Goal: Task Accomplishment & Management: Manage account settings

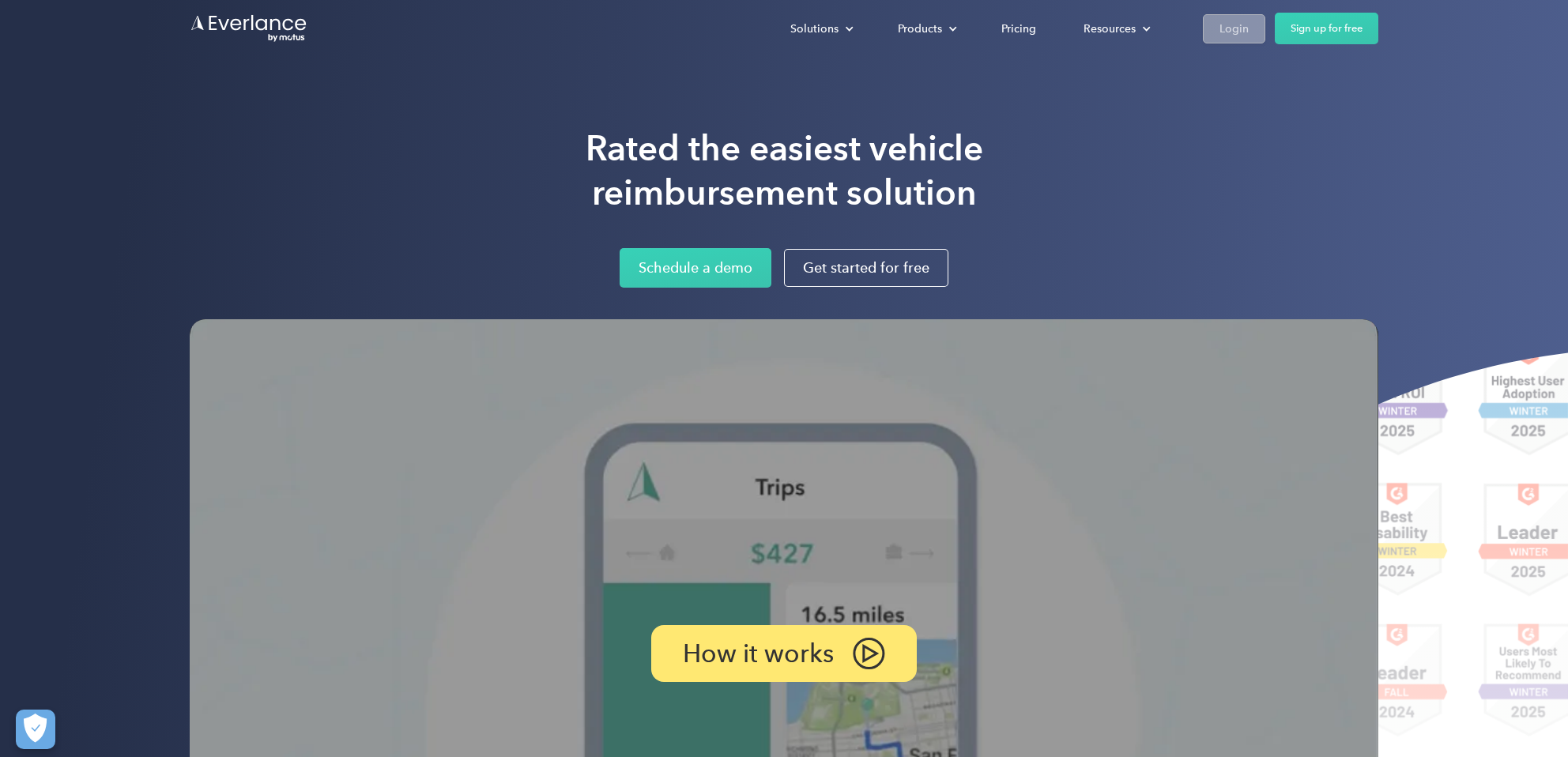
click at [1241, 28] on div "Login" at bounding box center [1234, 29] width 29 height 20
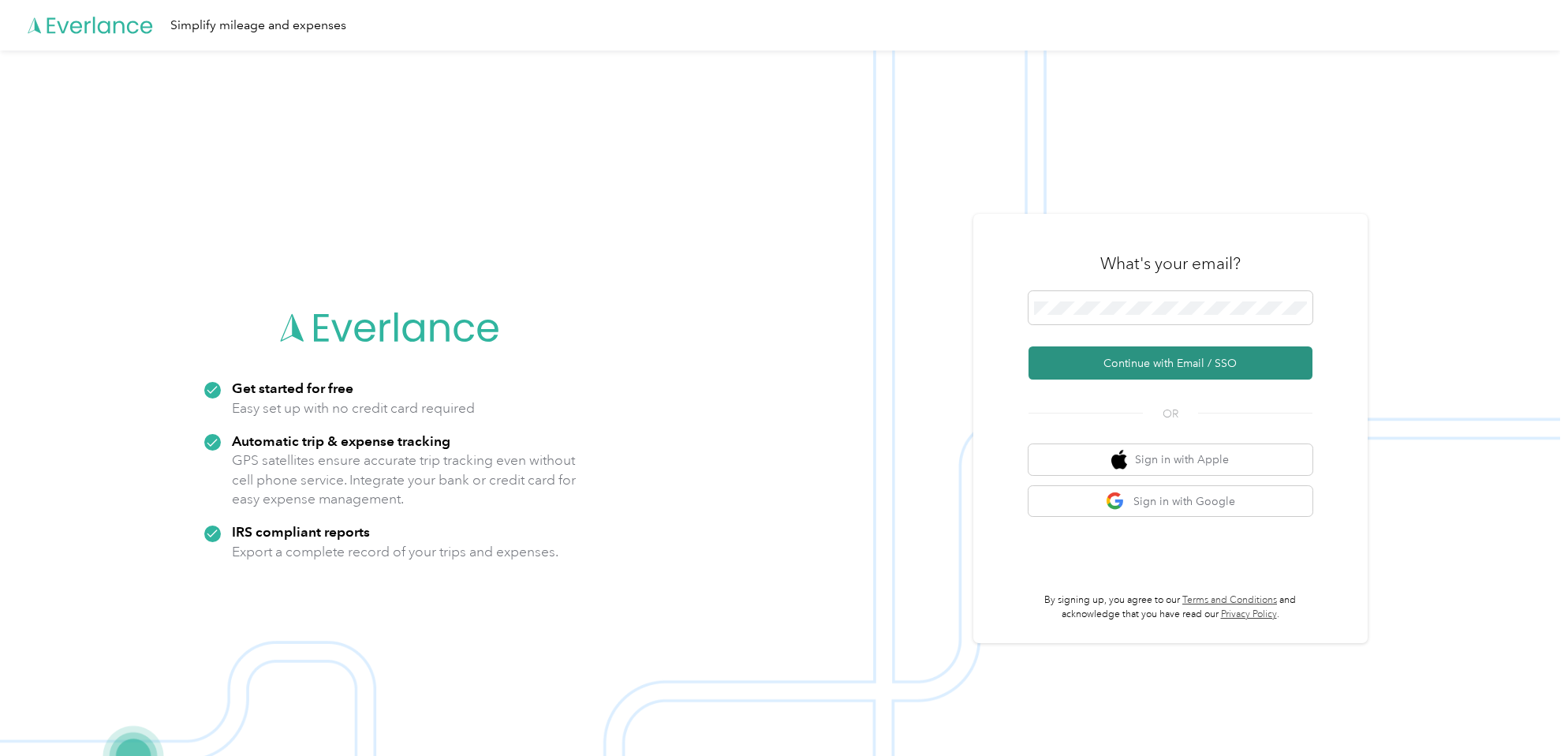
click at [1161, 363] on button "Continue with Email / SSO" at bounding box center [1171, 363] width 284 height 33
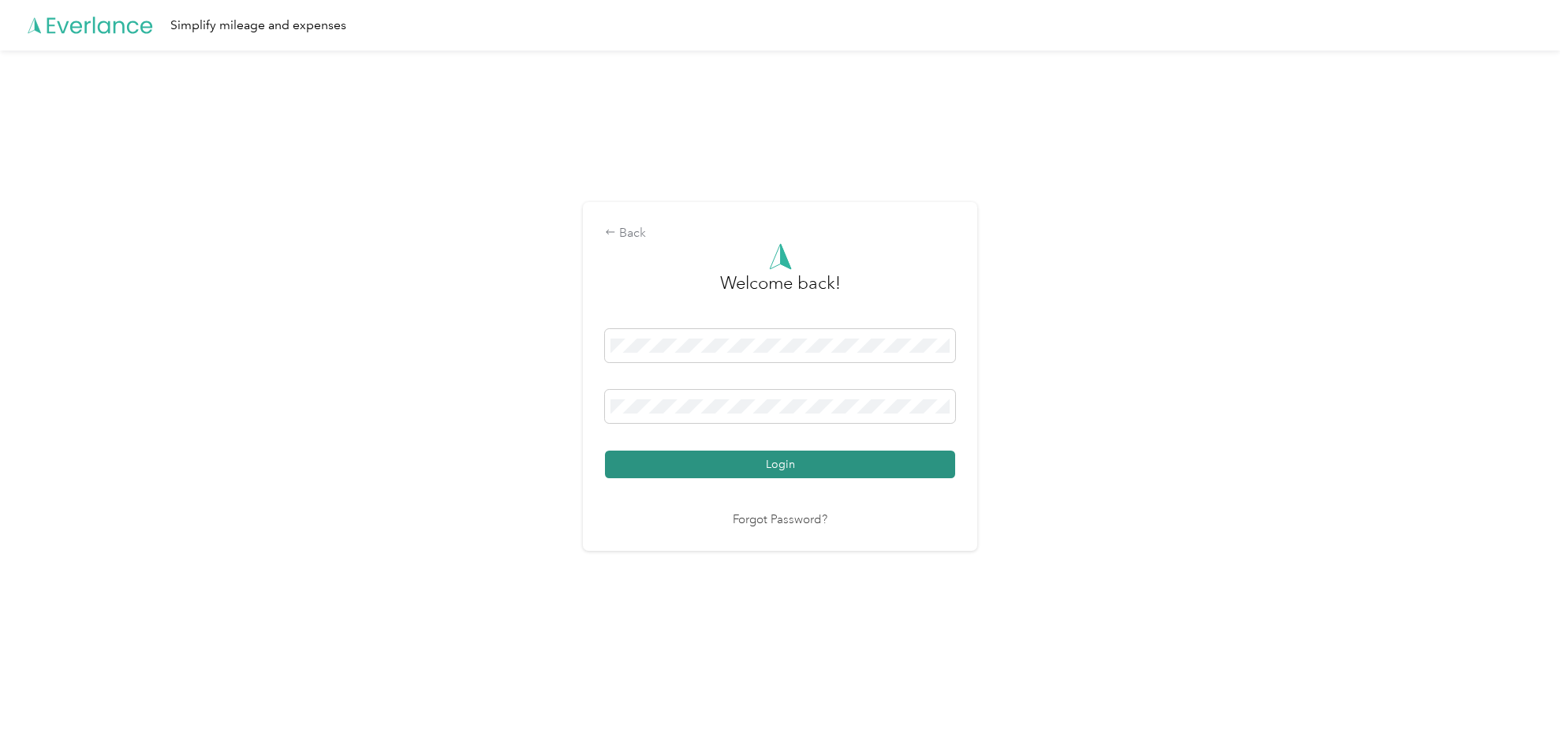
click at [776, 464] on button "Login" at bounding box center [780, 464] width 350 height 28
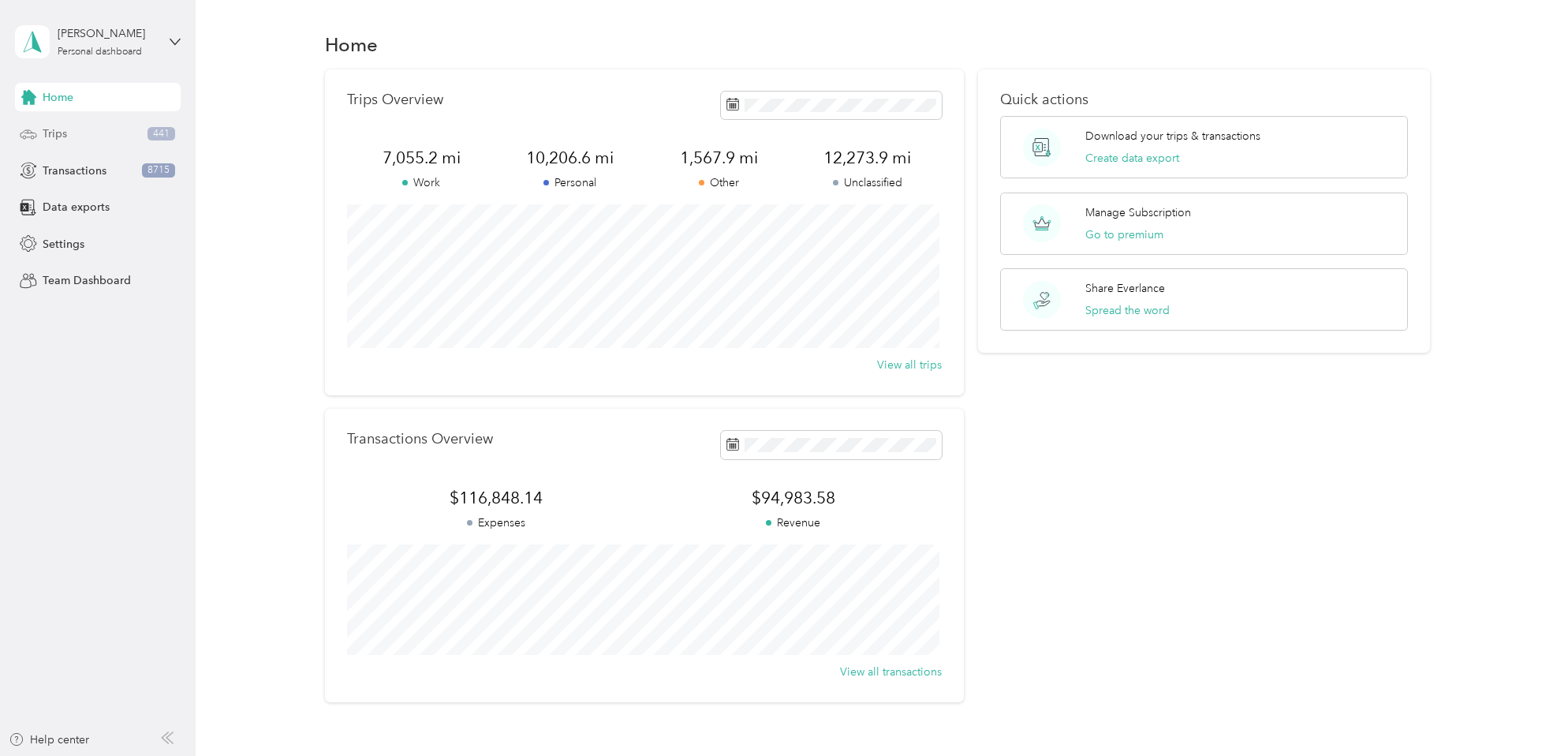
click at [78, 134] on div "Trips 441" at bounding box center [98, 134] width 165 height 28
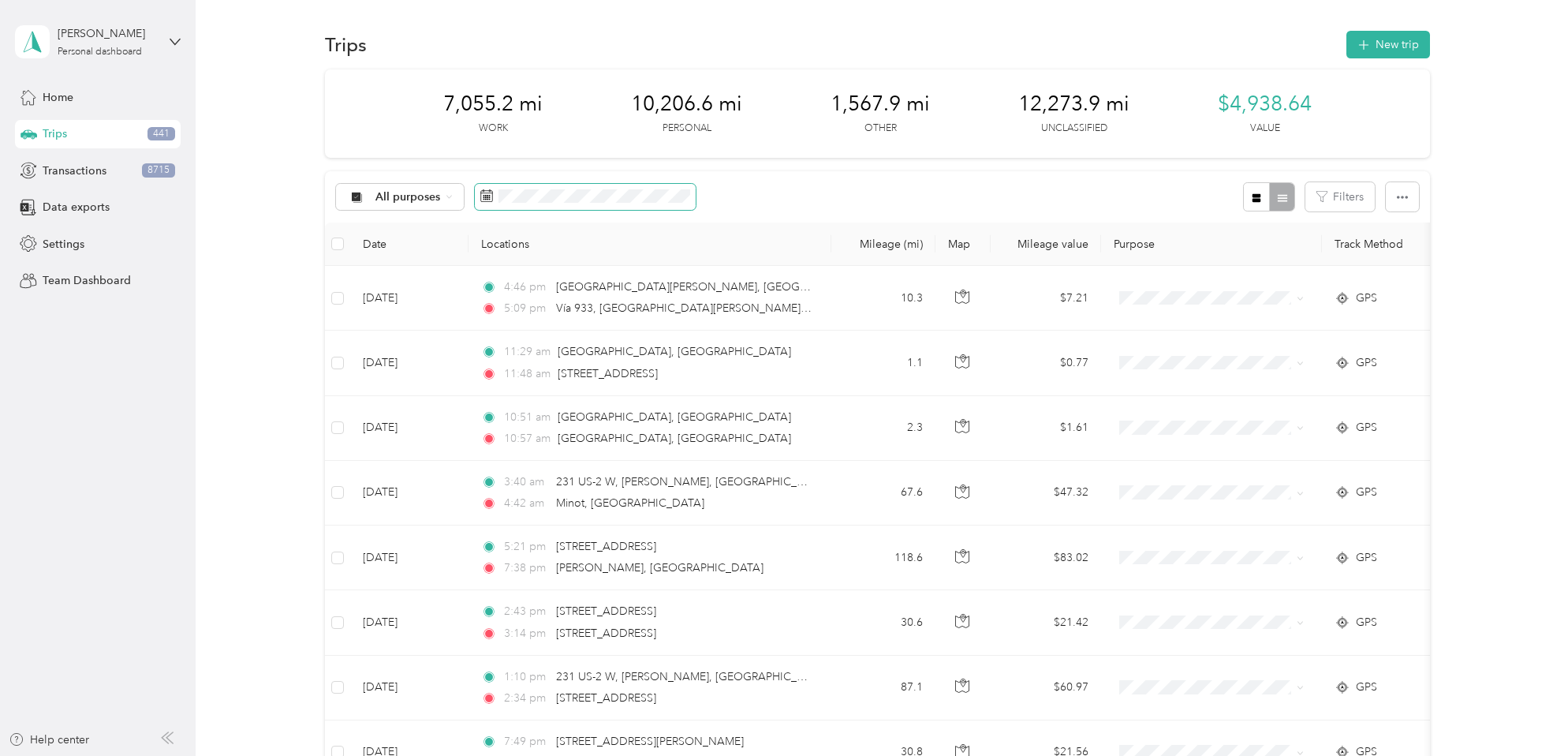
click at [520, 187] on span at bounding box center [585, 197] width 221 height 27
click at [54, 92] on span "Home" at bounding box center [58, 98] width 31 height 17
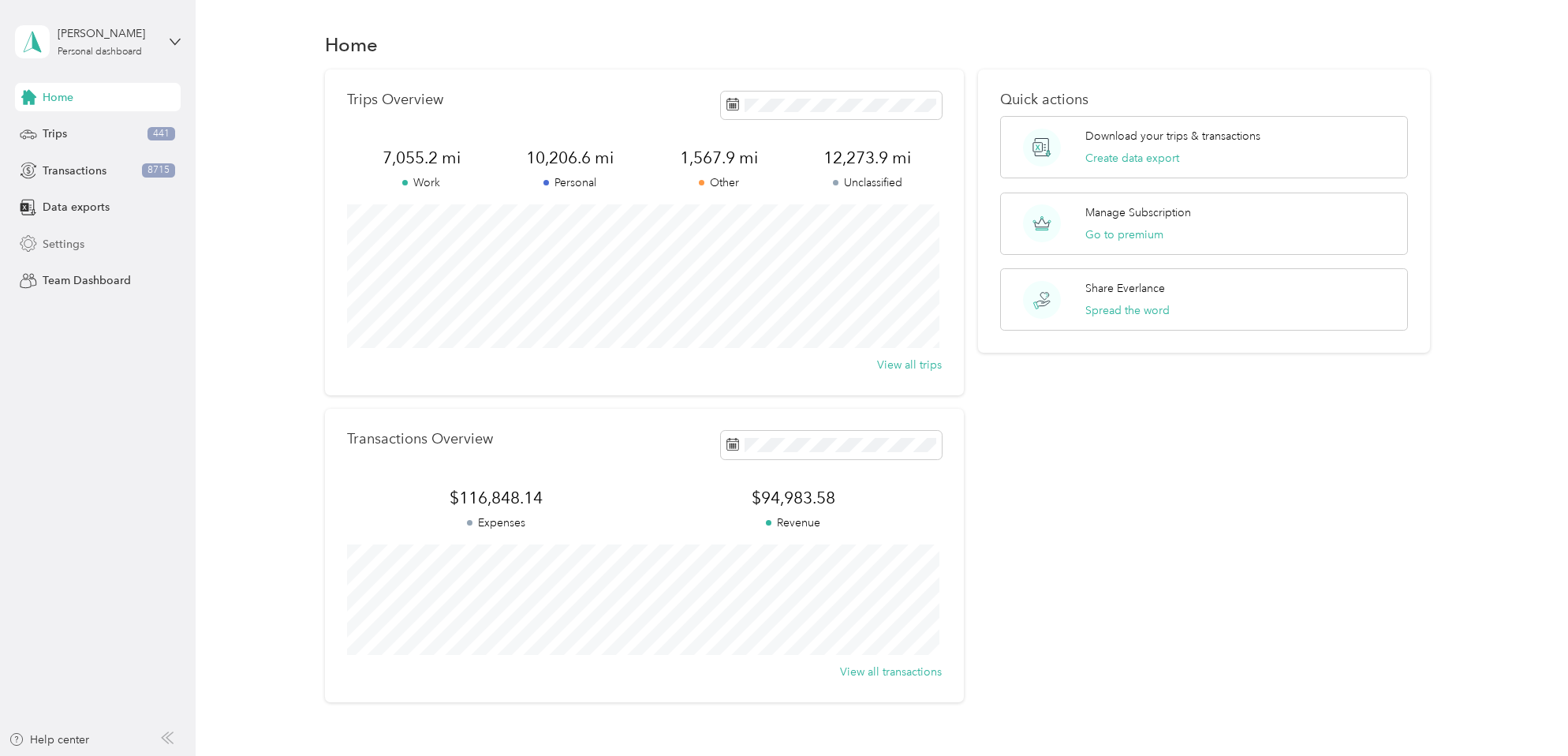
click at [62, 244] on span "Settings" at bounding box center [63, 244] width 42 height 17
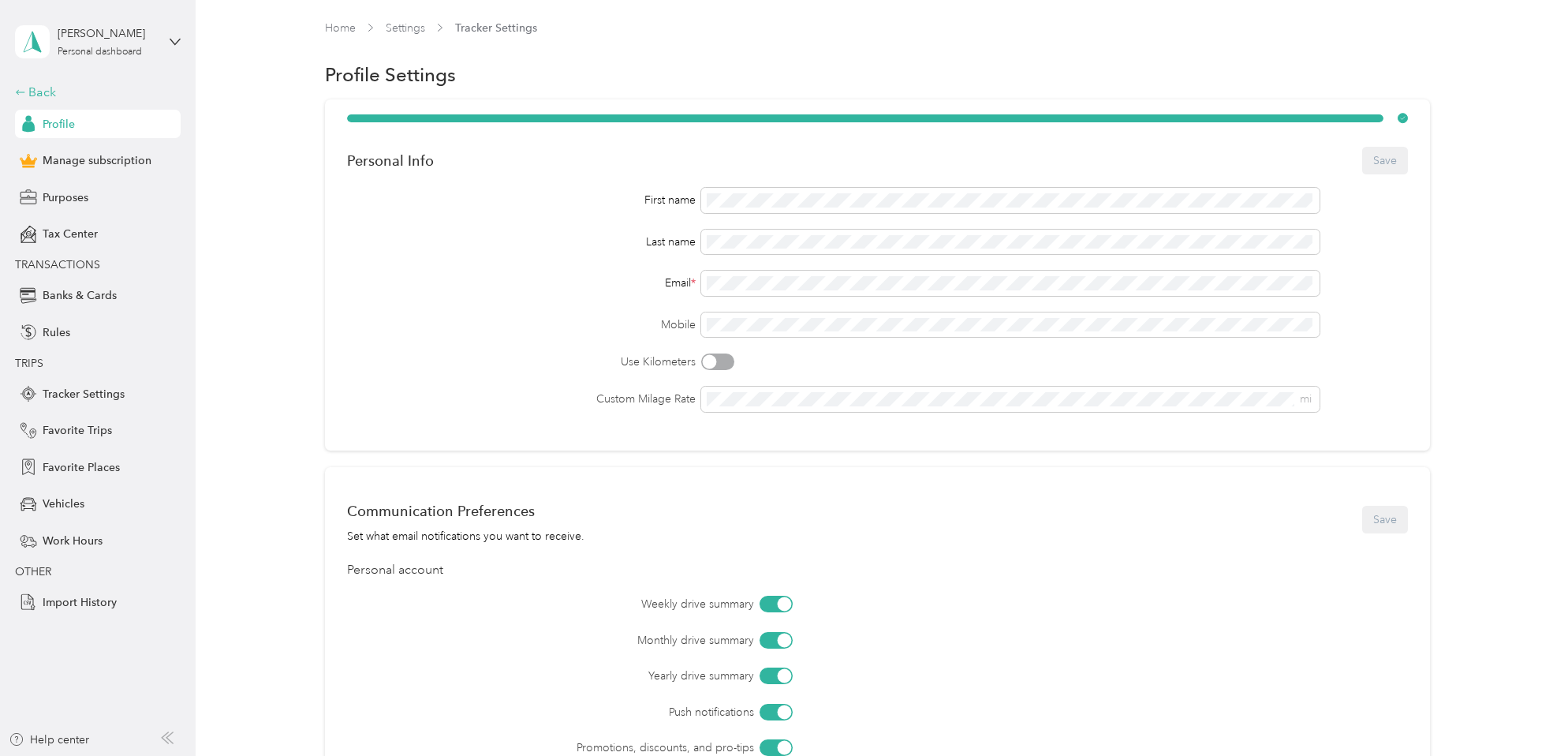
click at [48, 89] on div "Back" at bounding box center [94, 92] width 158 height 19
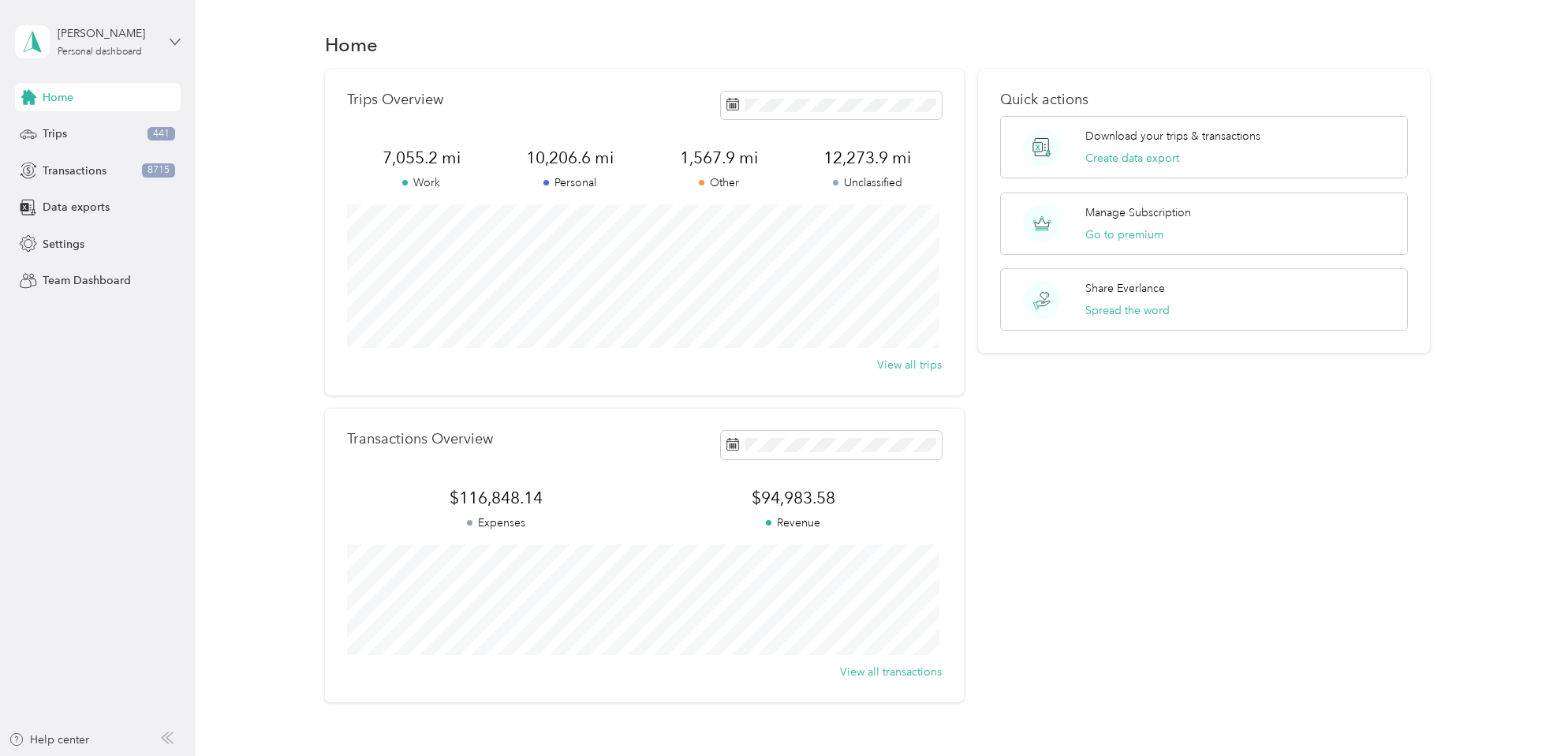
click at [172, 42] on icon at bounding box center [175, 41] width 11 height 11
click at [119, 358] on aside "[PERSON_NAME] Personal dashboard Home Trips 441 Transactions 8715 Data exports …" at bounding box center [98, 378] width 195 height 756
click at [61, 245] on span "Settings" at bounding box center [63, 244] width 42 height 17
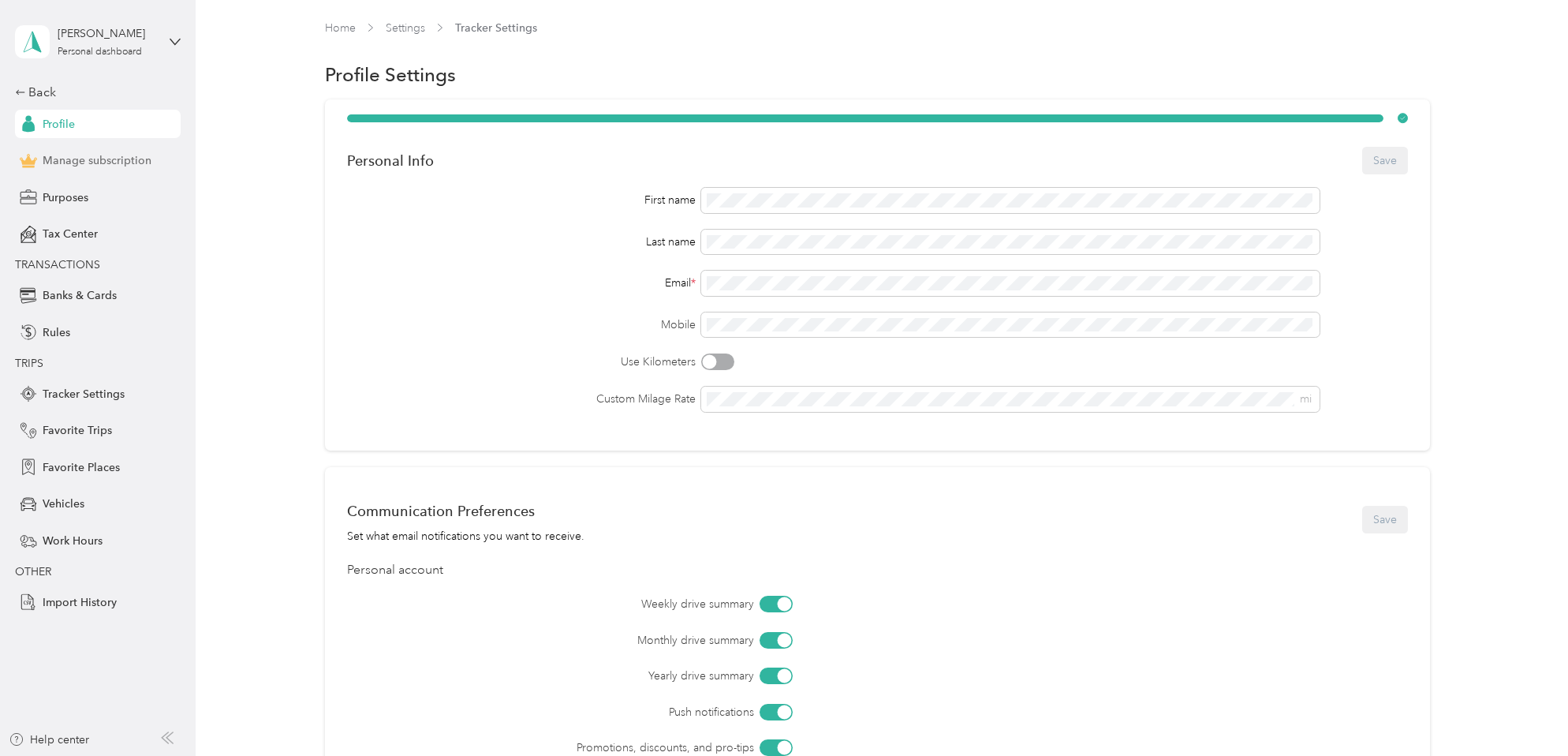
click at [117, 163] on span "Manage subscription" at bounding box center [97, 160] width 109 height 17
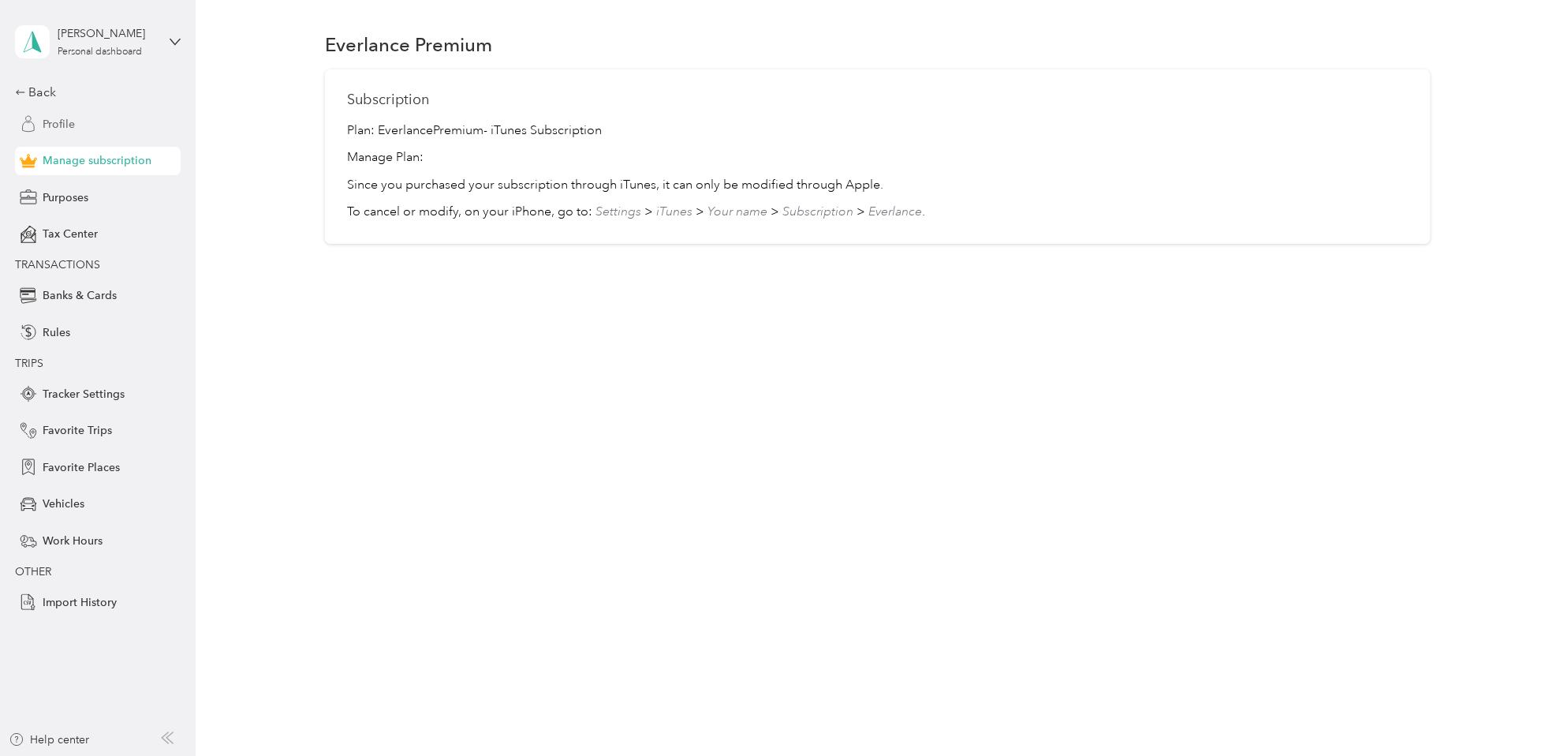
click at [61, 127] on span "Profile" at bounding box center [58, 124] width 33 height 17
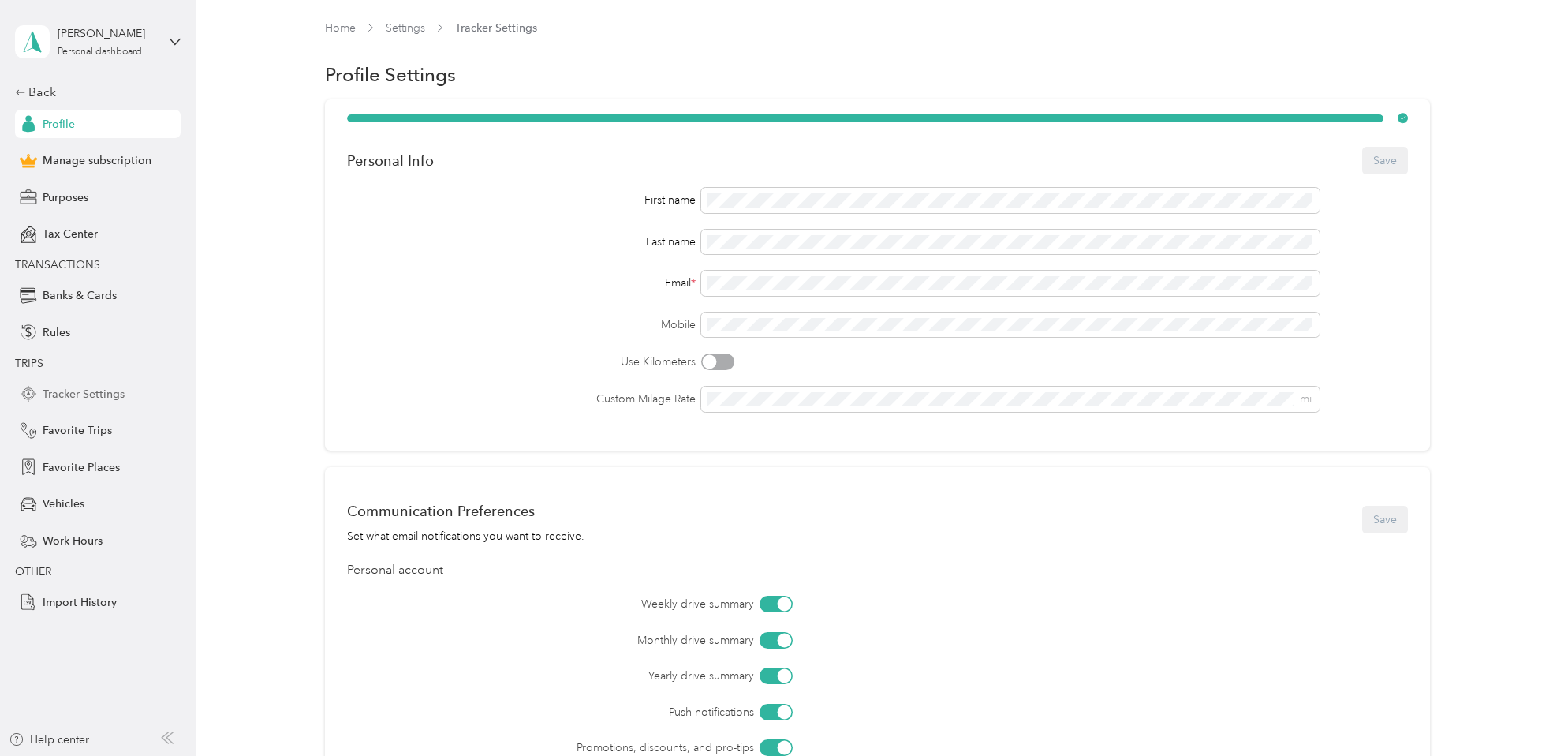
click at [63, 395] on span "Tracker Settings" at bounding box center [83, 394] width 82 height 17
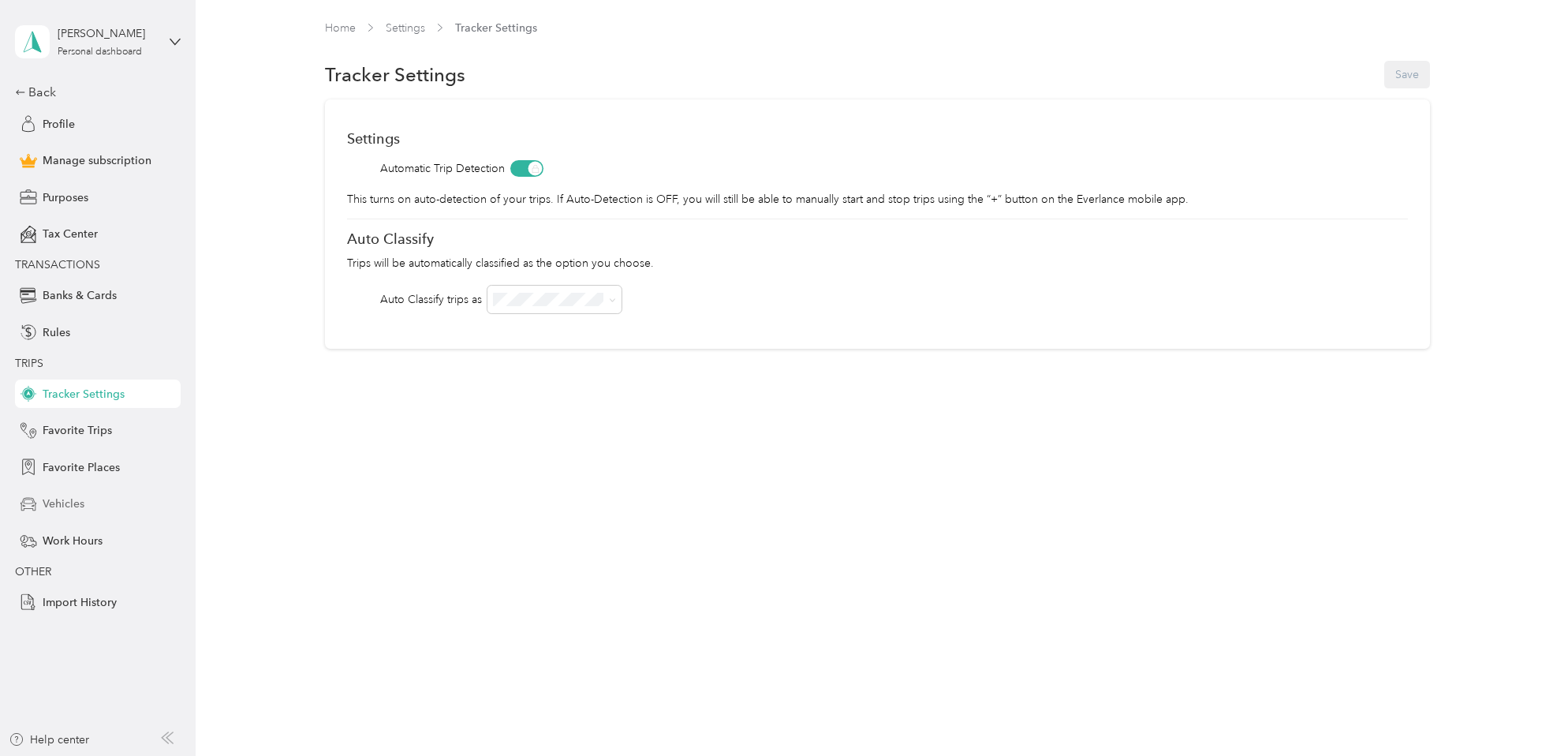
click at [72, 505] on span "Vehicles" at bounding box center [63, 504] width 42 height 17
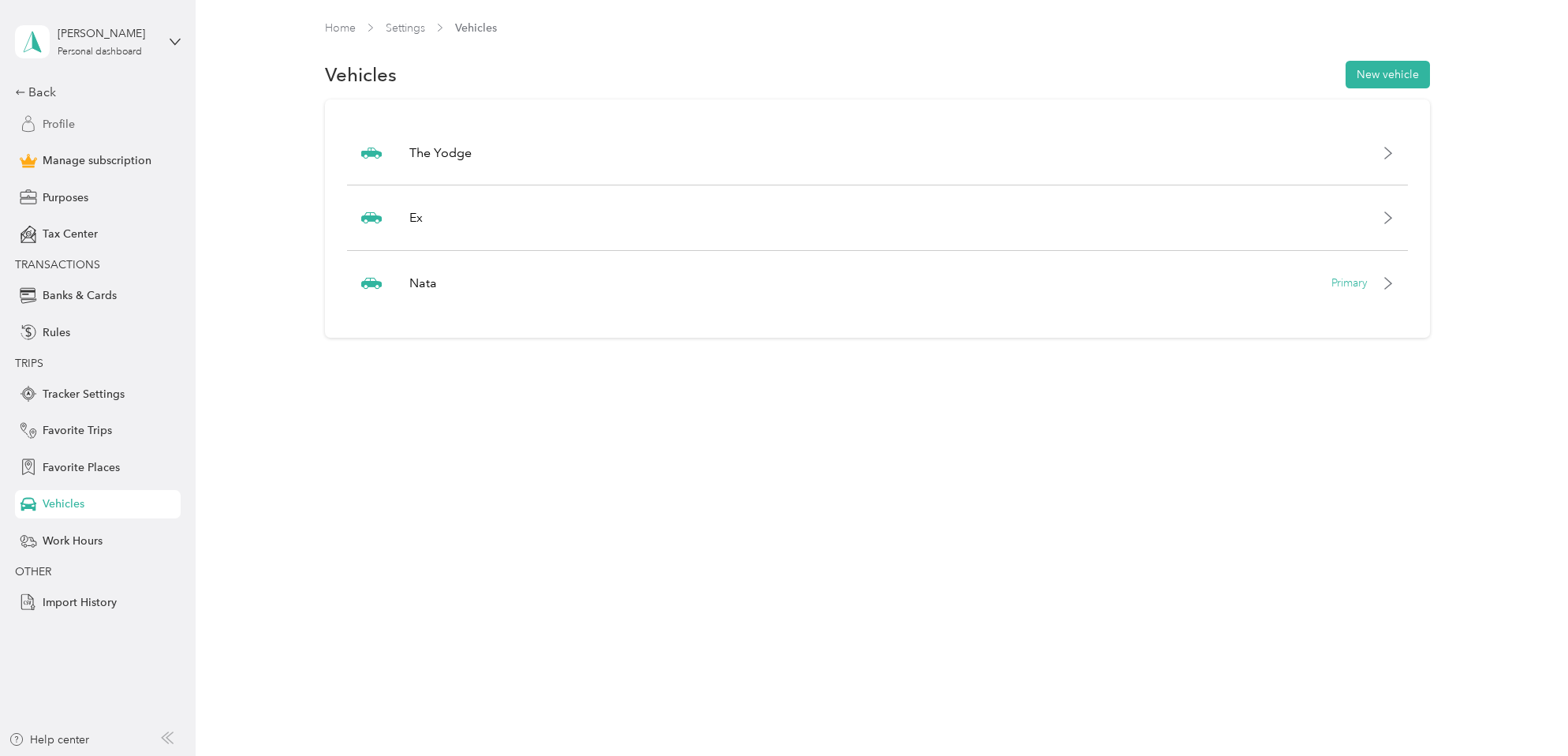
click at [59, 125] on span "Profile" at bounding box center [58, 124] width 33 height 17
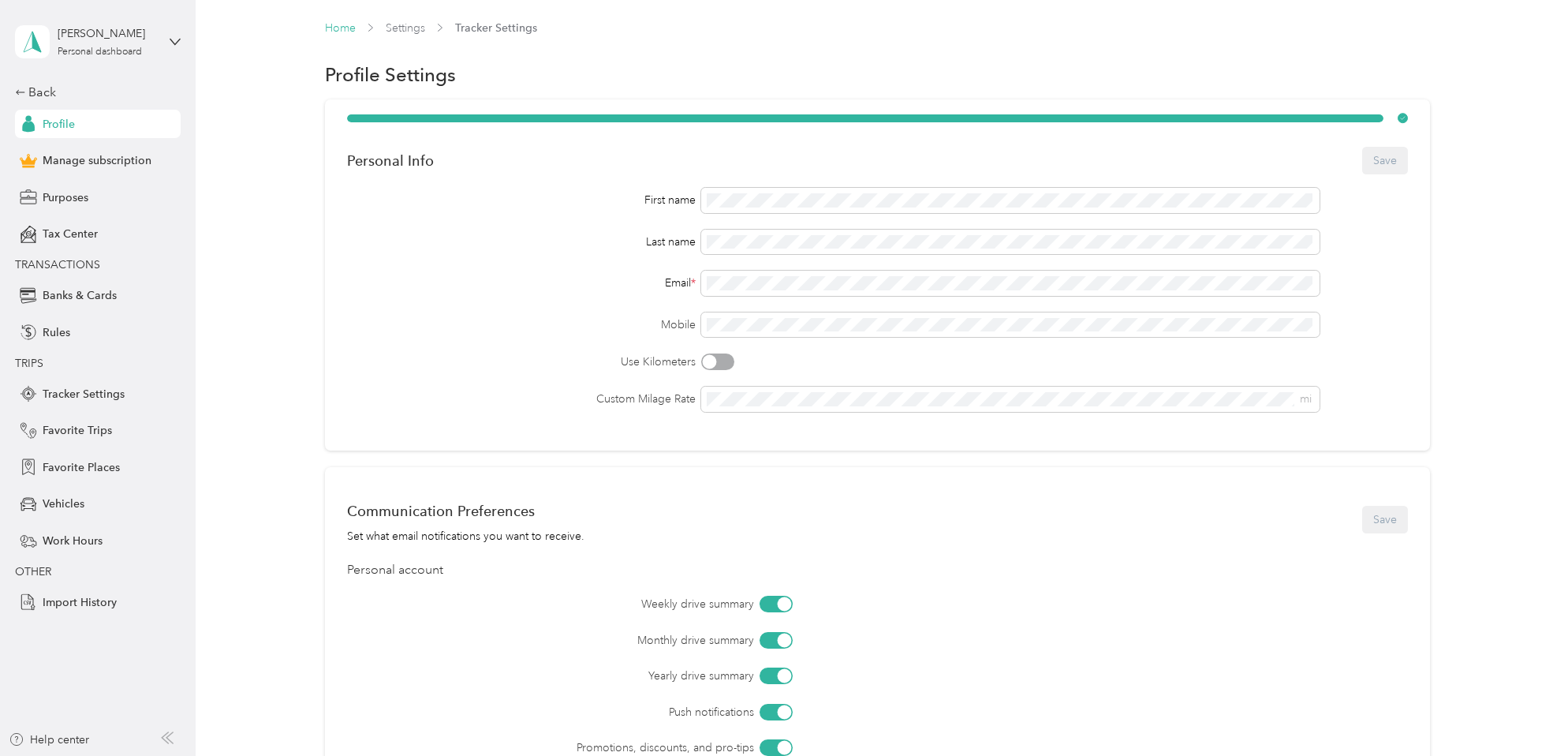
click at [337, 27] on link "Home" at bounding box center [340, 28] width 31 height 13
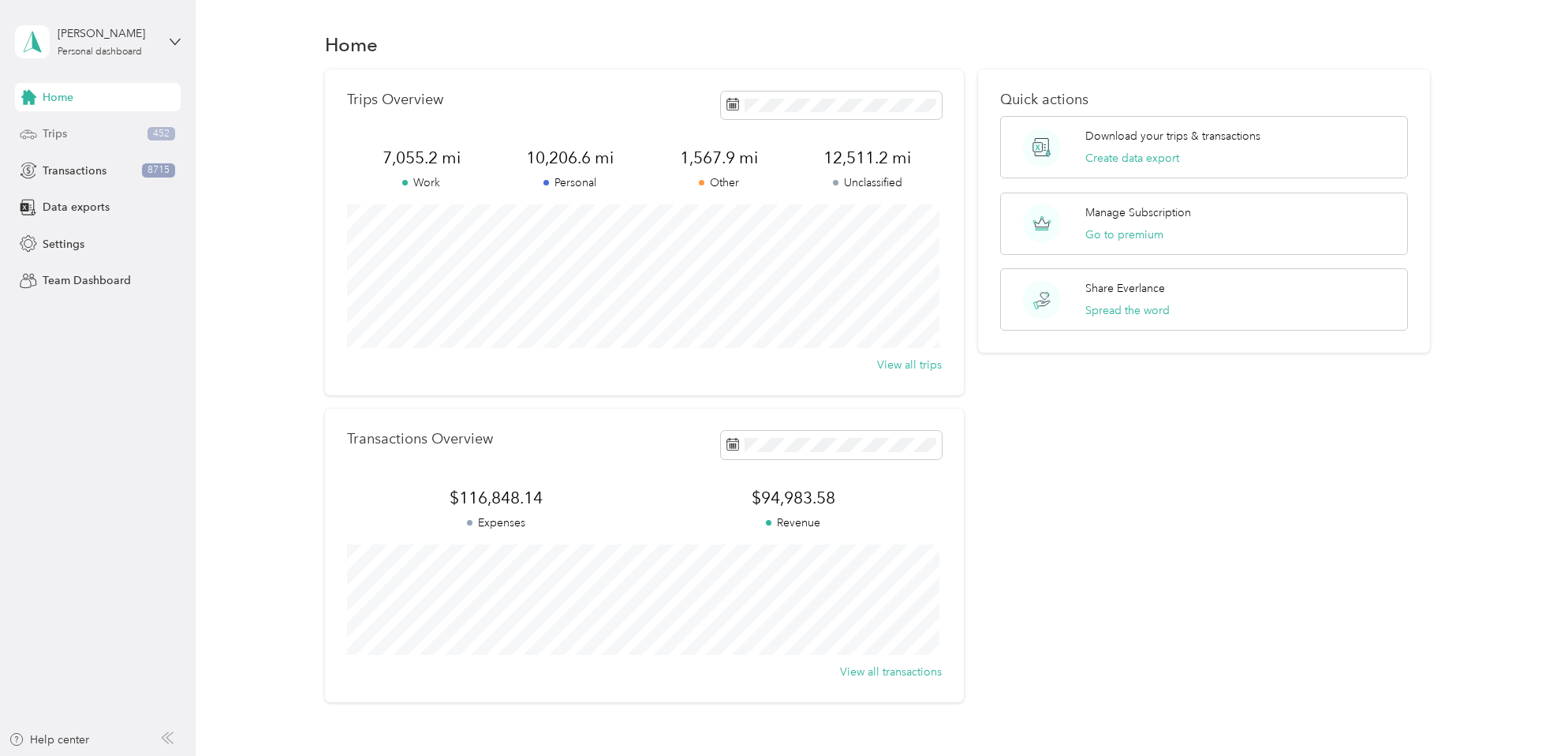
click at [63, 130] on span "Trips" at bounding box center [54, 134] width 24 height 17
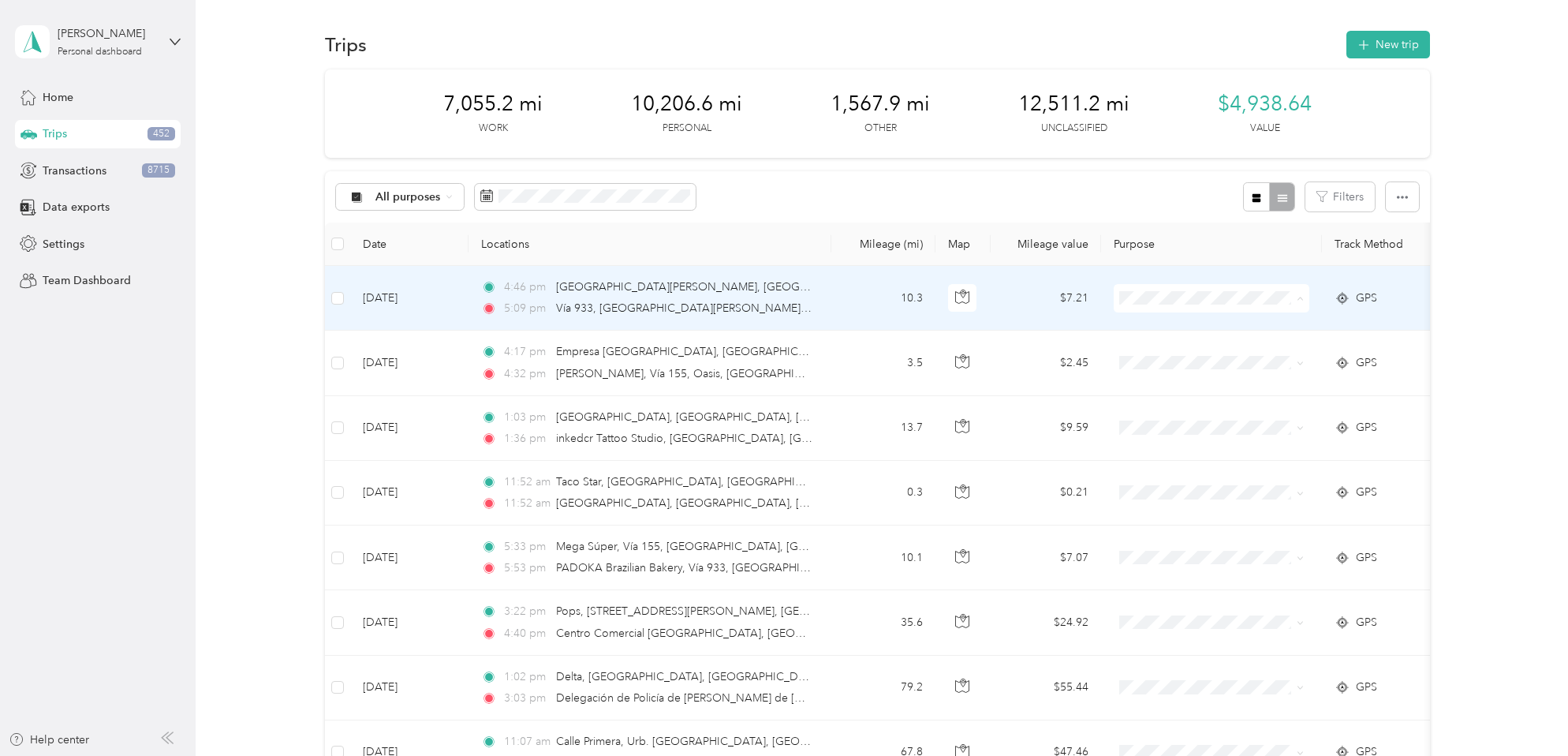
click at [1178, 352] on span "Personal" at bounding box center [1225, 356] width 146 height 17
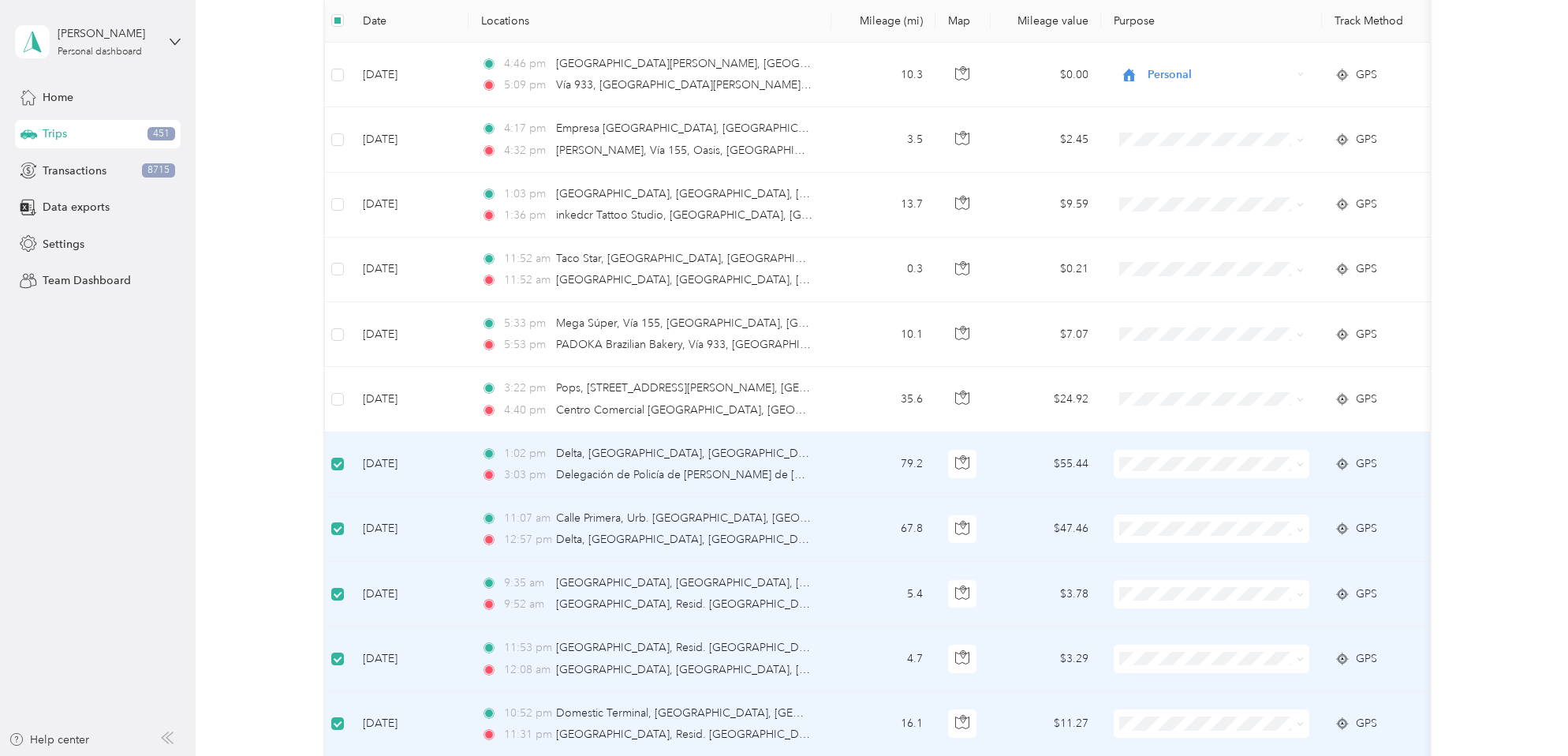
scroll to position [29, 0]
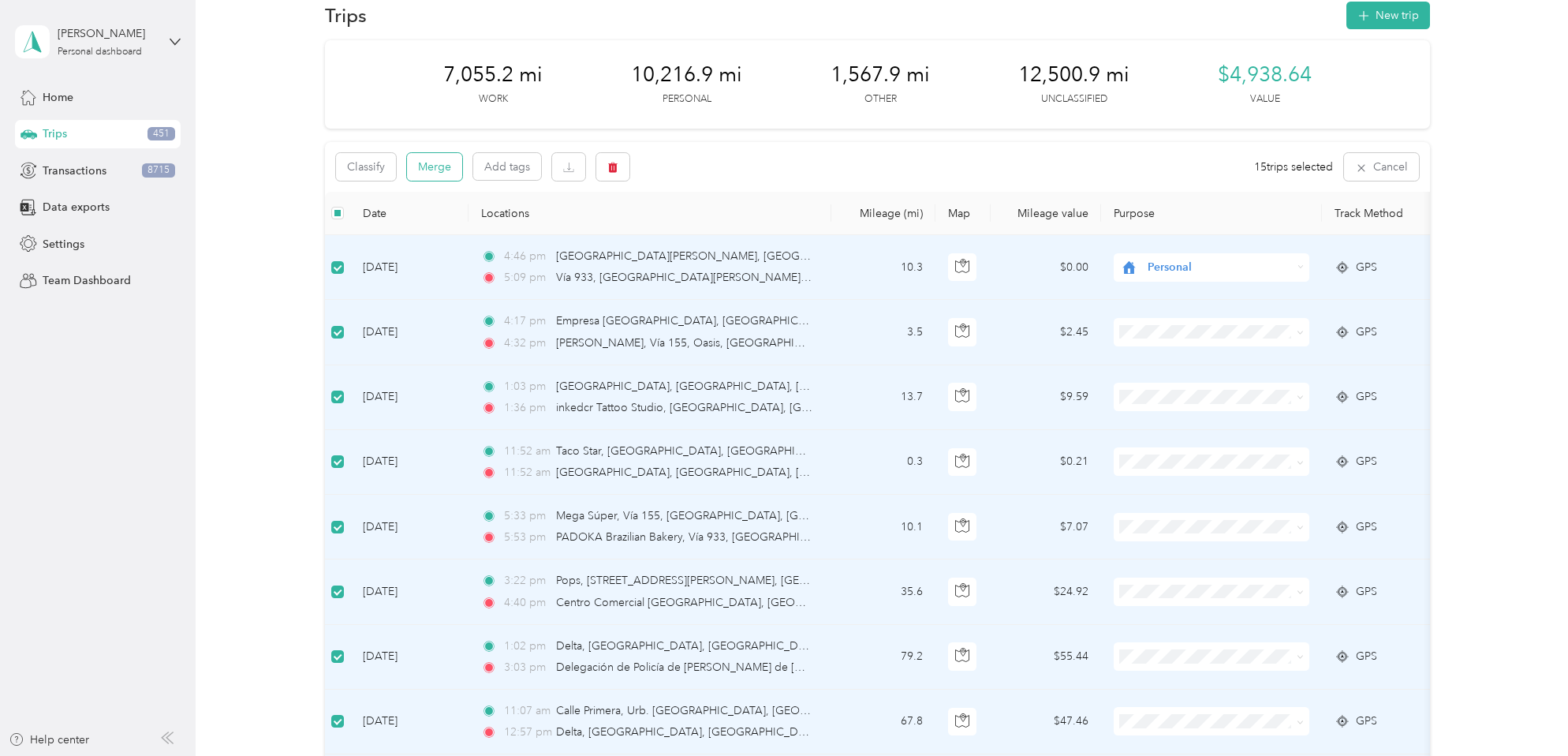
click at [422, 173] on button "Merge" at bounding box center [434, 166] width 55 height 28
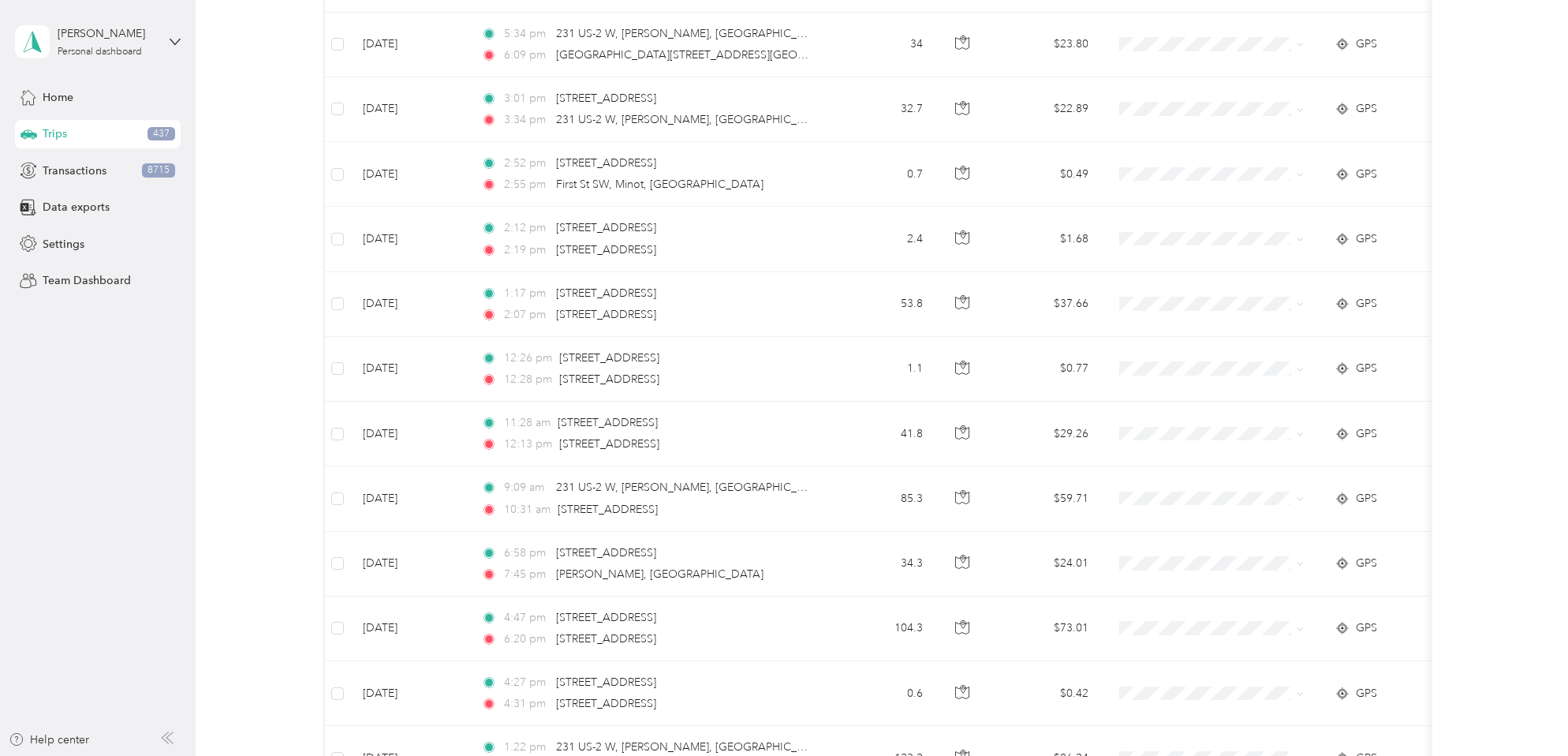
scroll to position [0, 0]
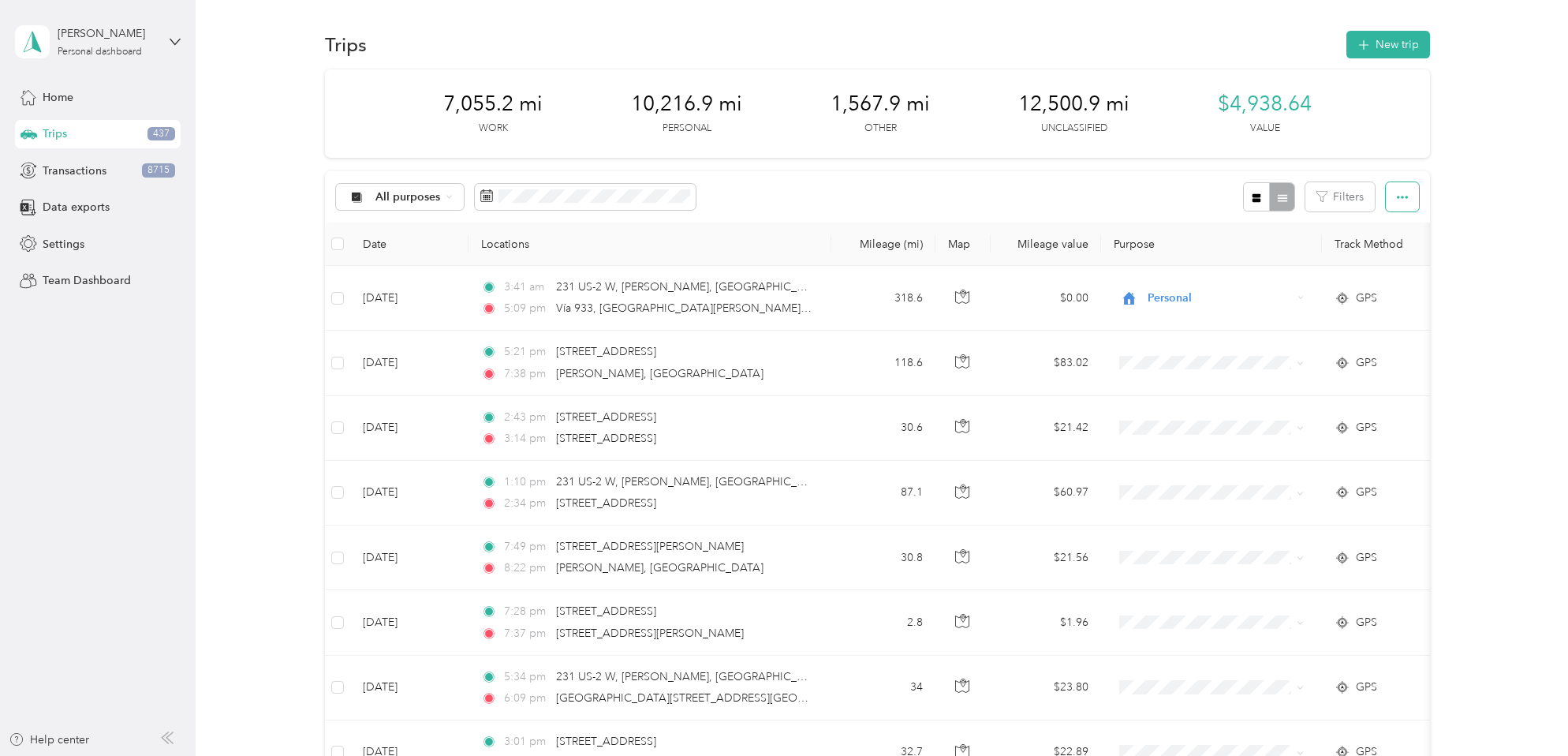
click at [1399, 195] on icon "button" at bounding box center [1402, 197] width 11 height 11
click at [373, 245] on th "Date" at bounding box center [409, 244] width 119 height 43
click at [76, 243] on span "Settings" at bounding box center [63, 244] width 42 height 17
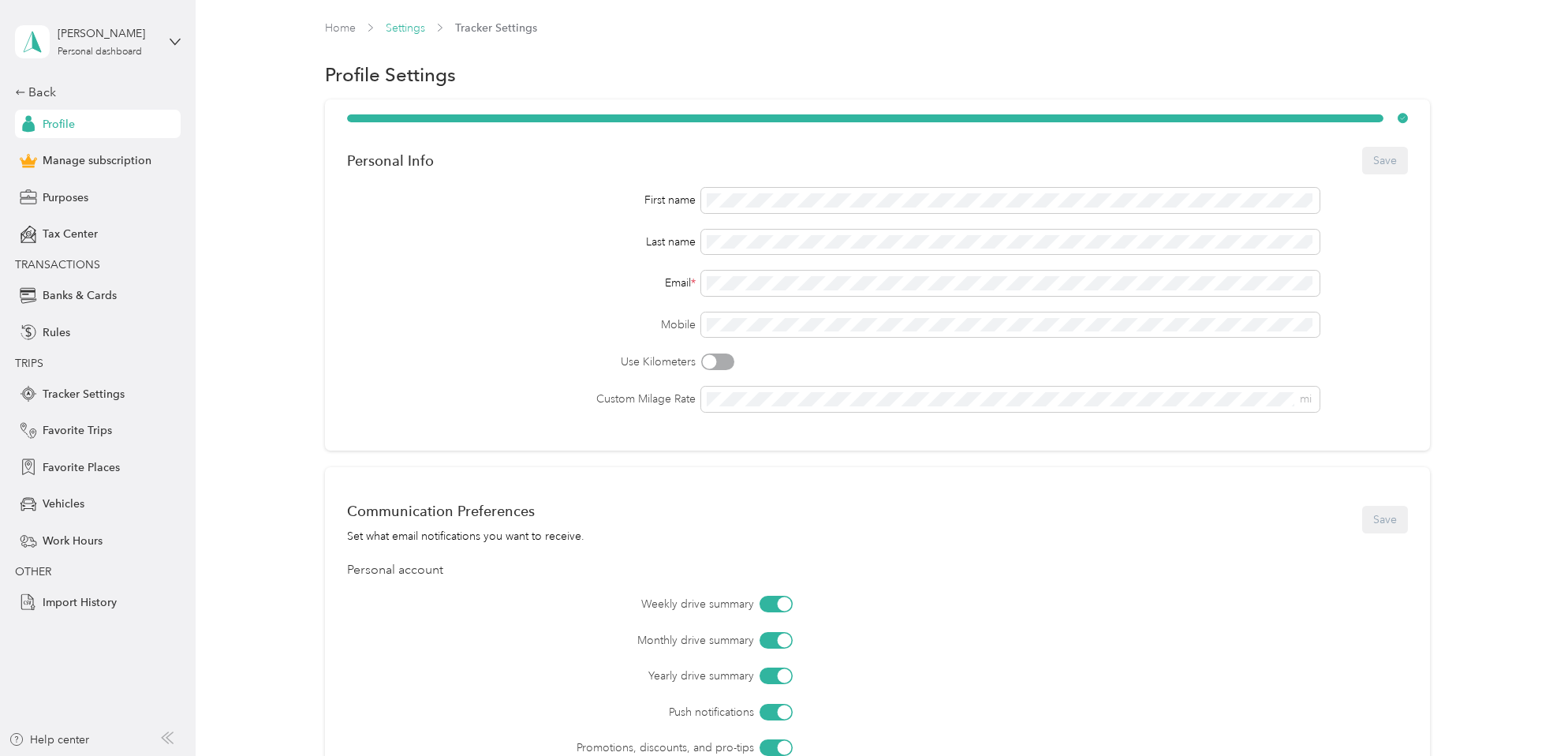
click at [402, 26] on link "Settings" at bounding box center [405, 28] width 39 height 13
click at [404, 23] on link "Settings" at bounding box center [405, 28] width 39 height 13
click at [332, 27] on link "Home" at bounding box center [340, 28] width 31 height 13
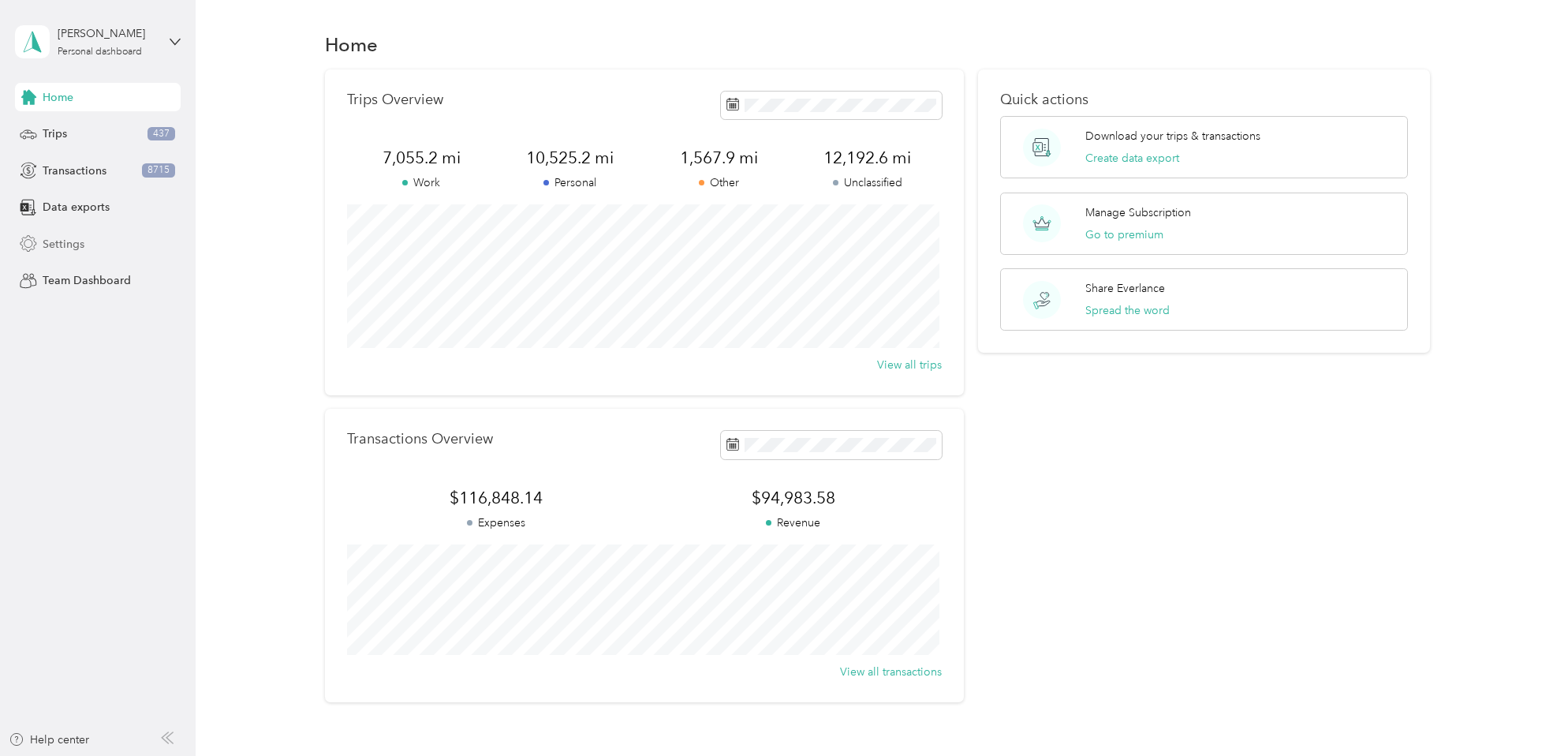
click at [48, 248] on span "Settings" at bounding box center [63, 244] width 42 height 17
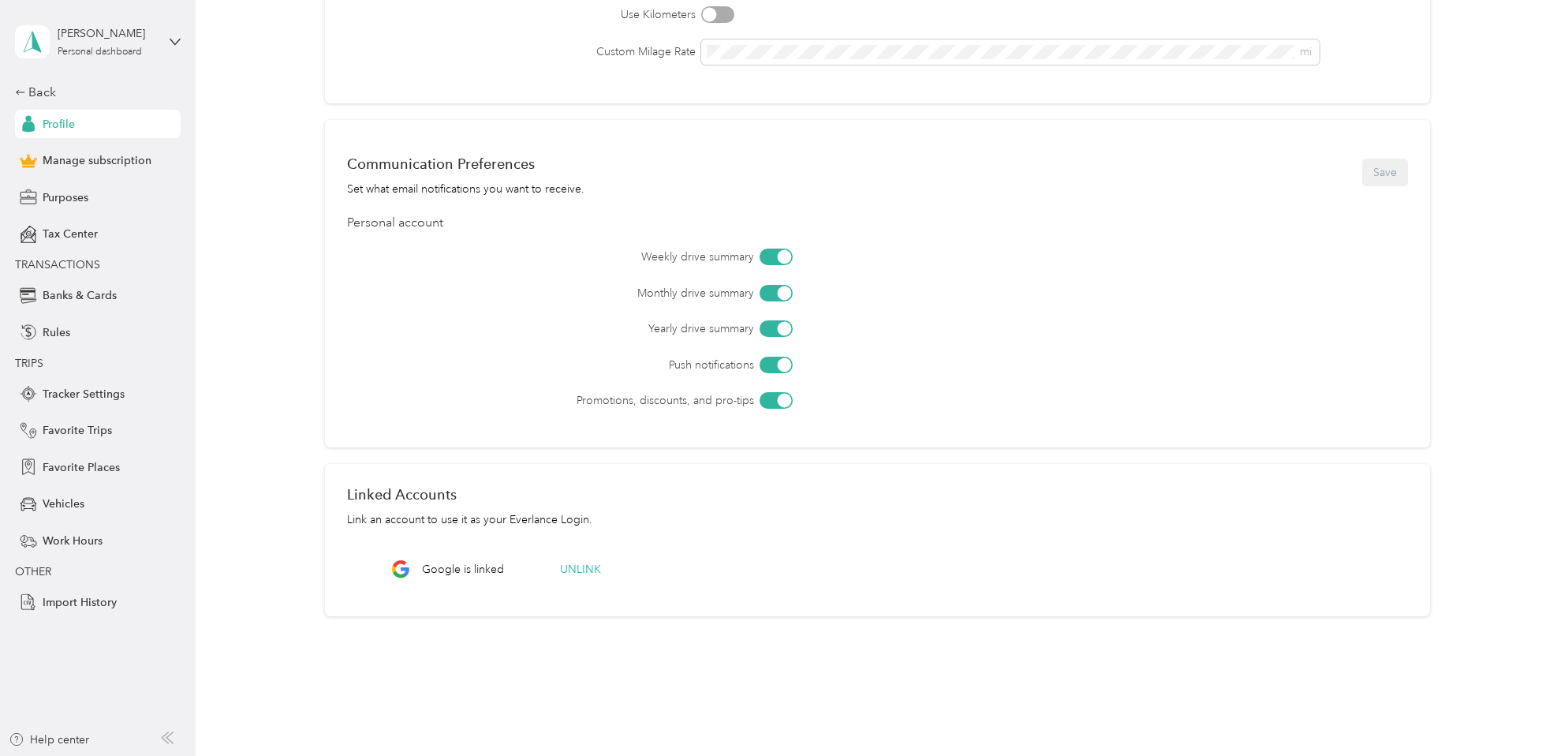
scroll to position [384, 0]
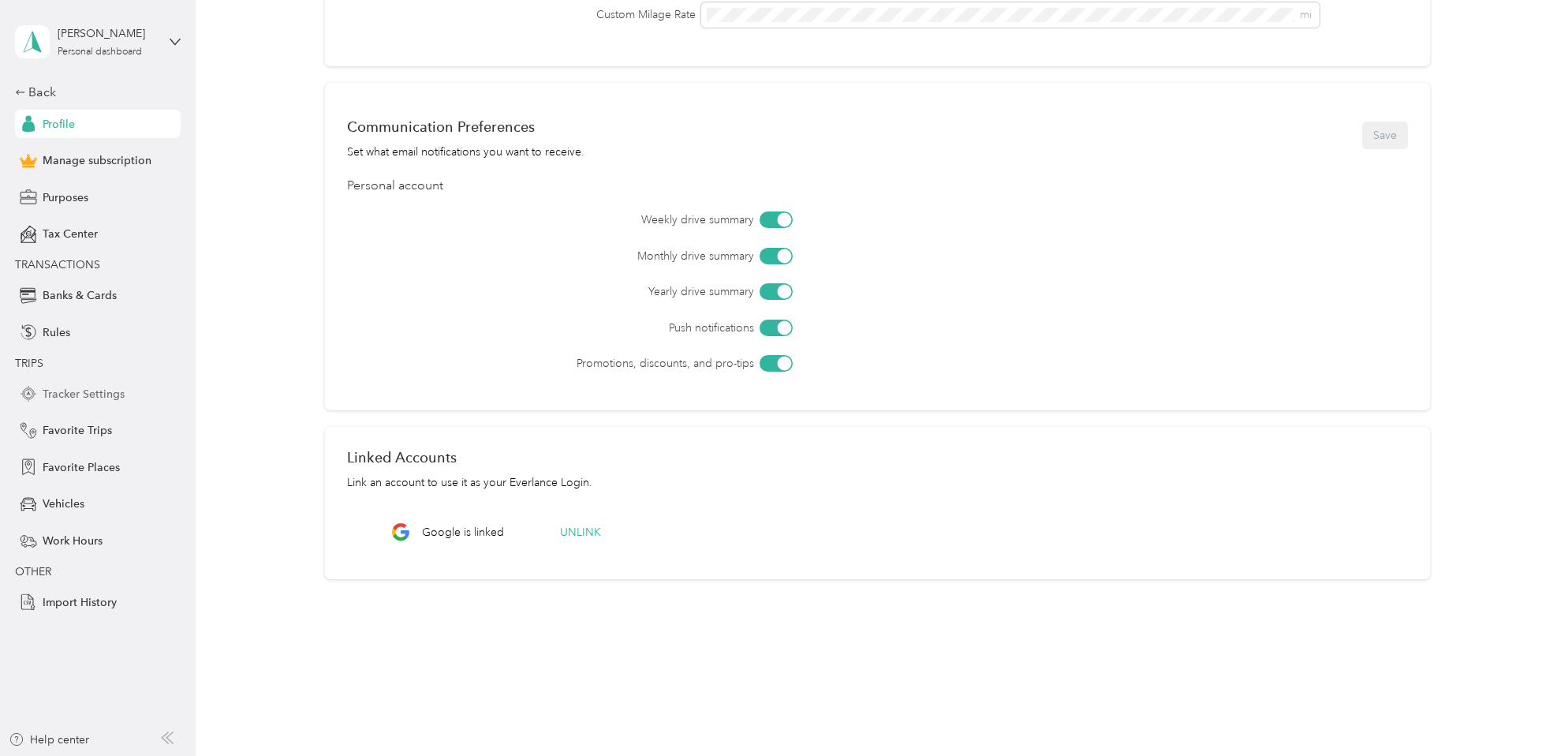
click at [71, 393] on span "Tracker Settings" at bounding box center [83, 394] width 82 height 17
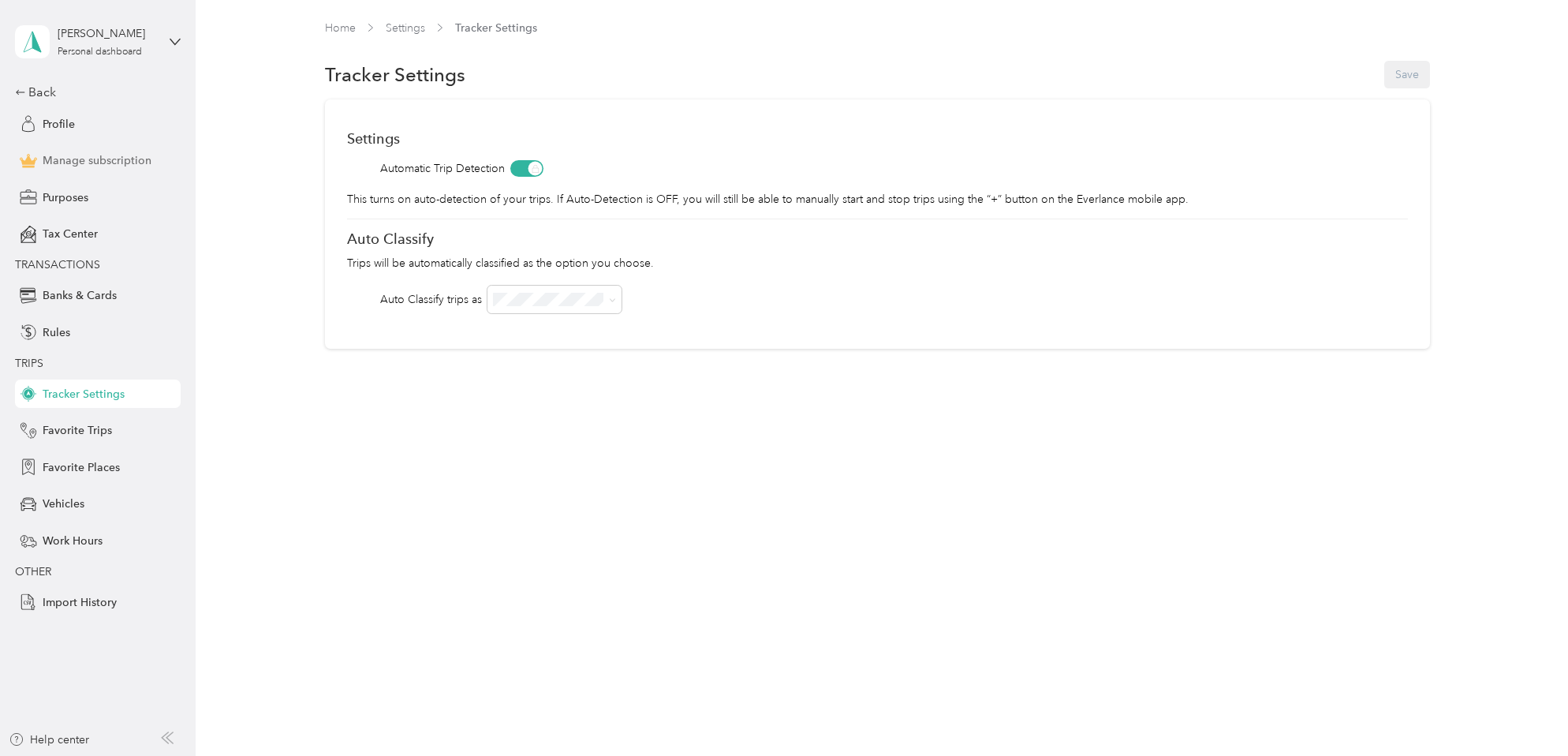
click at [70, 161] on span "Manage subscription" at bounding box center [97, 160] width 109 height 17
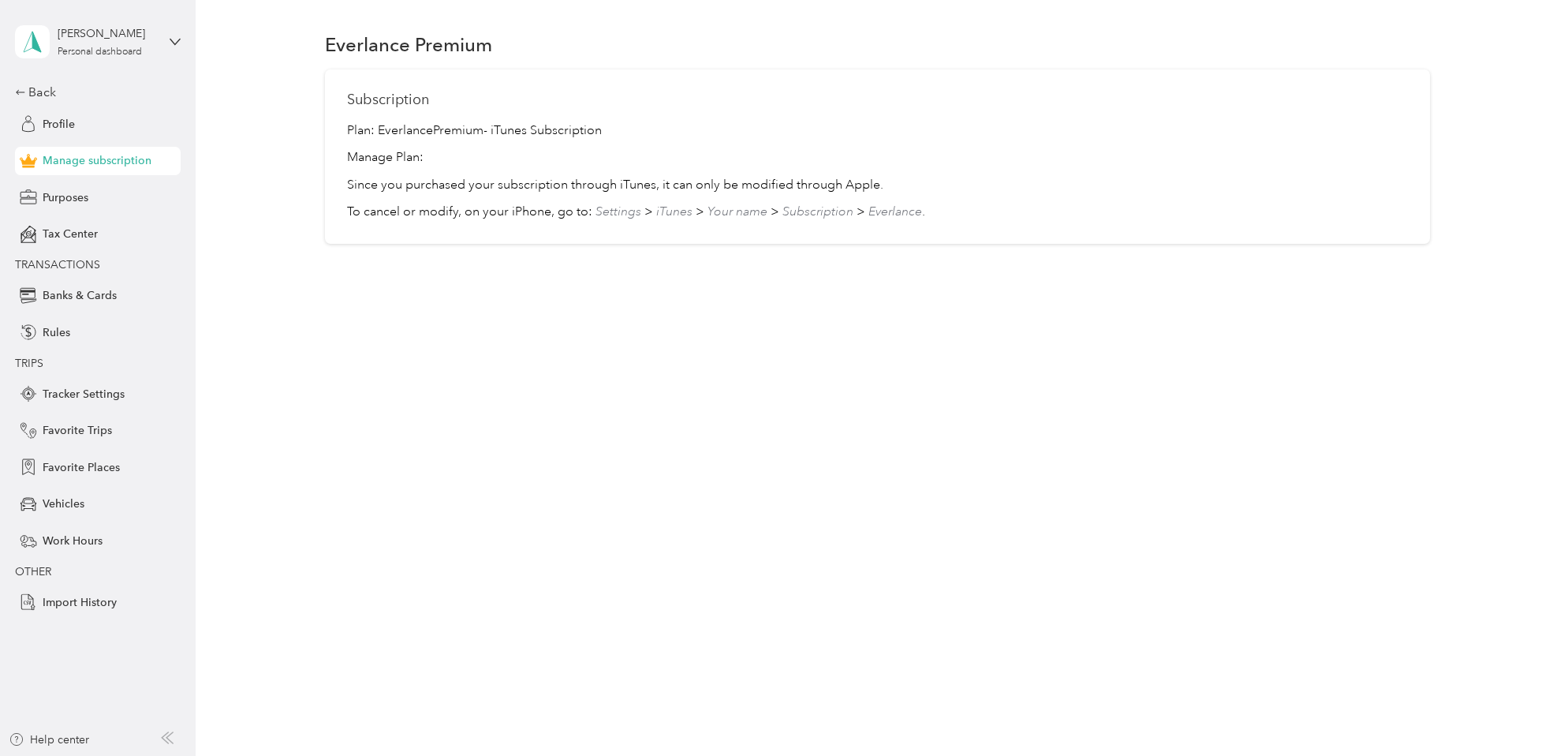
drag, startPoint x: 65, startPoint y: 124, endPoint x: 74, endPoint y: 76, distance: 48.8
click at [65, 124] on span "Profile" at bounding box center [58, 124] width 33 height 17
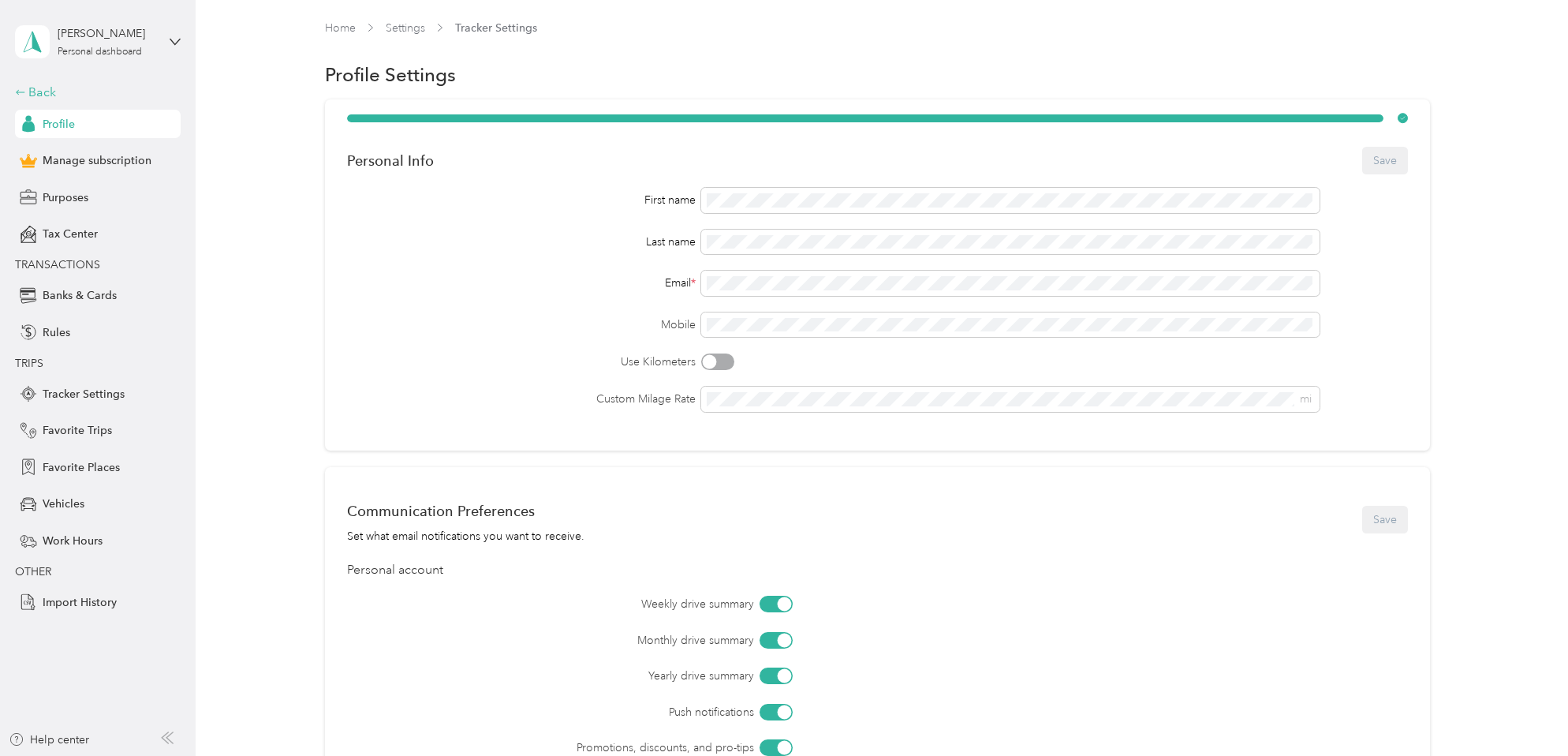
click at [24, 94] on icon at bounding box center [20, 92] width 11 height 11
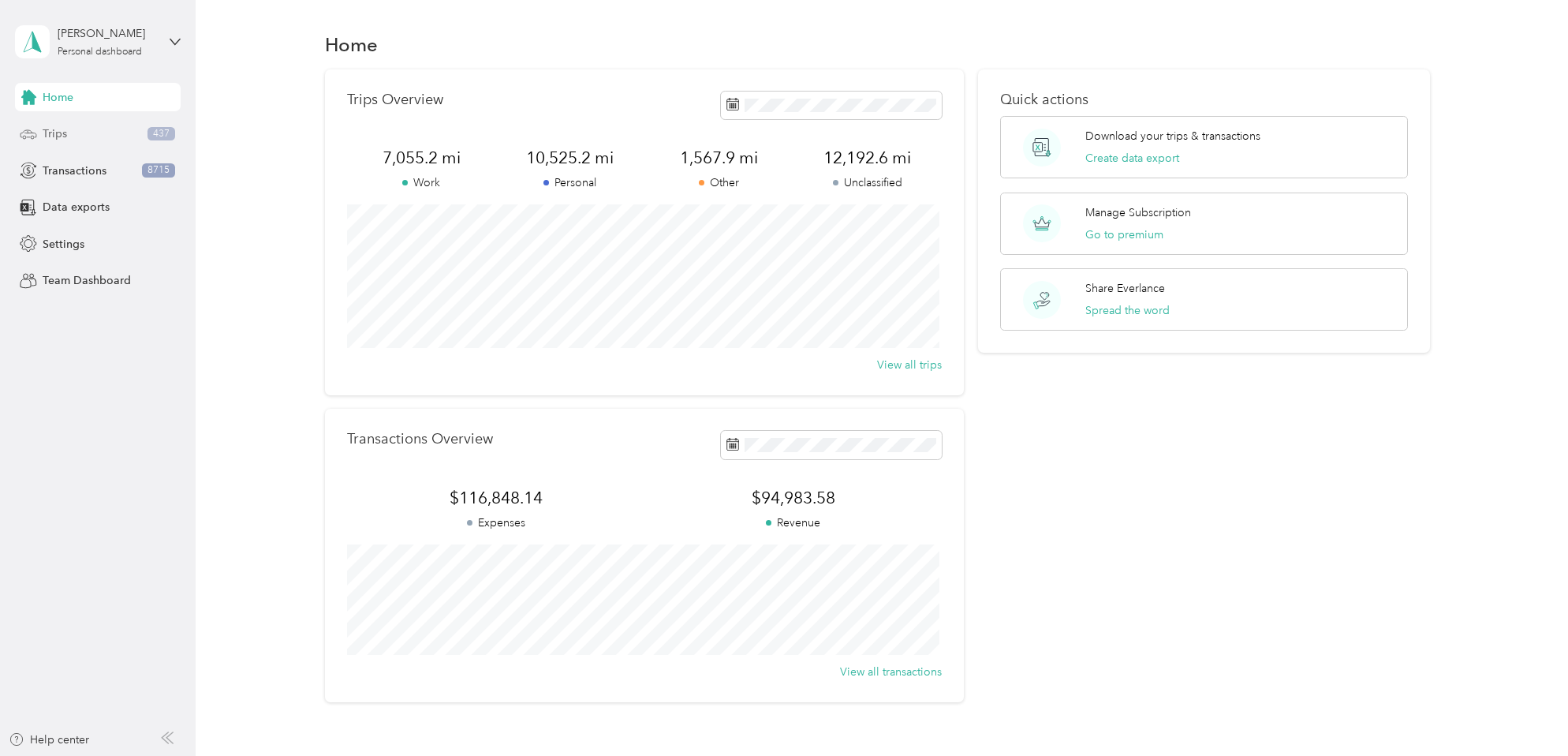
click at [58, 131] on span "Trips" at bounding box center [54, 134] width 24 height 17
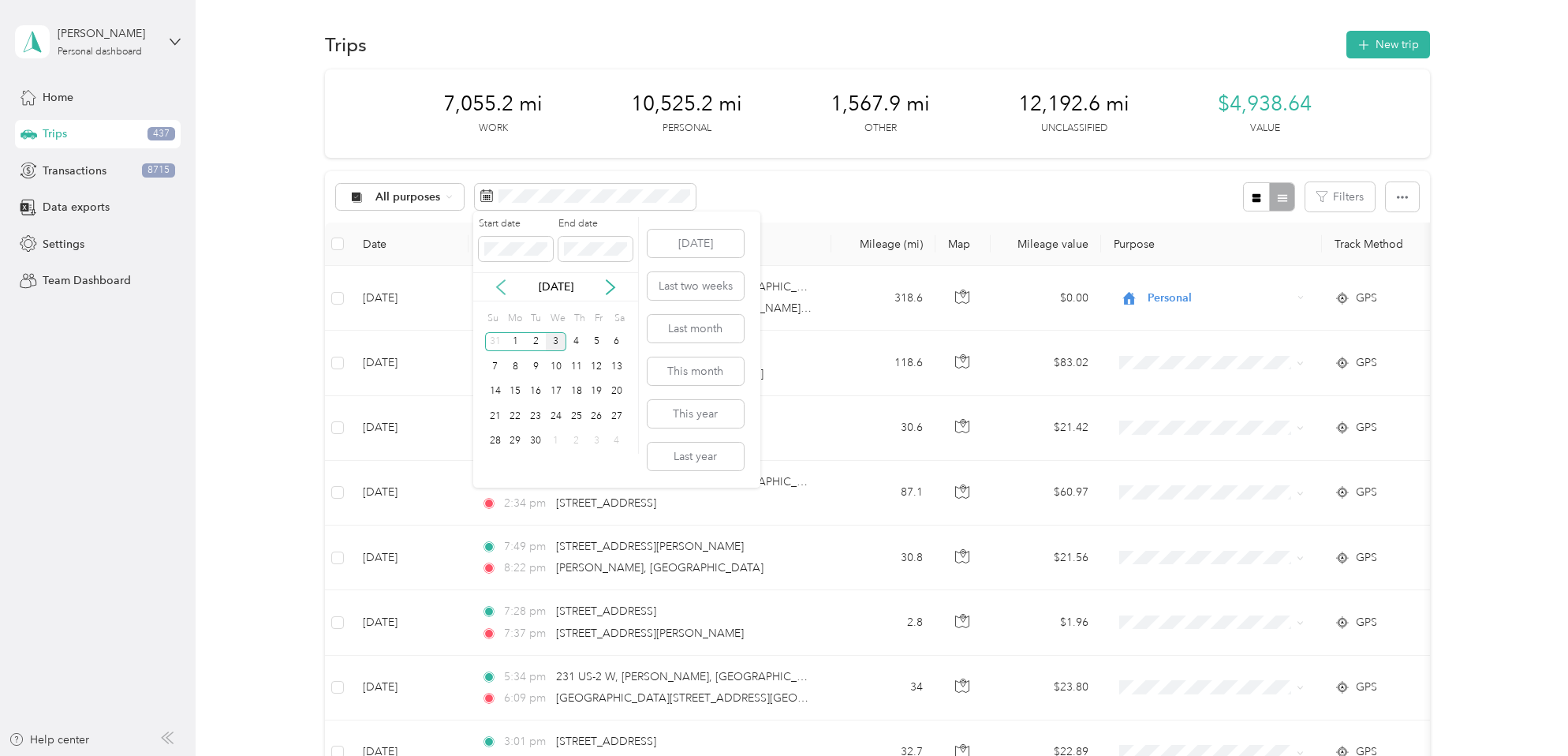
click at [499, 290] on icon at bounding box center [500, 287] width 8 height 14
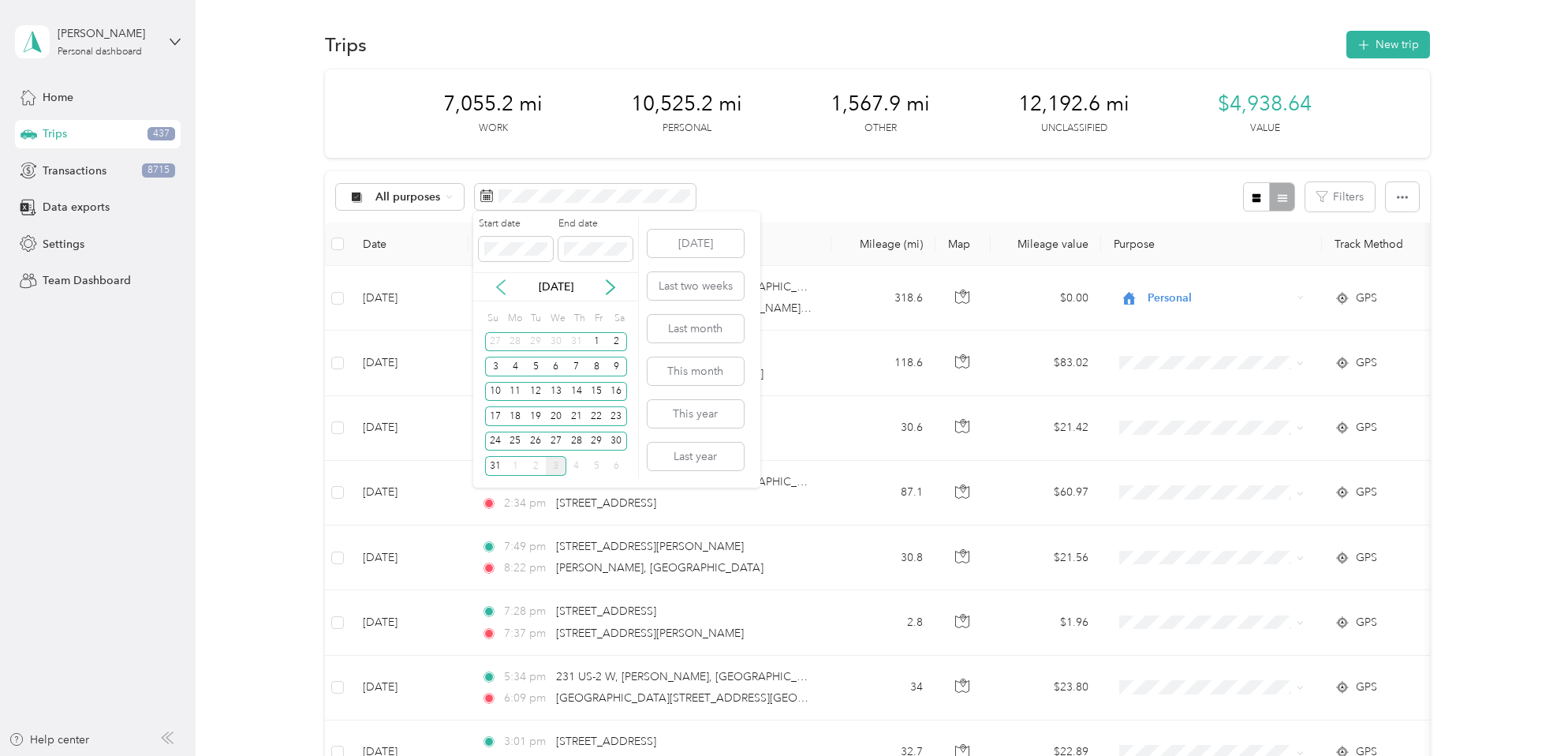
click at [499, 290] on icon at bounding box center [500, 287] width 8 height 14
click at [577, 337] on div "1" at bounding box center [576, 342] width 21 height 20
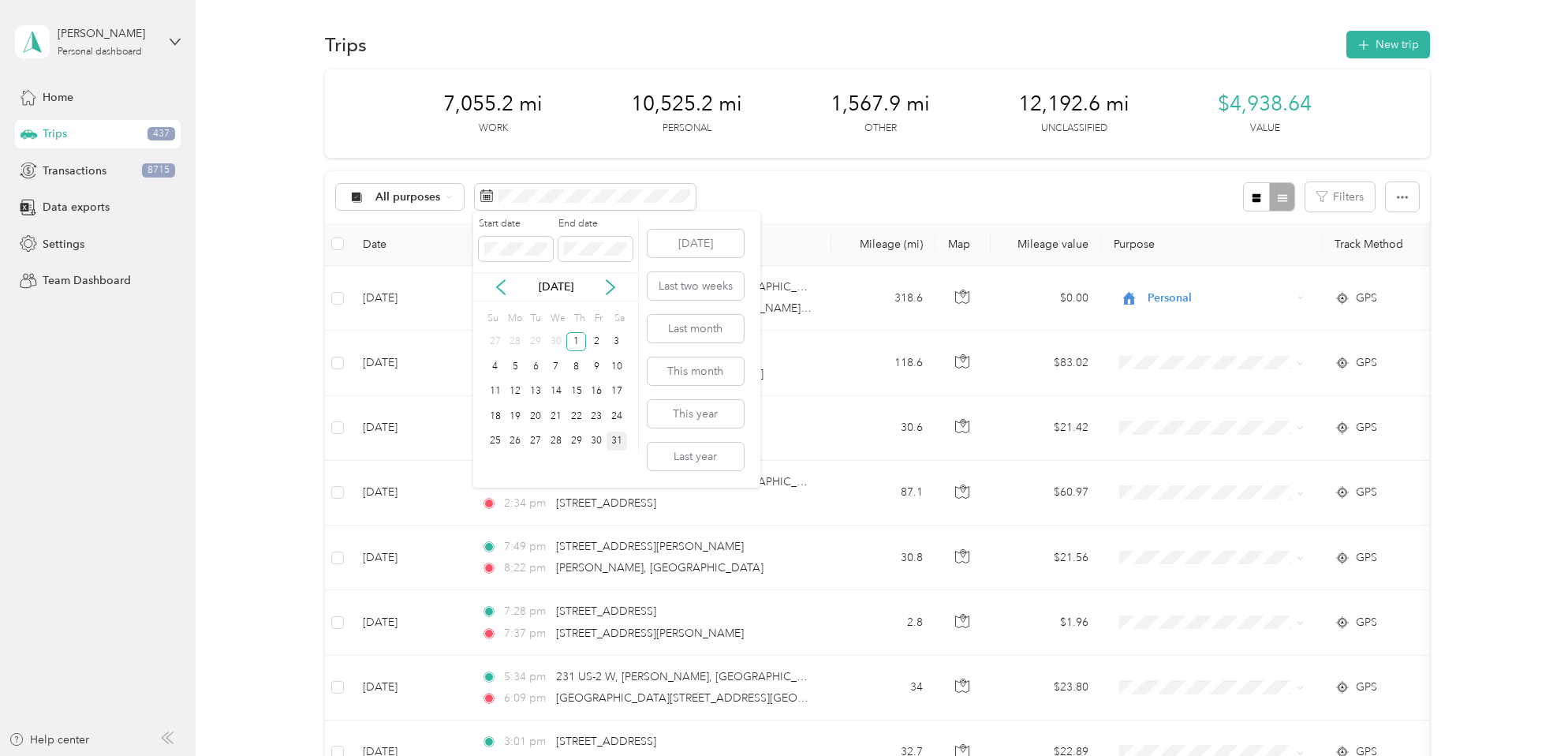
click at [617, 444] on div "31" at bounding box center [616, 442] width 21 height 20
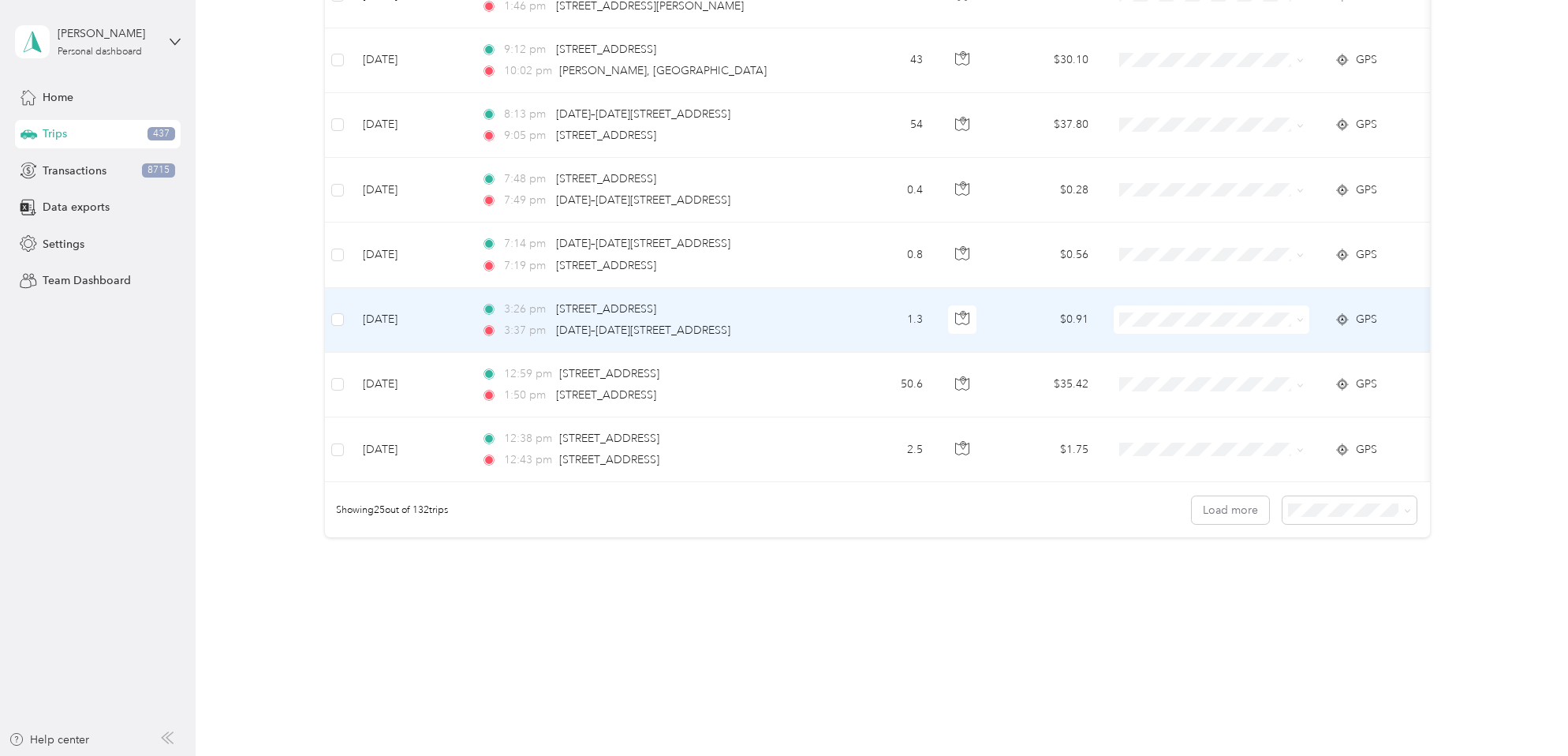
scroll to position [1415, 0]
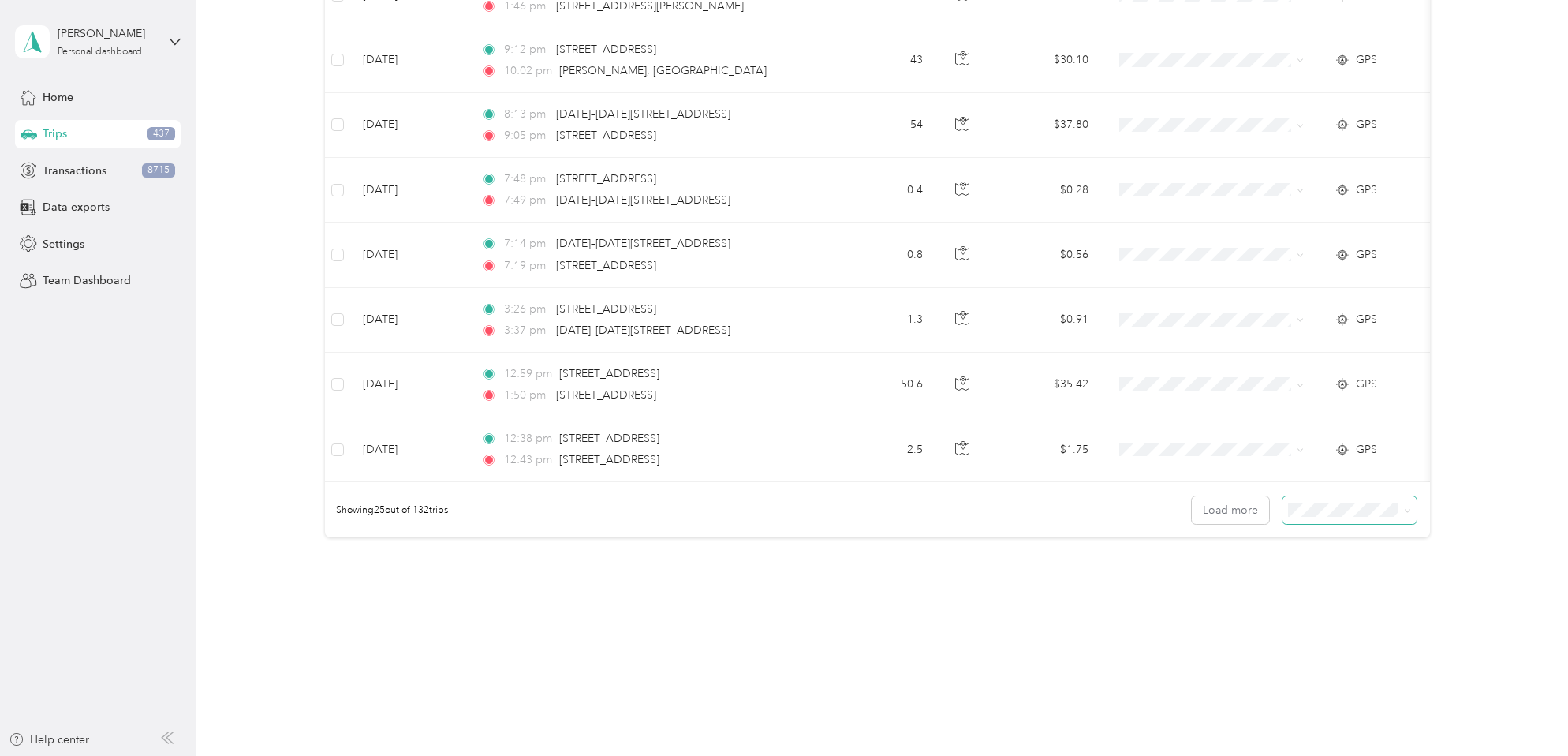
click at [1406, 514] on icon at bounding box center [1408, 510] width 8 height 8
click at [1324, 568] on span "50 per load" at bounding box center [1319, 566] width 58 height 13
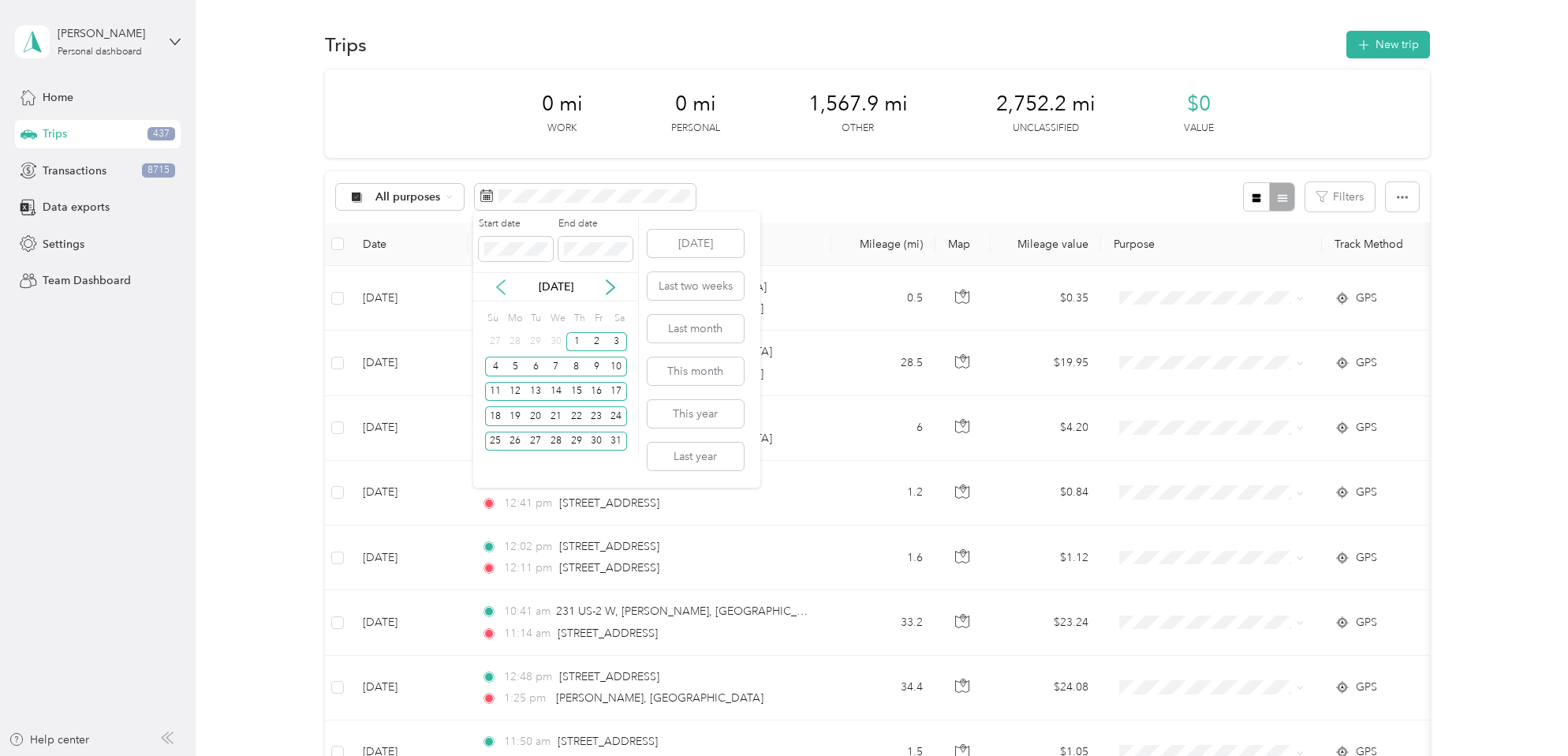
click at [500, 283] on icon at bounding box center [500, 287] width 8 height 14
click at [535, 340] on div "1" at bounding box center [535, 342] width 21 height 20
click at [563, 440] on div "30" at bounding box center [556, 442] width 21 height 20
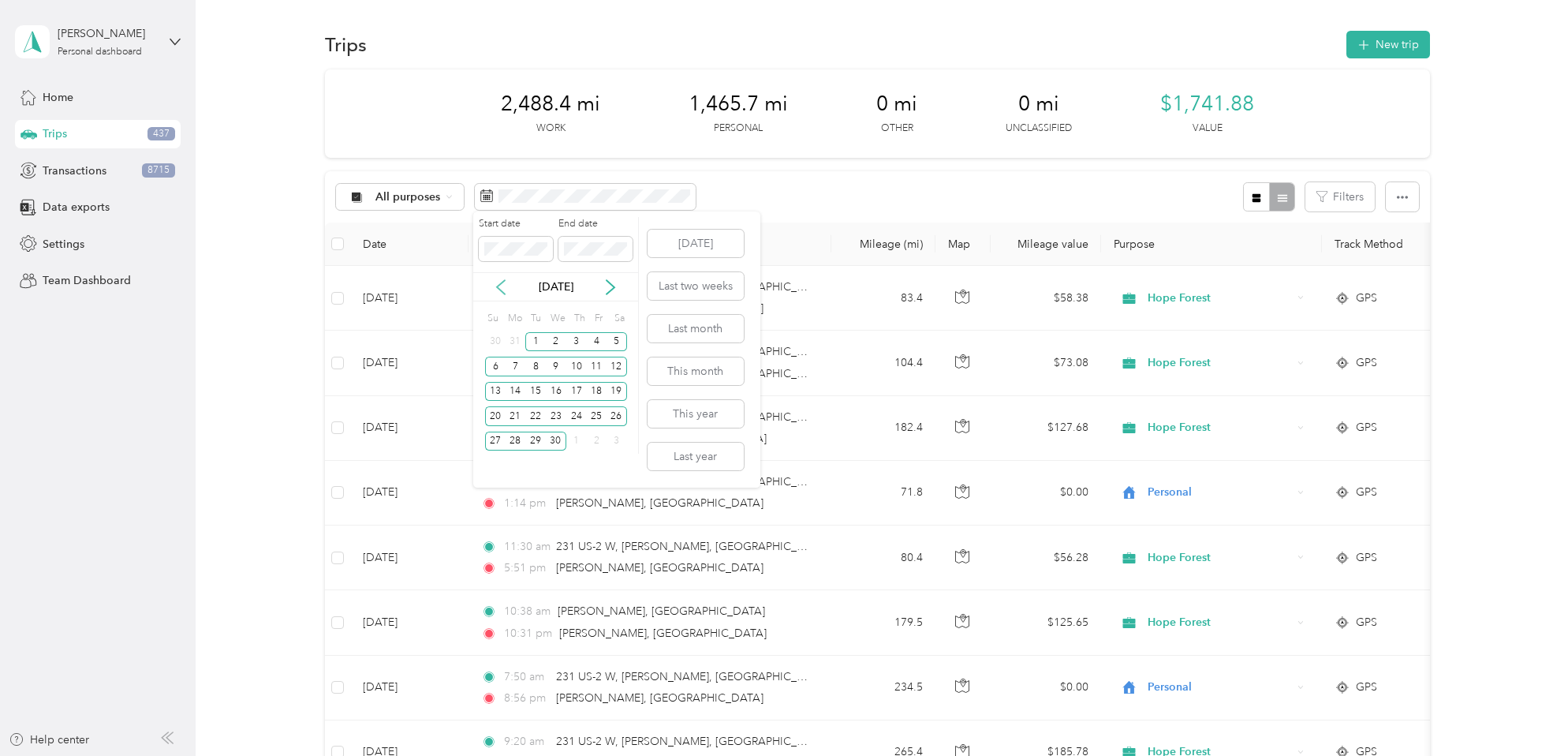
click at [503, 287] on icon at bounding box center [500, 287] width 16 height 16
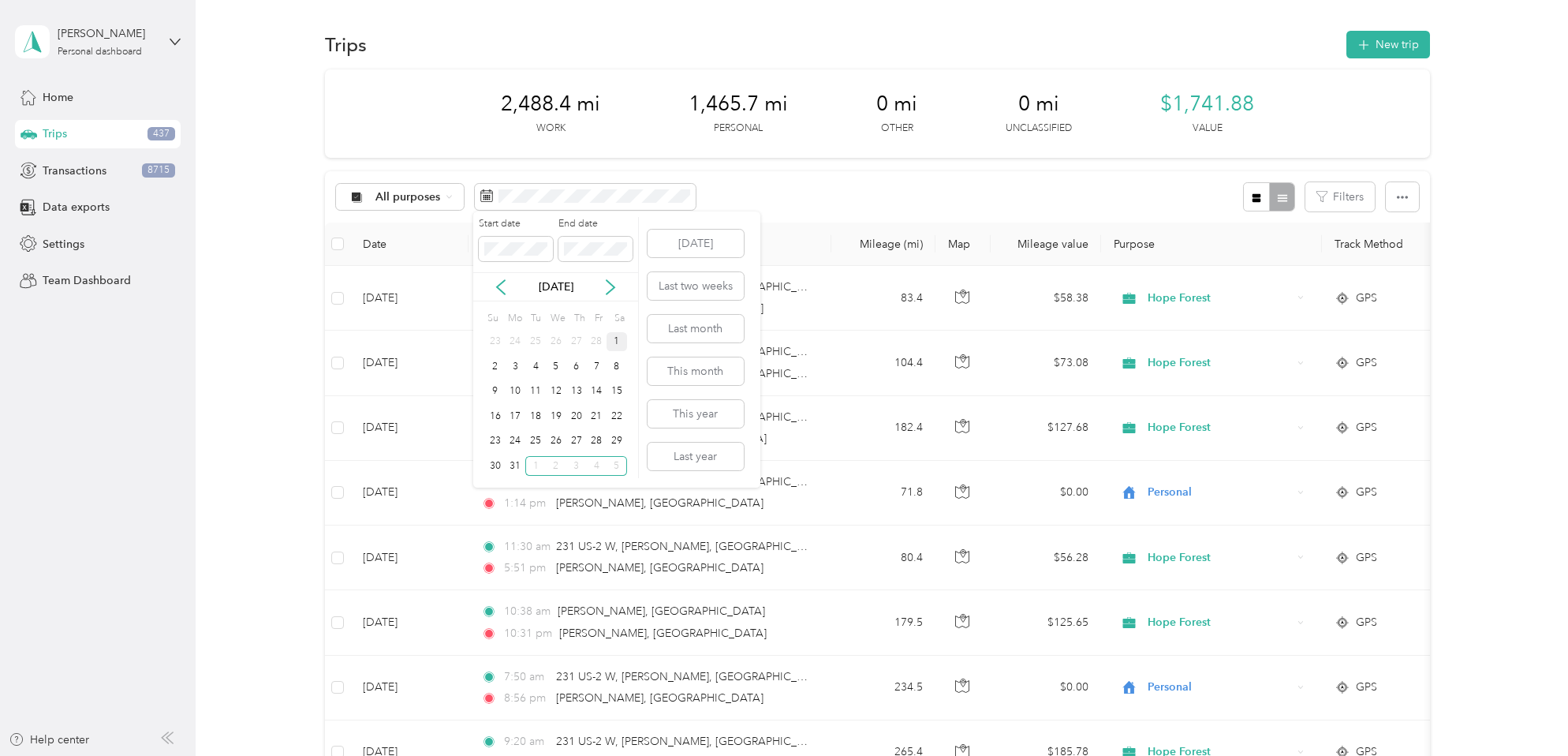
click at [620, 340] on div "1" at bounding box center [616, 342] width 21 height 20
click at [516, 469] on div "31" at bounding box center [515, 466] width 21 height 20
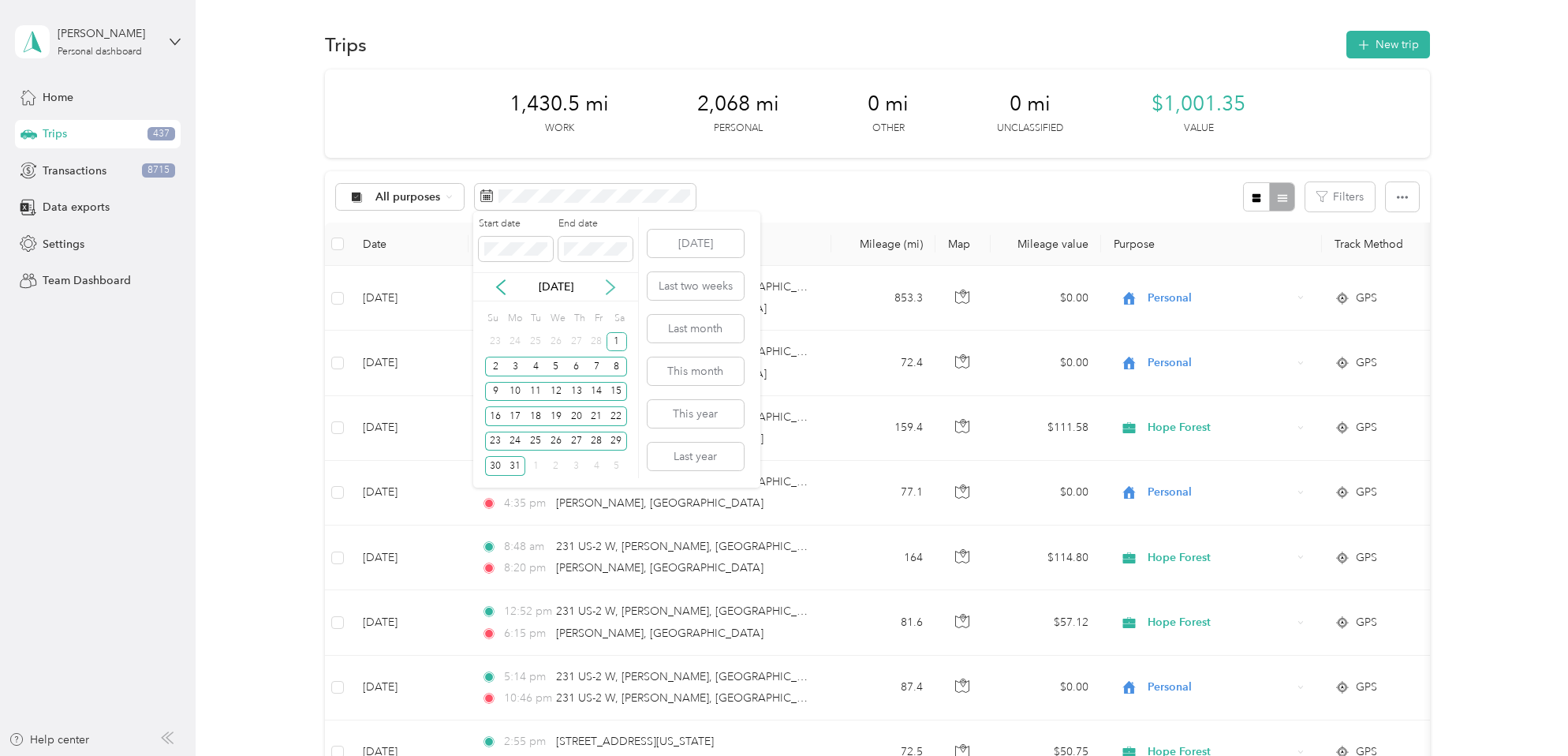
click at [615, 290] on icon at bounding box center [610, 287] width 16 height 16
click at [615, 289] on icon at bounding box center [610, 287] width 16 height 16
click at [615, 290] on icon at bounding box center [610, 287] width 16 height 16
click at [496, 341] on div "1" at bounding box center [495, 342] width 21 height 20
click at [518, 438] on div "30" at bounding box center [515, 442] width 21 height 20
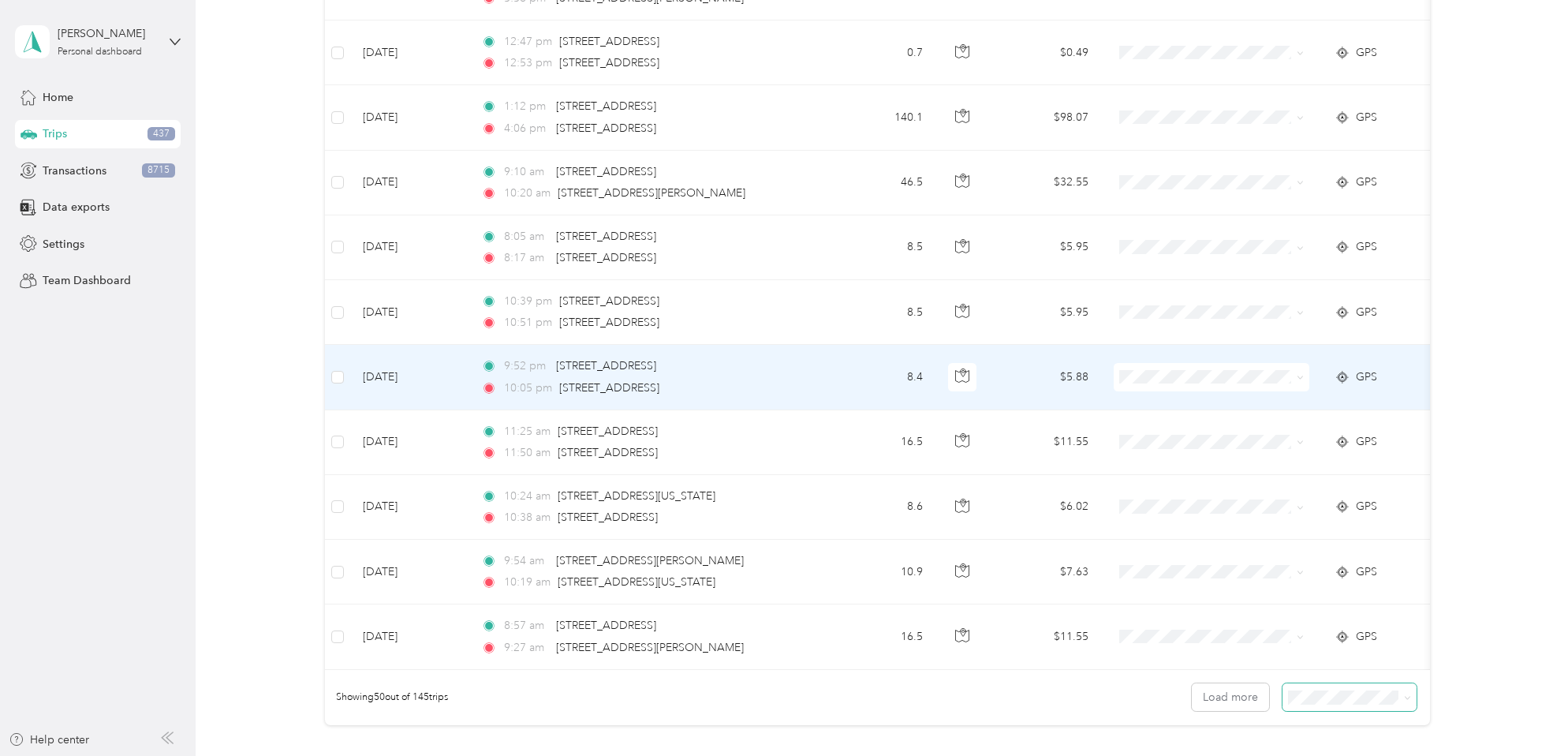
scroll to position [3041, 0]
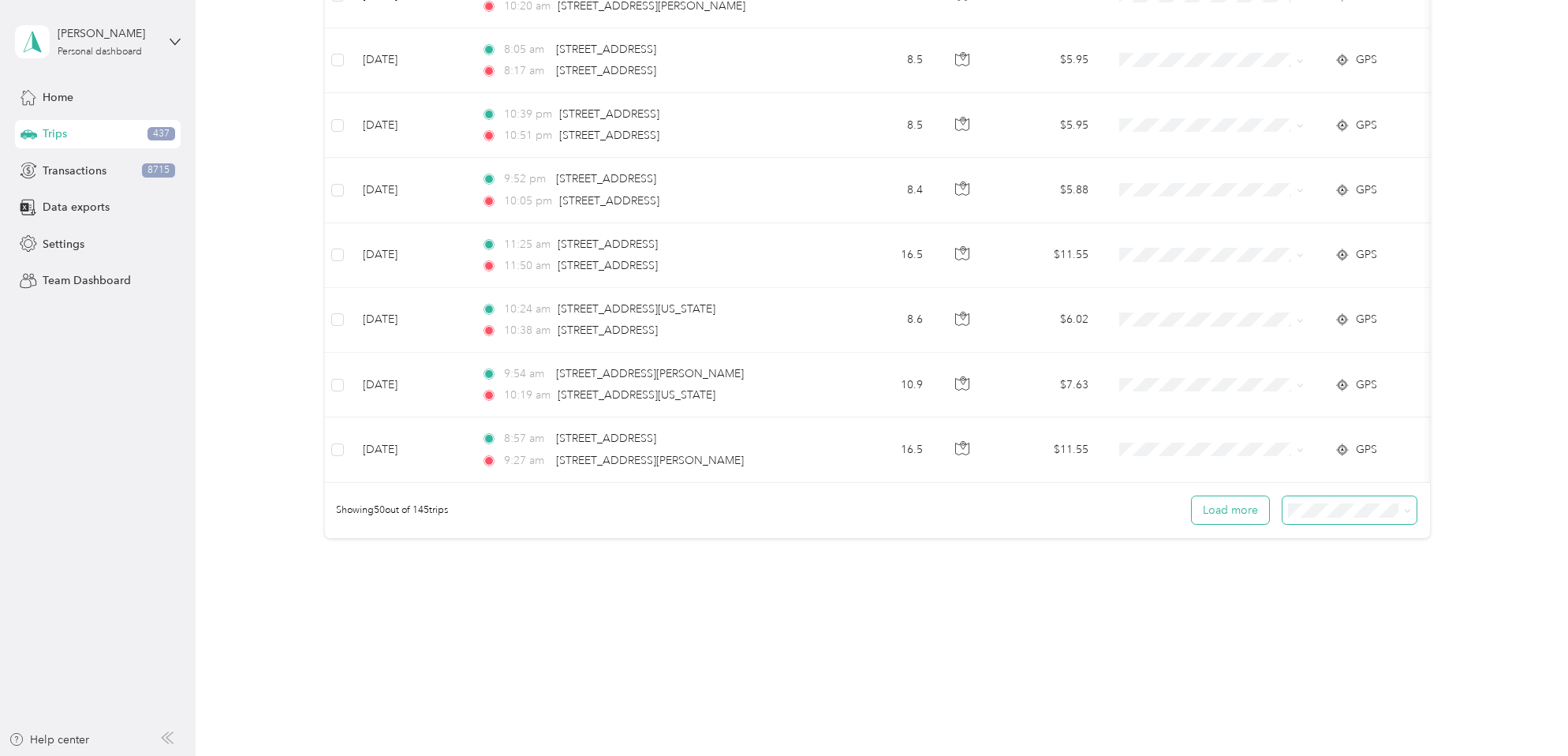
click at [1234, 515] on button "Load more" at bounding box center [1230, 510] width 78 height 28
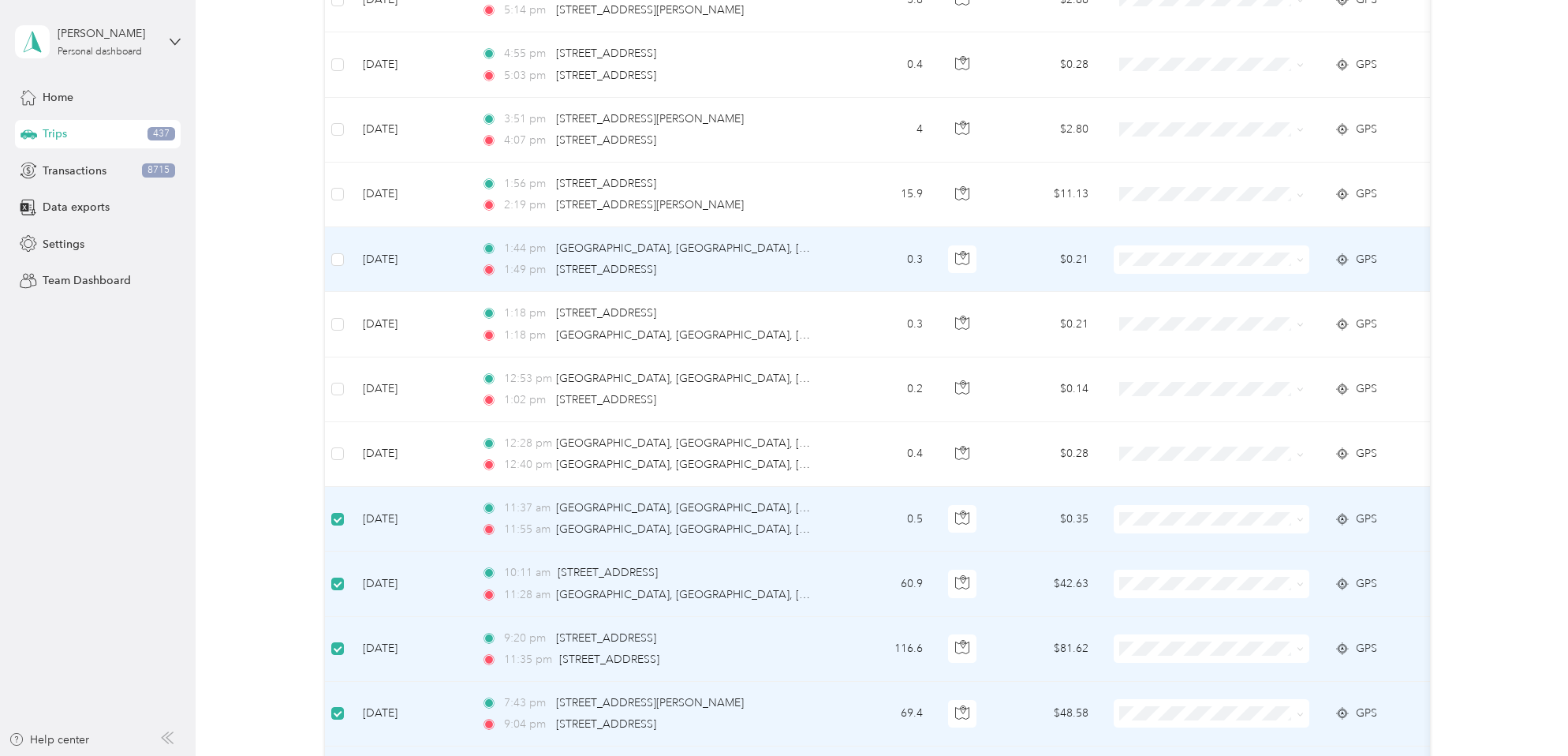
scroll to position [4448, 0]
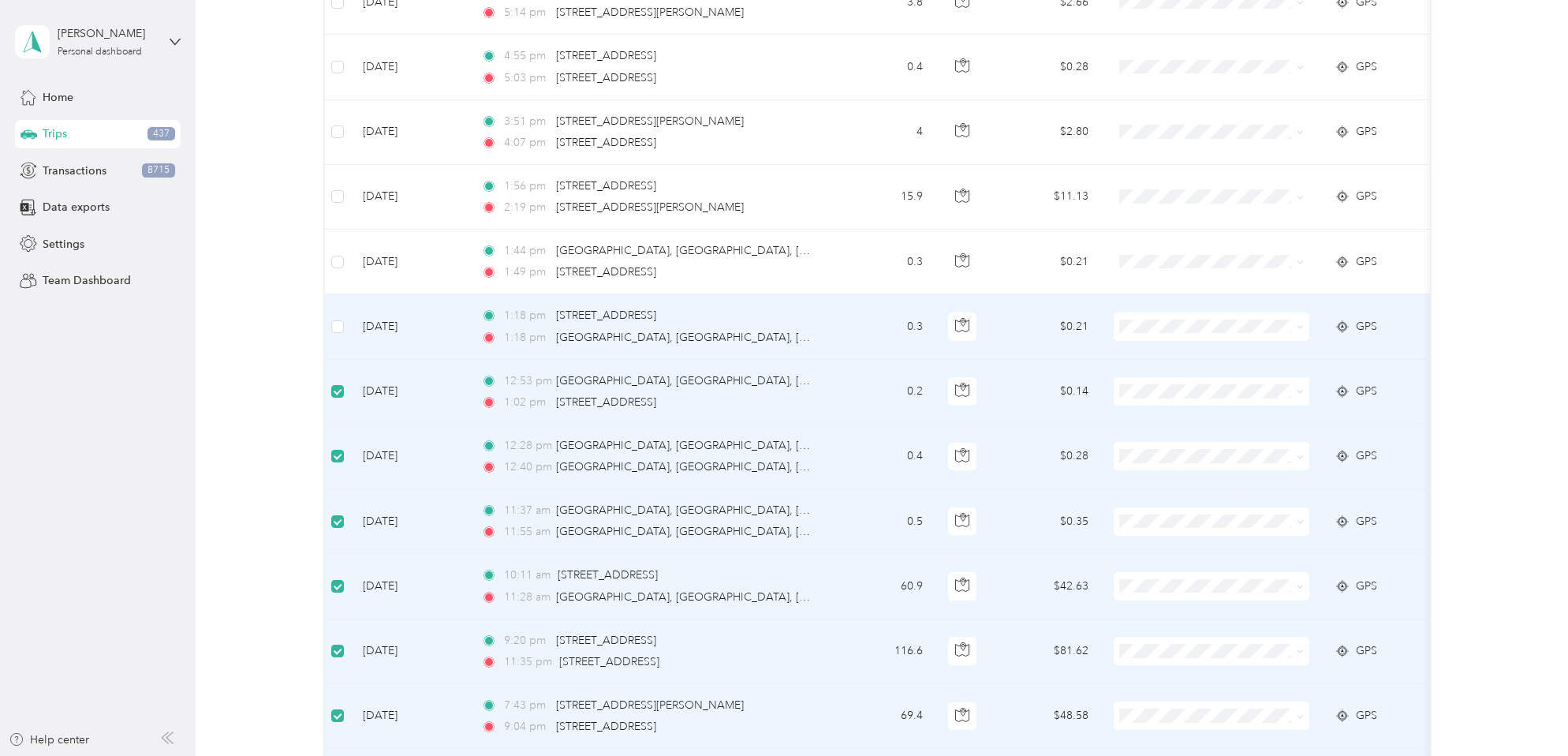
click at [338, 318] on label at bounding box center [337, 327] width 13 height 18
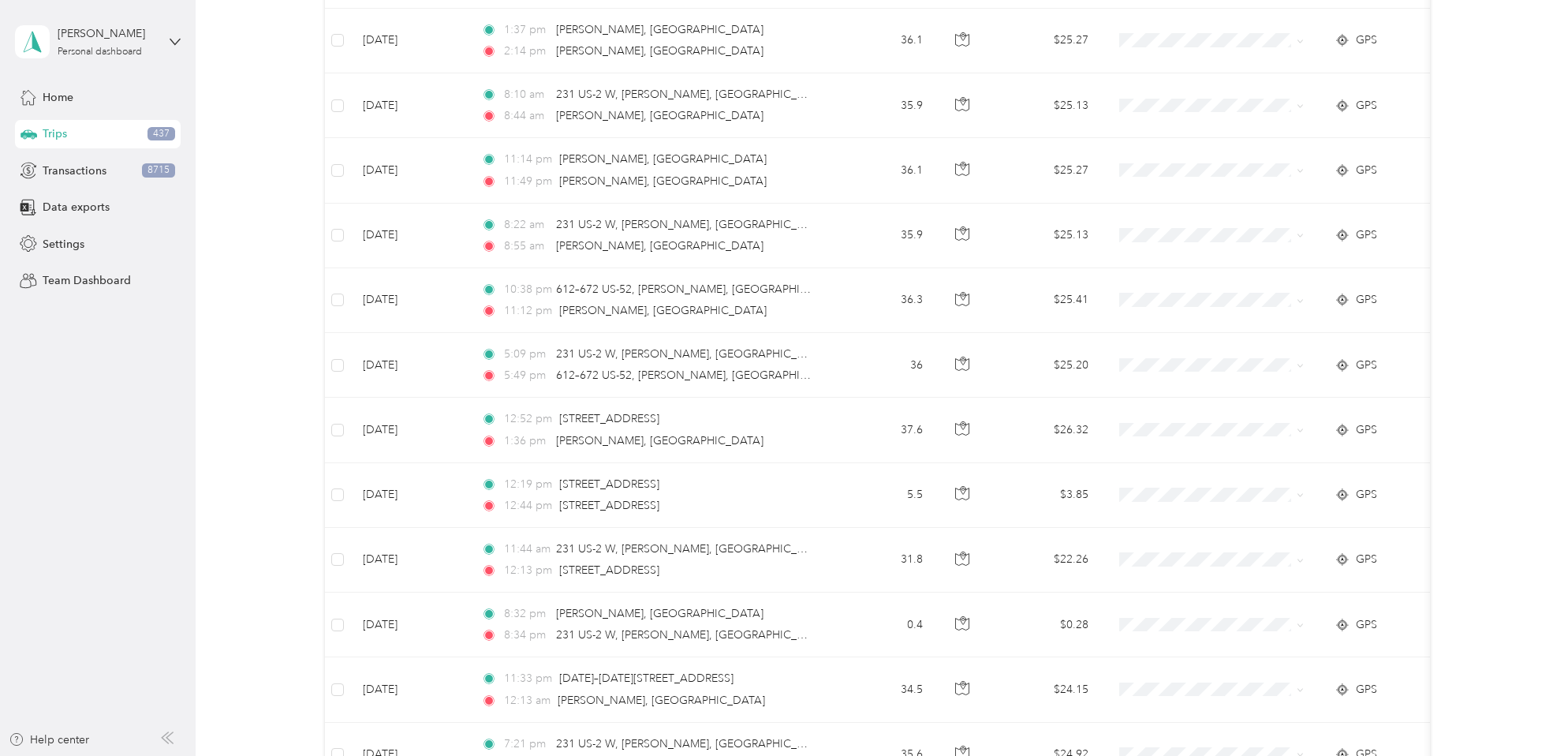
scroll to position [43, 0]
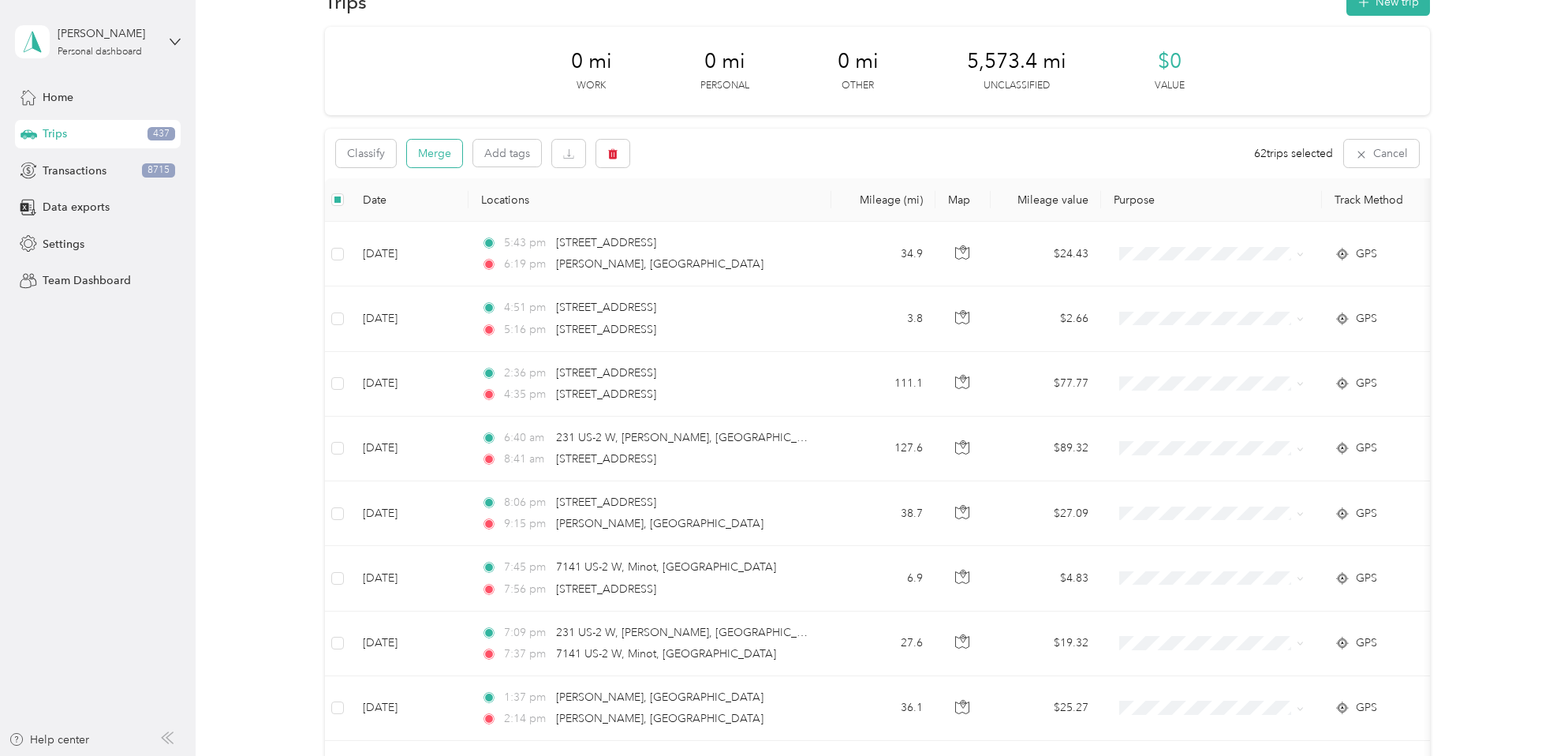
click at [448, 150] on button "Merge" at bounding box center [434, 153] width 55 height 28
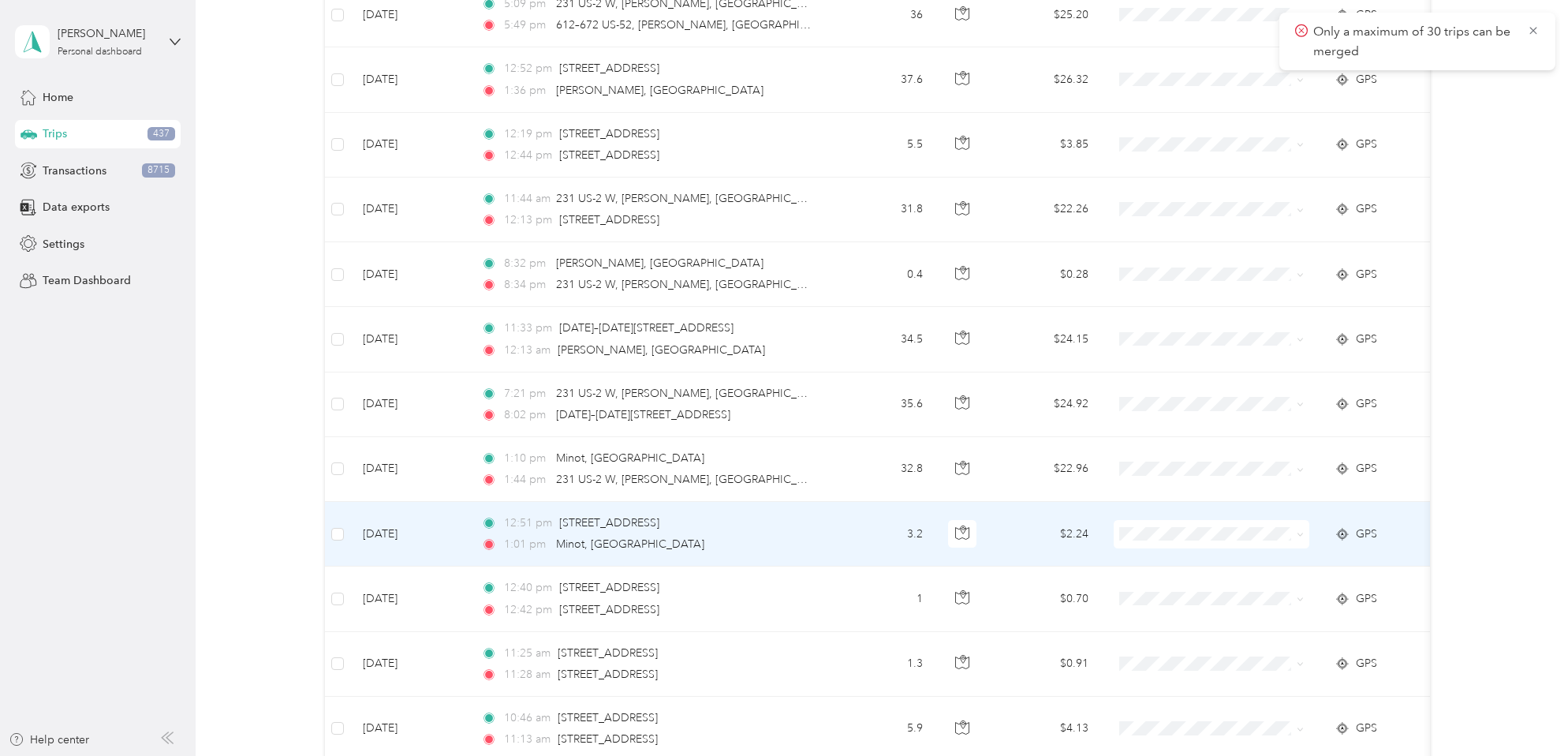
scroll to position [2362, 0]
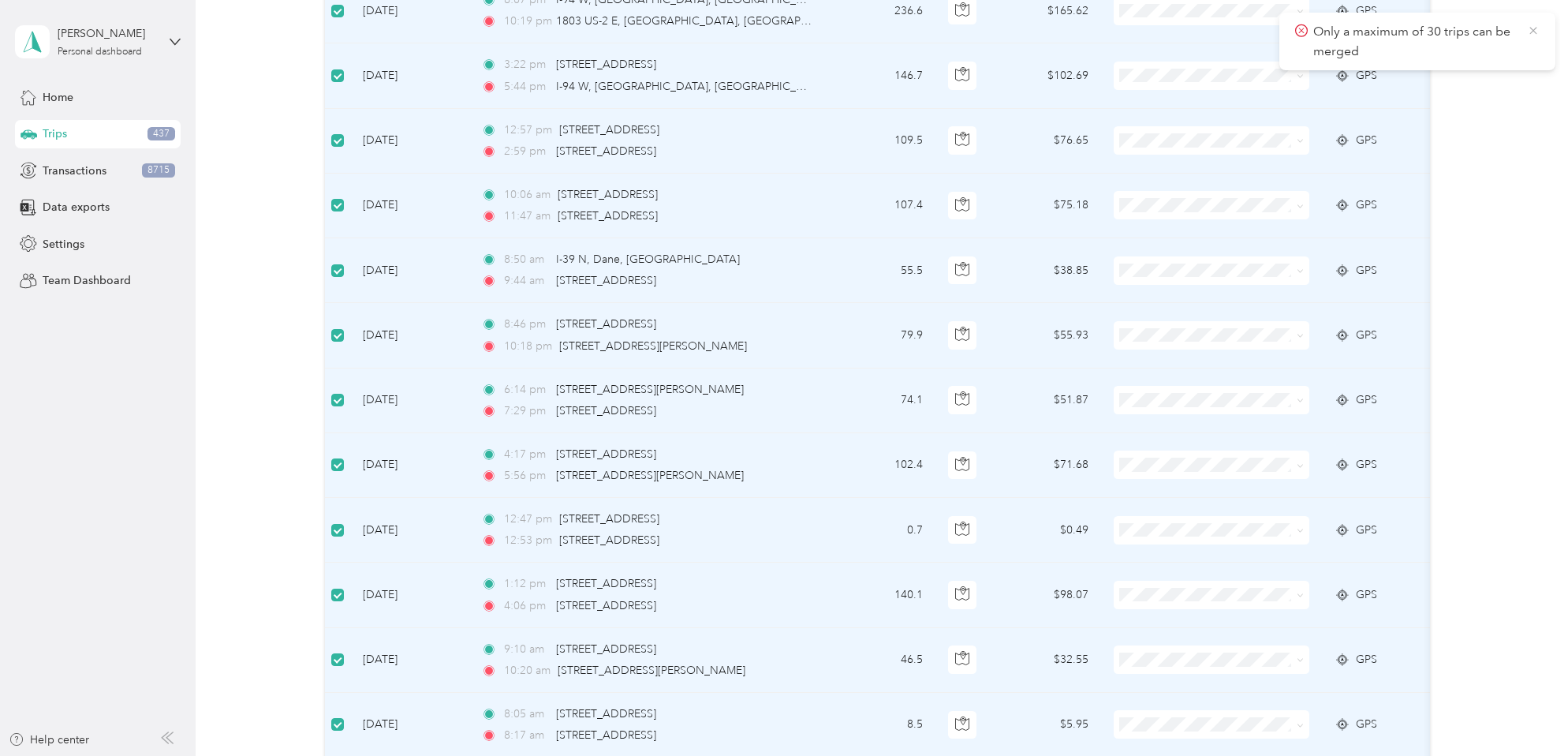
click at [1531, 29] on icon at bounding box center [1533, 30] width 8 height 8
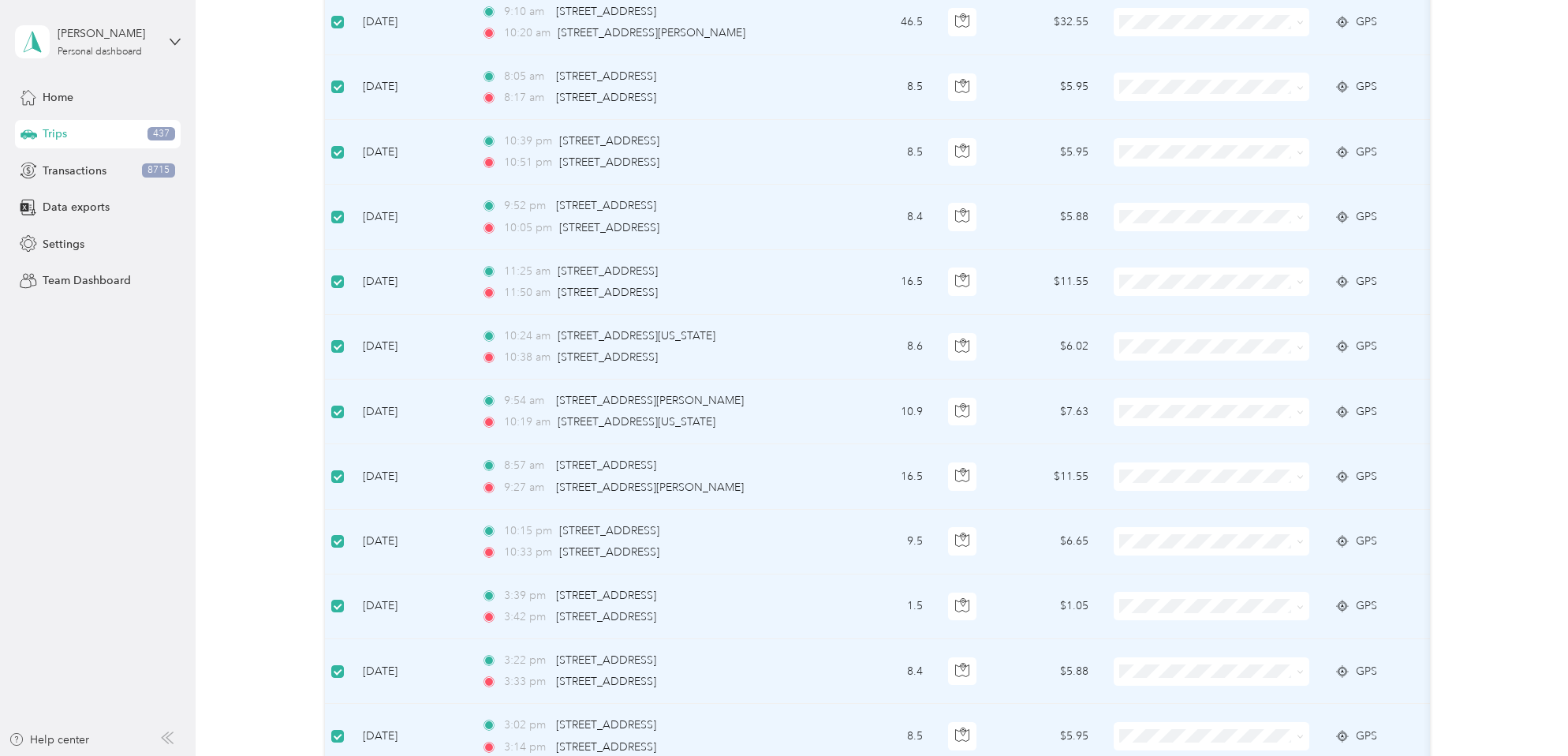
scroll to position [2676, 0]
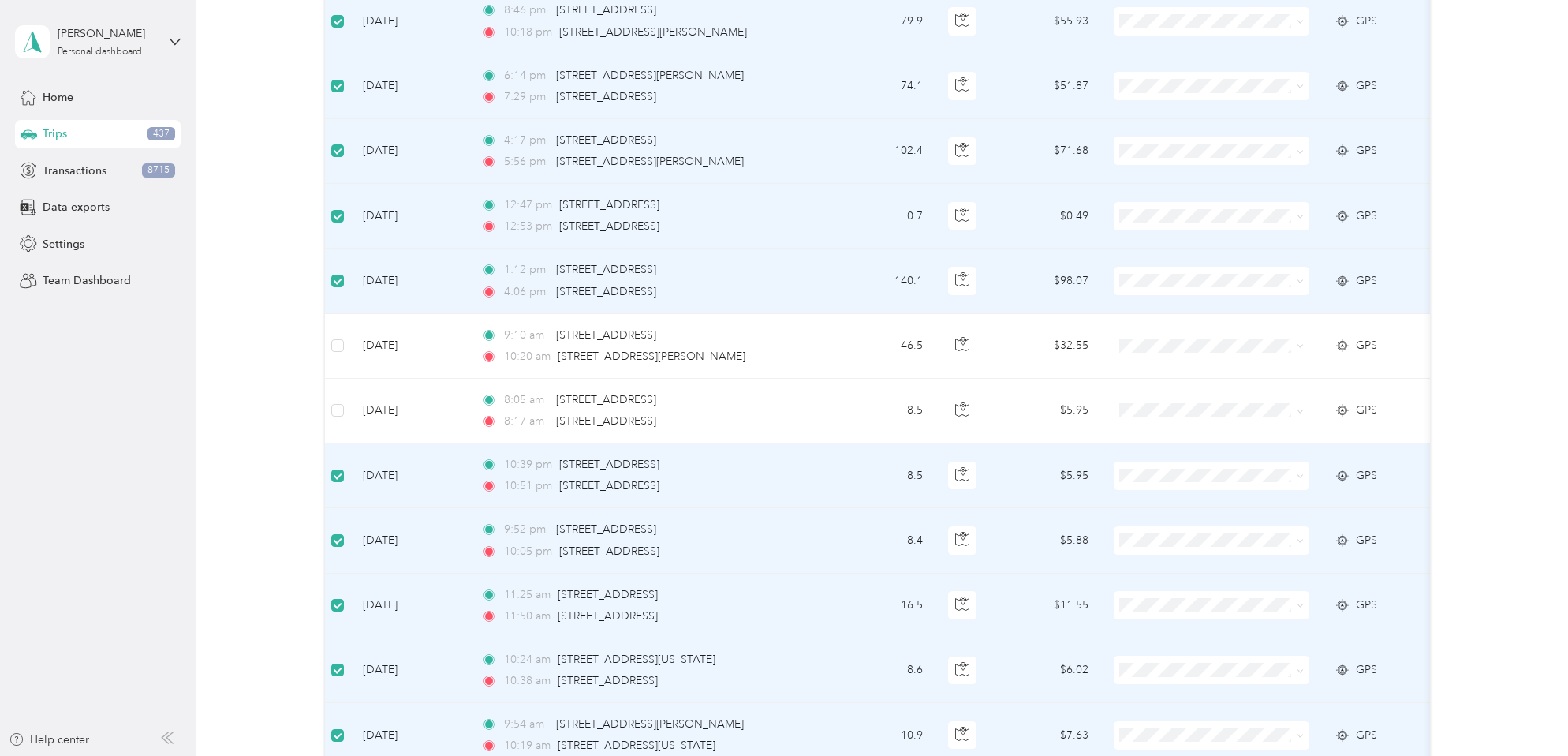
click at [339, 273] on label at bounding box center [337, 281] width 13 height 18
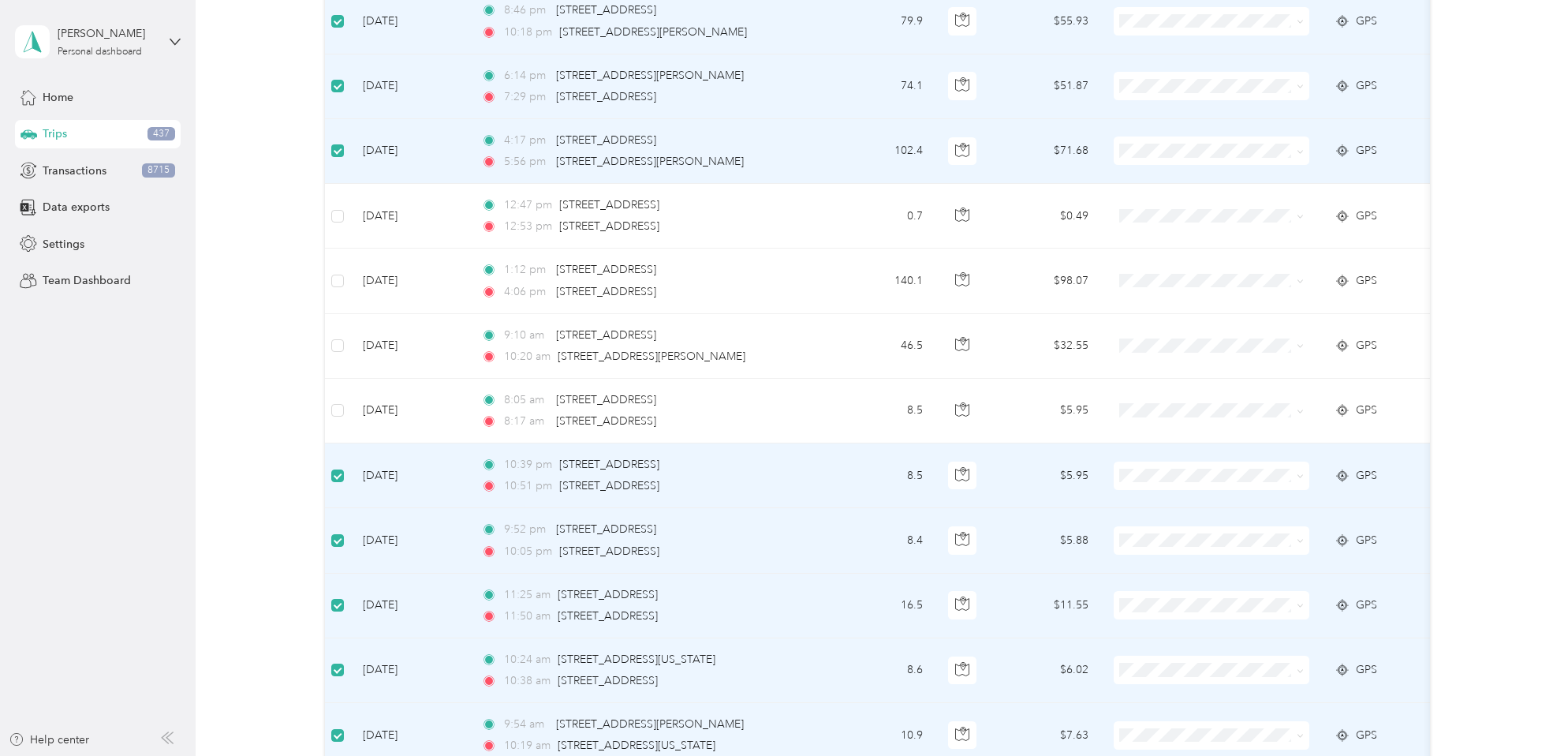
click at [337, 142] on label at bounding box center [337, 150] width 13 height 18
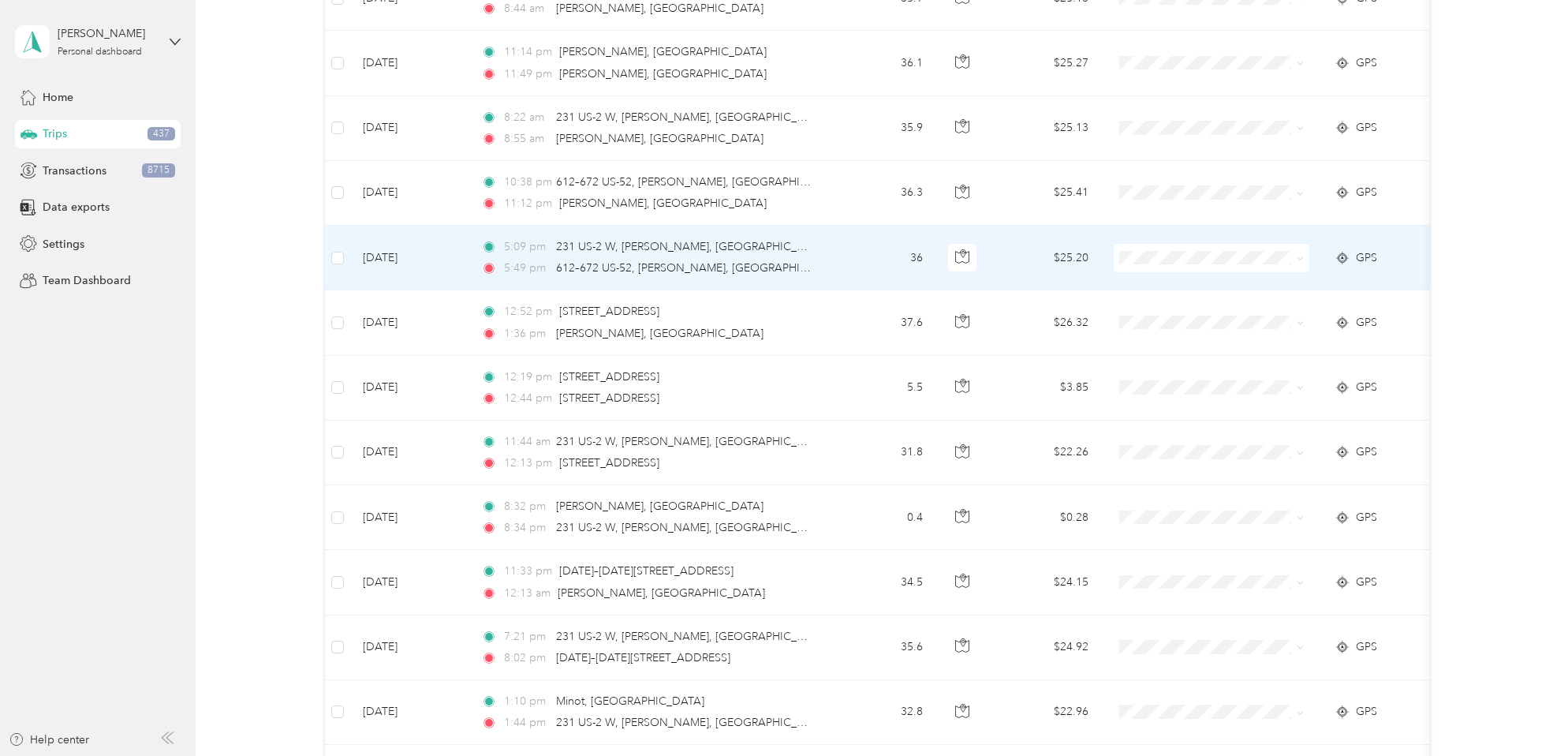
scroll to position [0, 0]
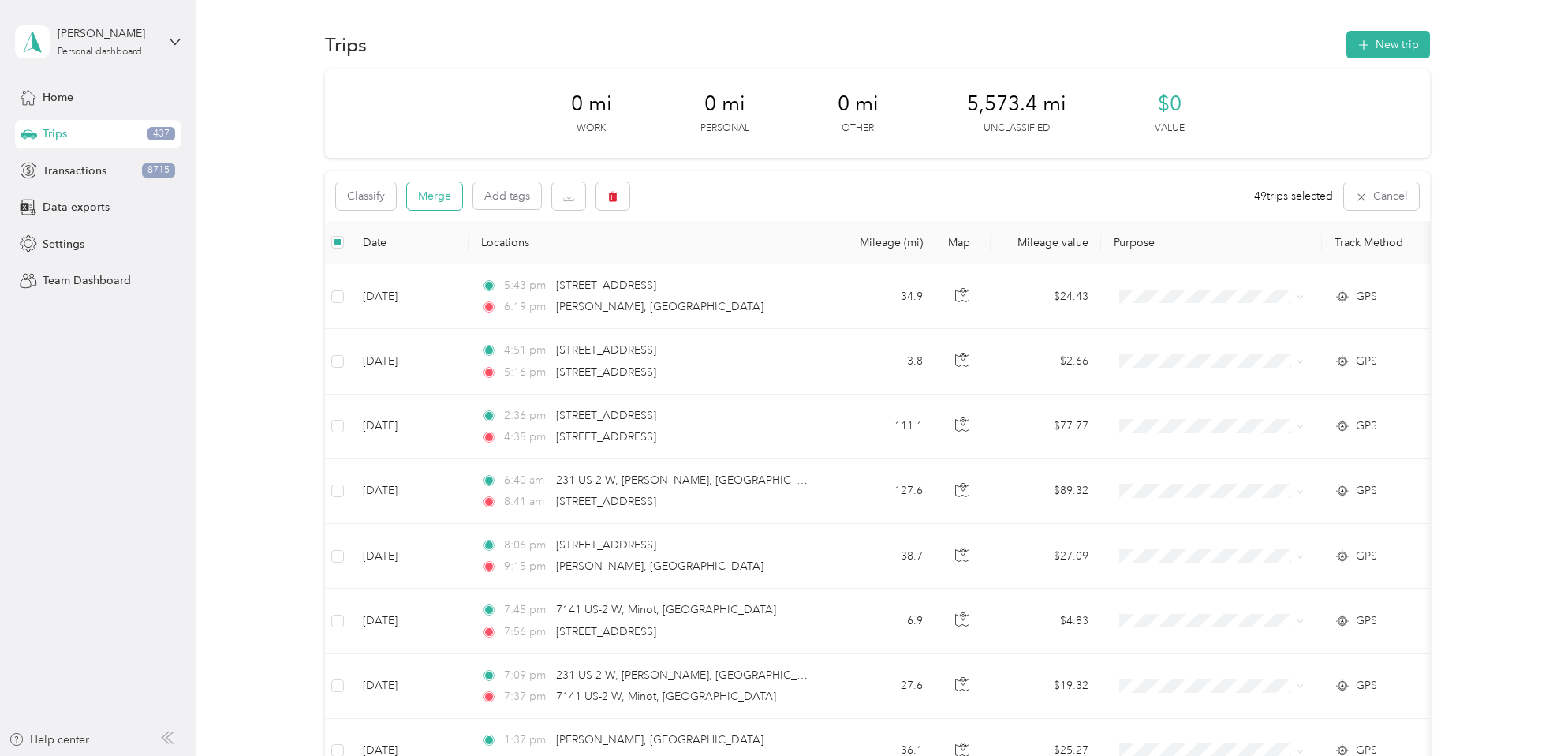
click at [439, 202] on button "Merge" at bounding box center [434, 195] width 55 height 28
click at [1303, 28] on icon at bounding box center [1302, 30] width 6 height 6
click at [1531, 29] on icon at bounding box center [1533, 30] width 13 height 14
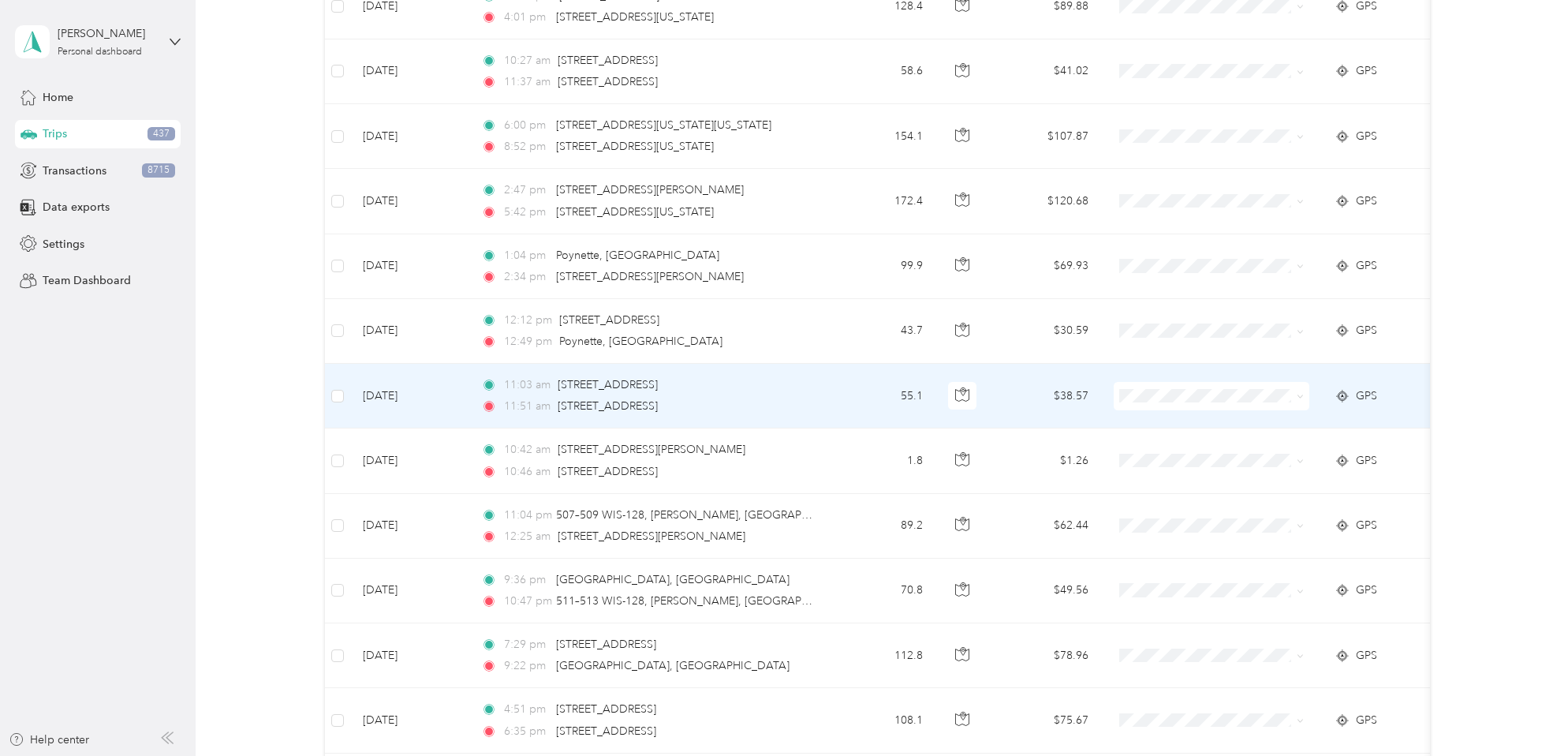
scroll to position [5631, 0]
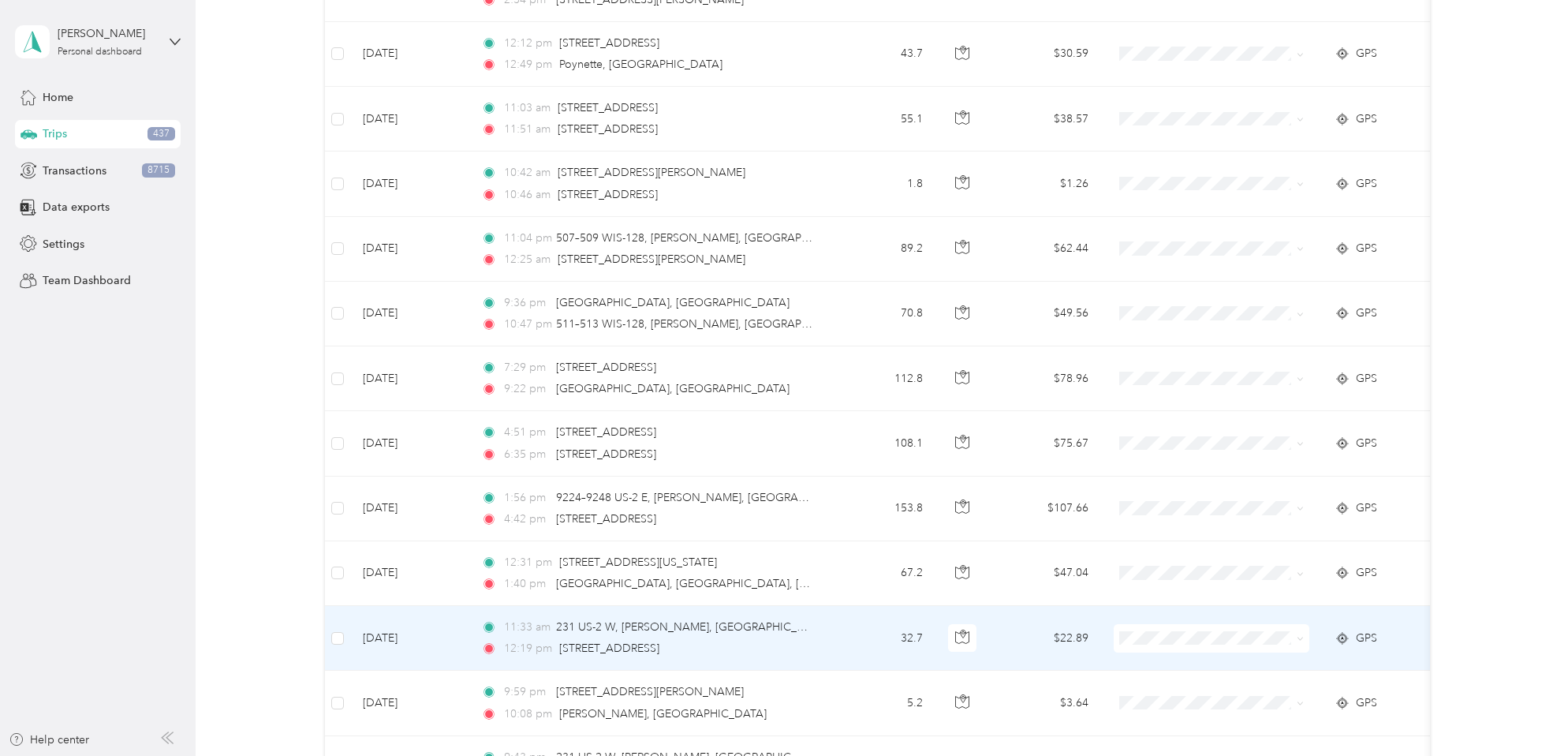
click at [1302, 639] on icon at bounding box center [1300, 638] width 8 height 8
click at [1205, 444] on span "Personal" at bounding box center [1225, 443] width 146 height 17
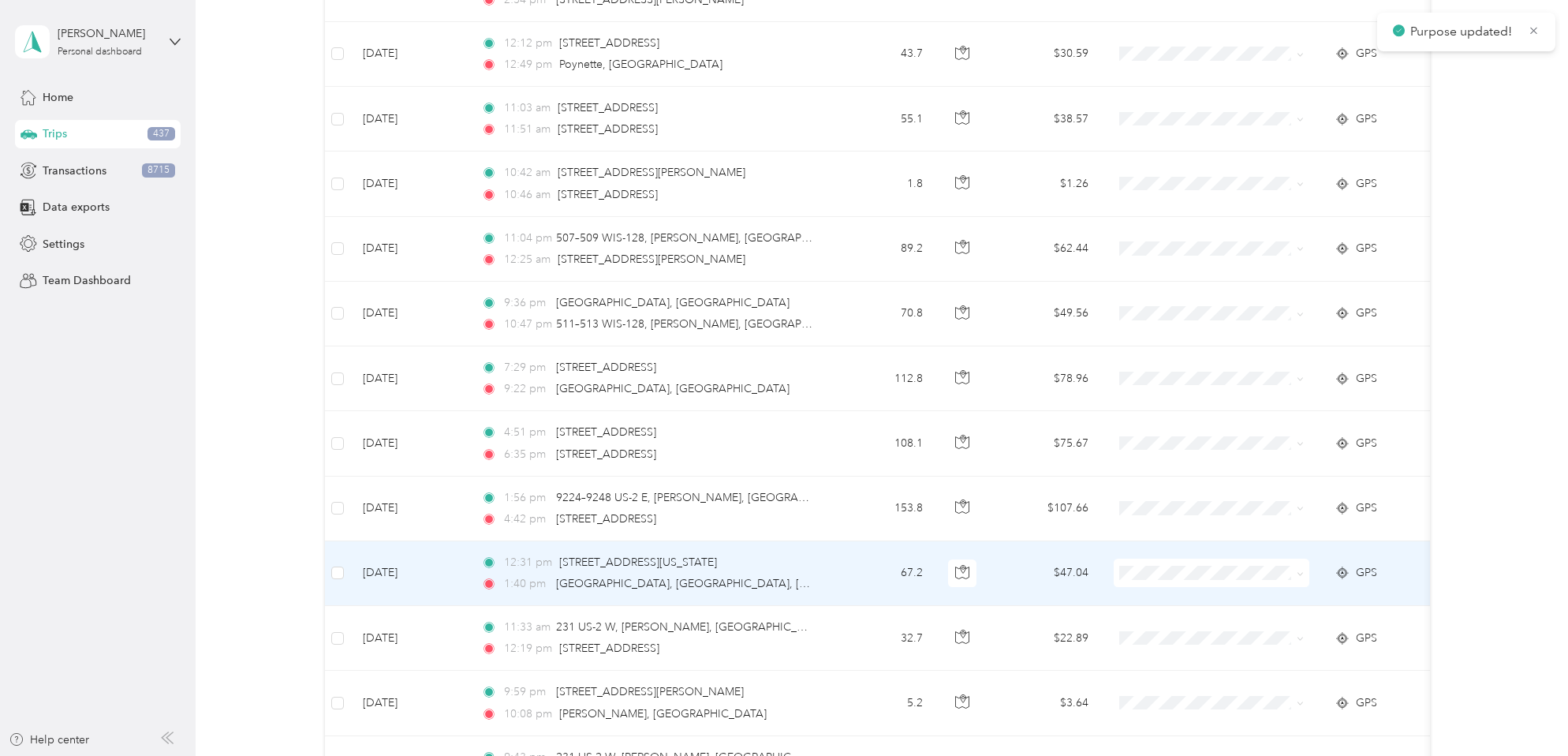
click at [1303, 571] on icon at bounding box center [1300, 574] width 8 height 8
click at [1191, 376] on span "Personal" at bounding box center [1225, 378] width 146 height 17
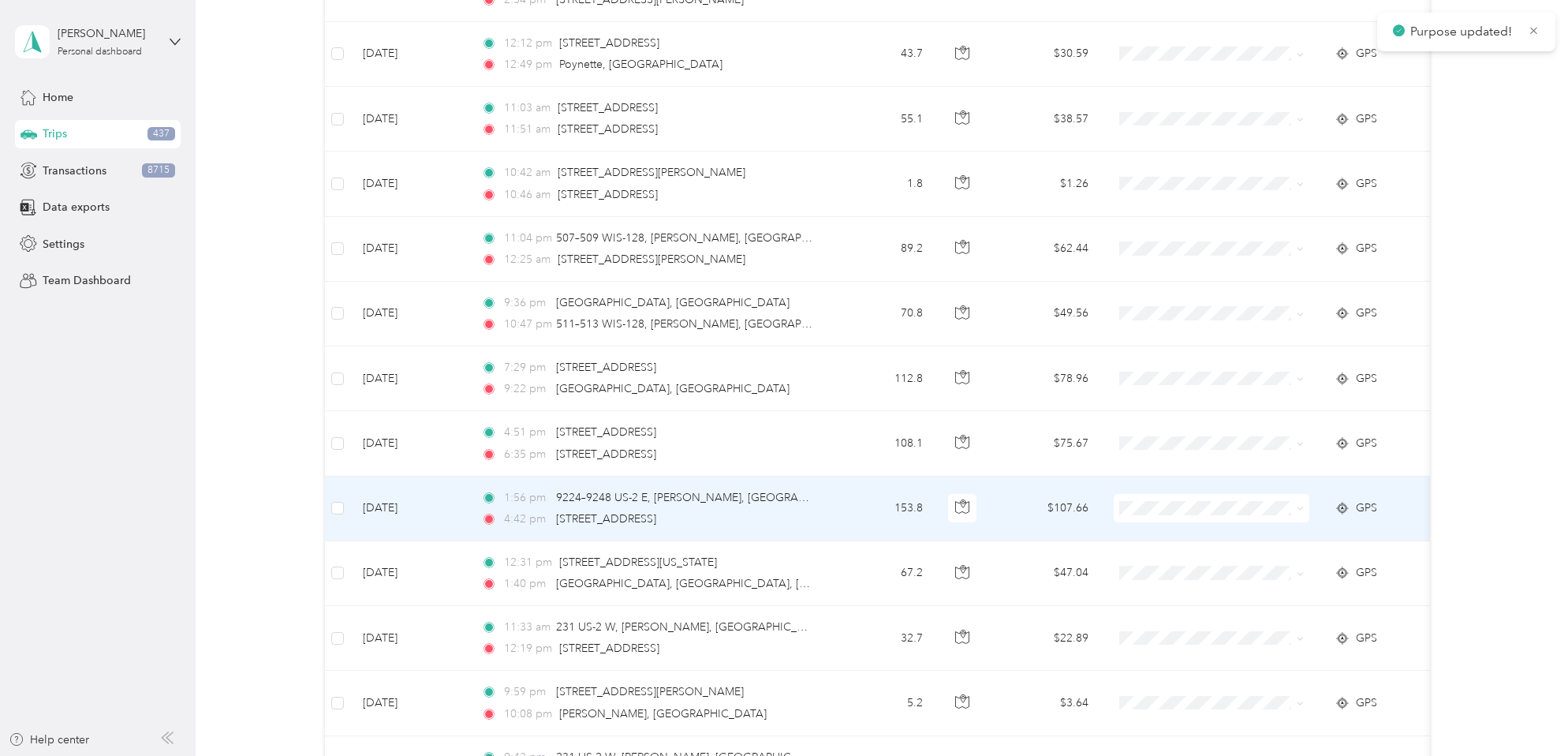
click at [1299, 506] on icon at bounding box center [1300, 509] width 8 height 8
click at [1179, 565] on span "Personal" at bounding box center [1225, 566] width 146 height 17
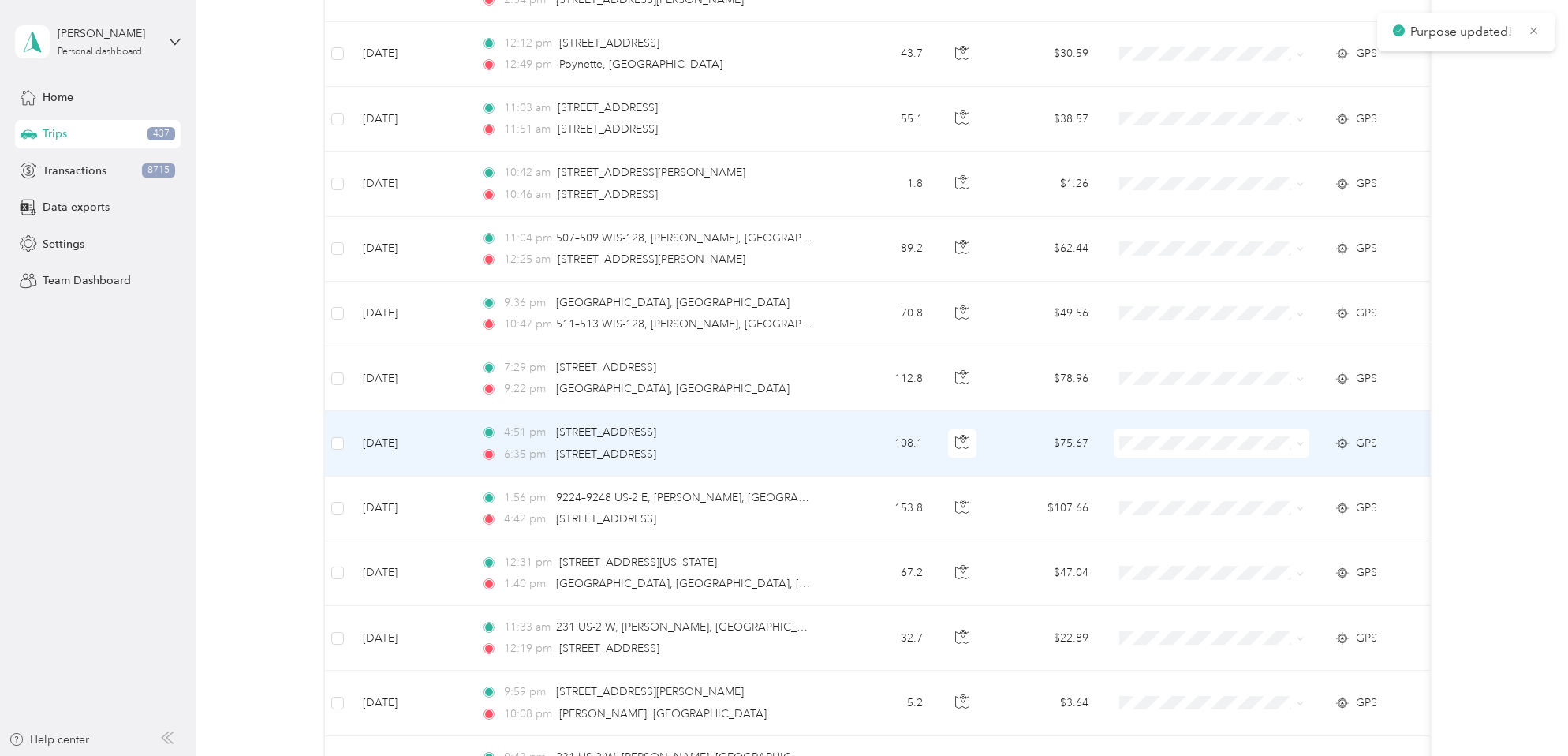
click at [1303, 442] on icon at bounding box center [1300, 444] width 8 height 8
click at [1206, 503] on li "Personal" at bounding box center [1211, 500] width 195 height 28
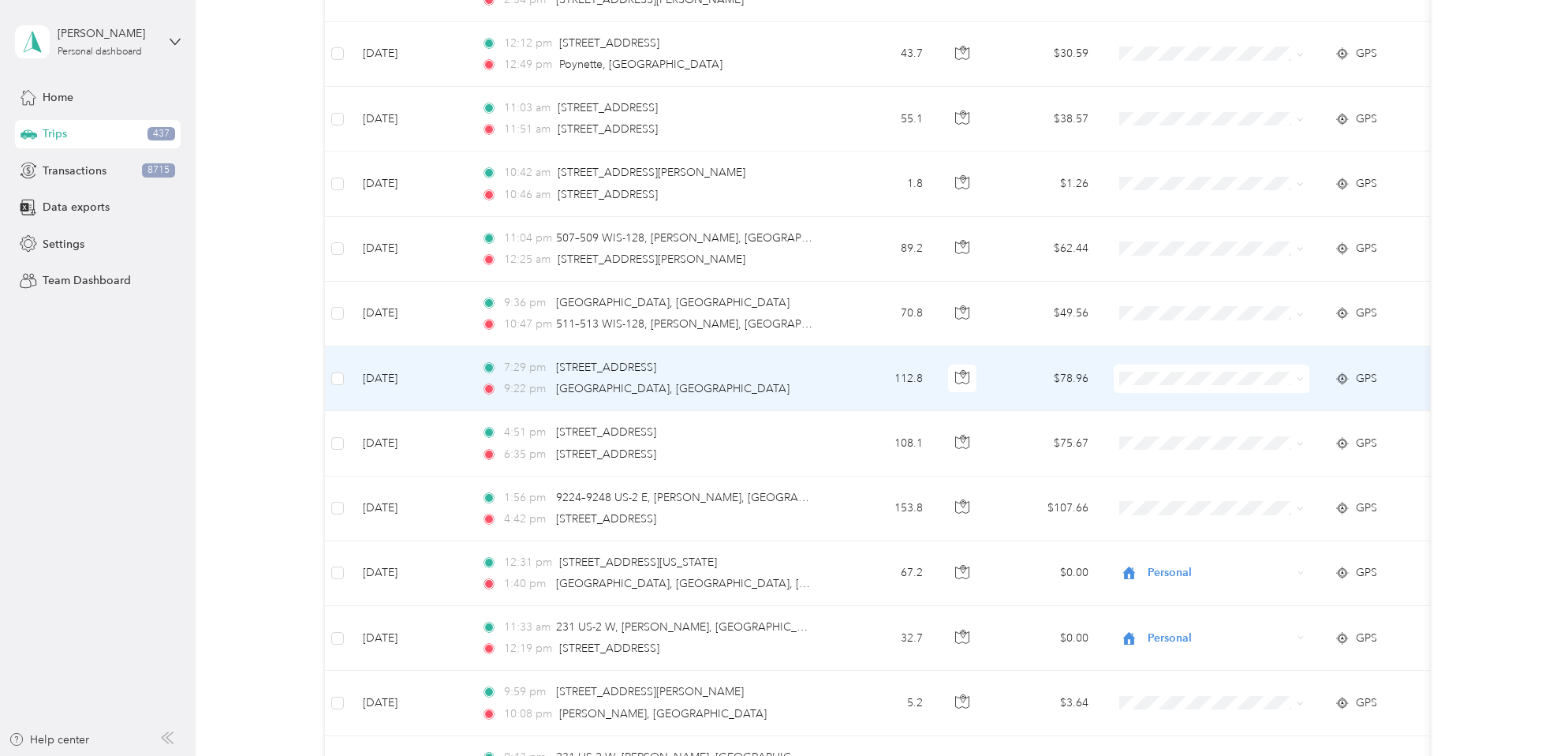
click at [1302, 378] on icon at bounding box center [1300, 379] width 8 height 8
click at [1205, 434] on span "Personal" at bounding box center [1225, 435] width 146 height 17
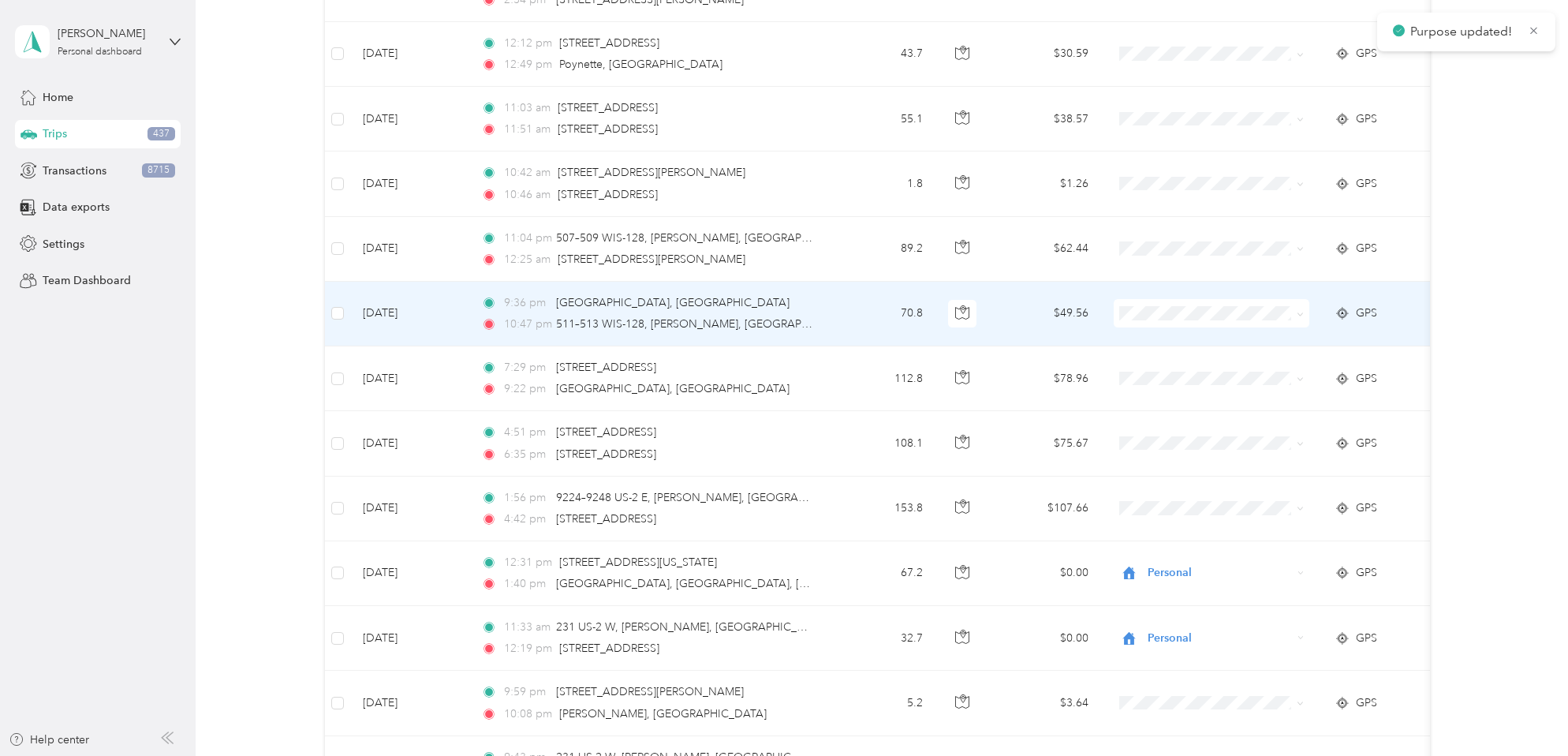
click at [1301, 312] on icon at bounding box center [1300, 314] width 8 height 8
click at [1201, 368] on span "Personal" at bounding box center [1225, 371] width 146 height 17
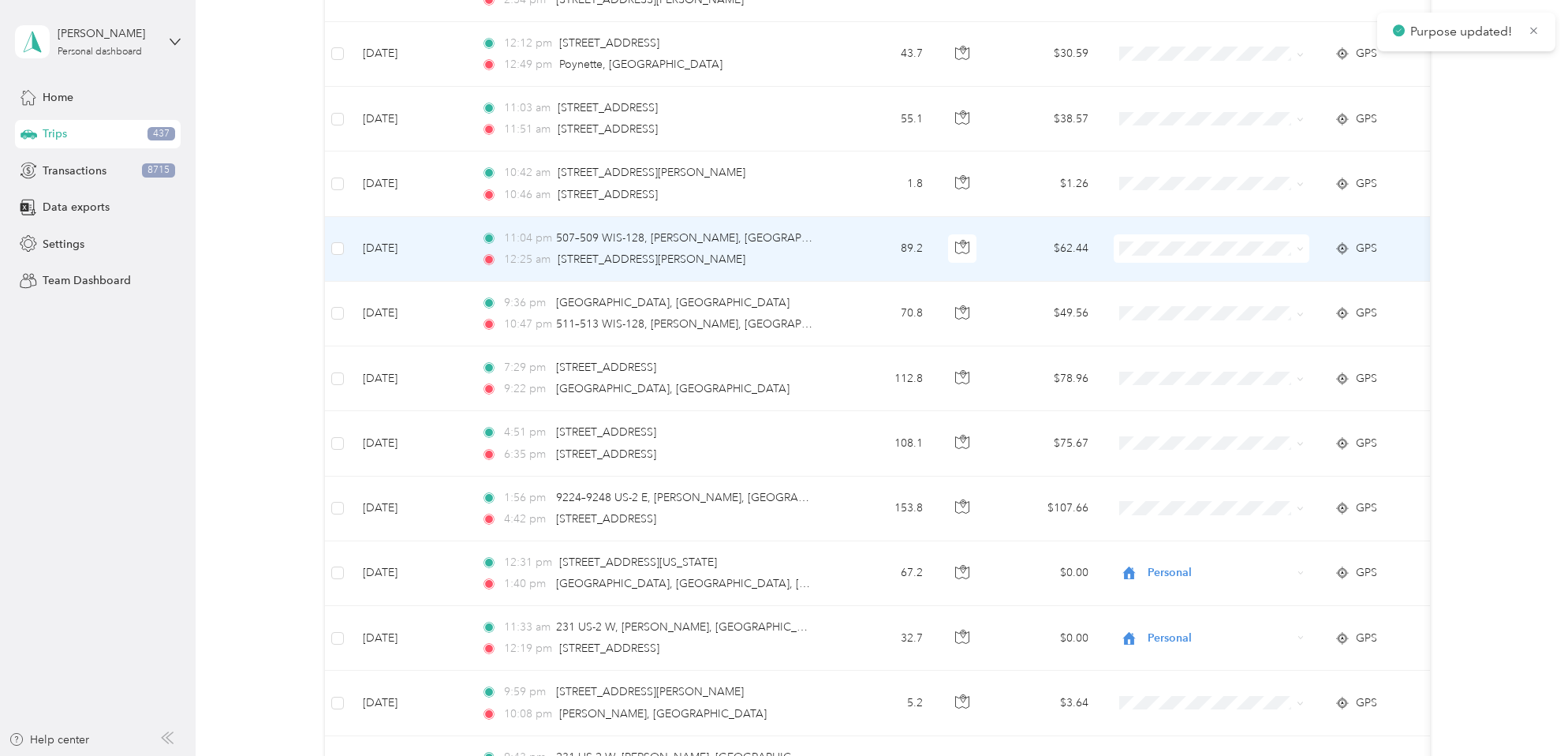
click at [1302, 249] on icon at bounding box center [1300, 249] width 8 height 8
click at [1203, 308] on span "Personal" at bounding box center [1225, 306] width 146 height 17
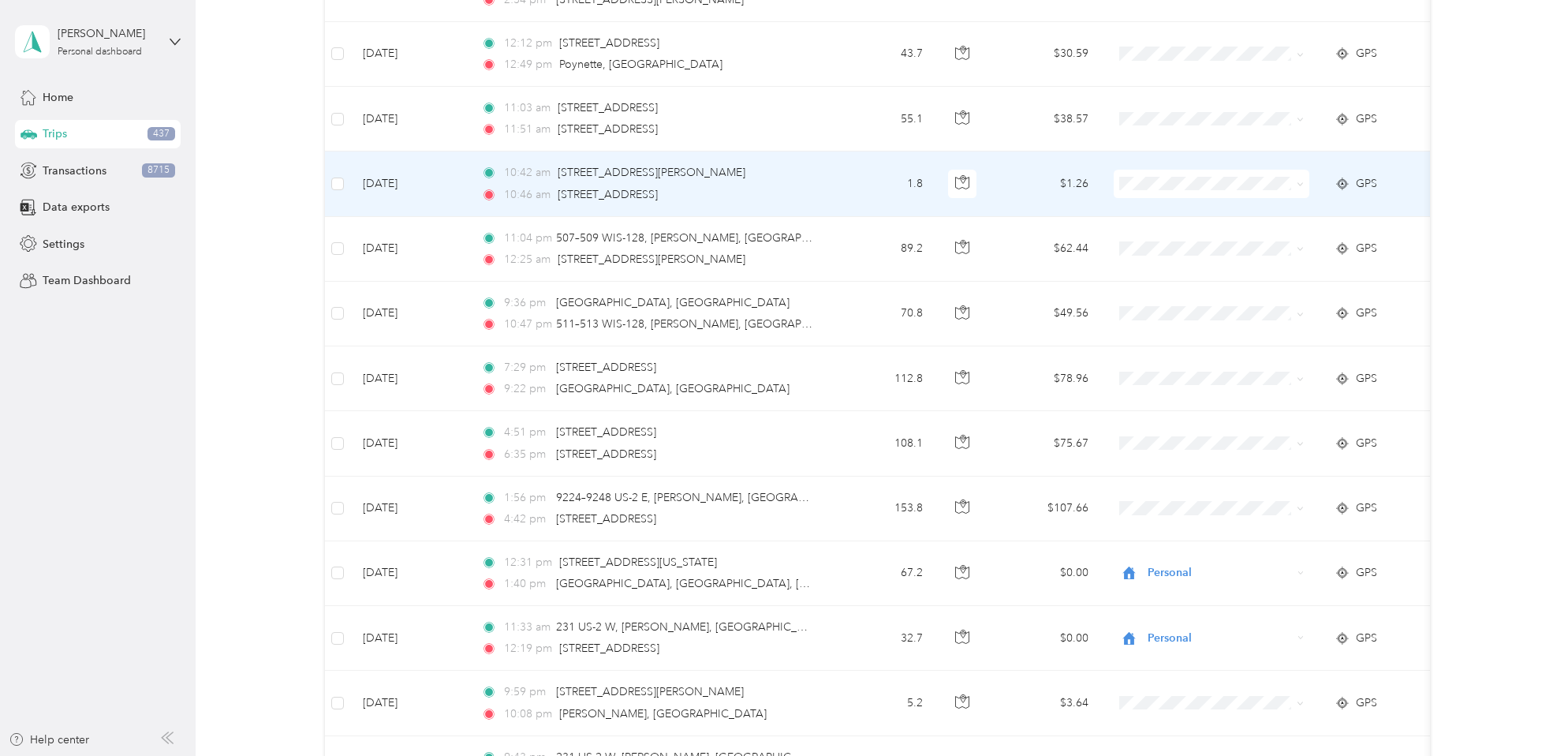
click at [1298, 183] on icon at bounding box center [1301, 185] width 5 height 3
click at [1194, 240] on span "Personal" at bounding box center [1225, 241] width 146 height 17
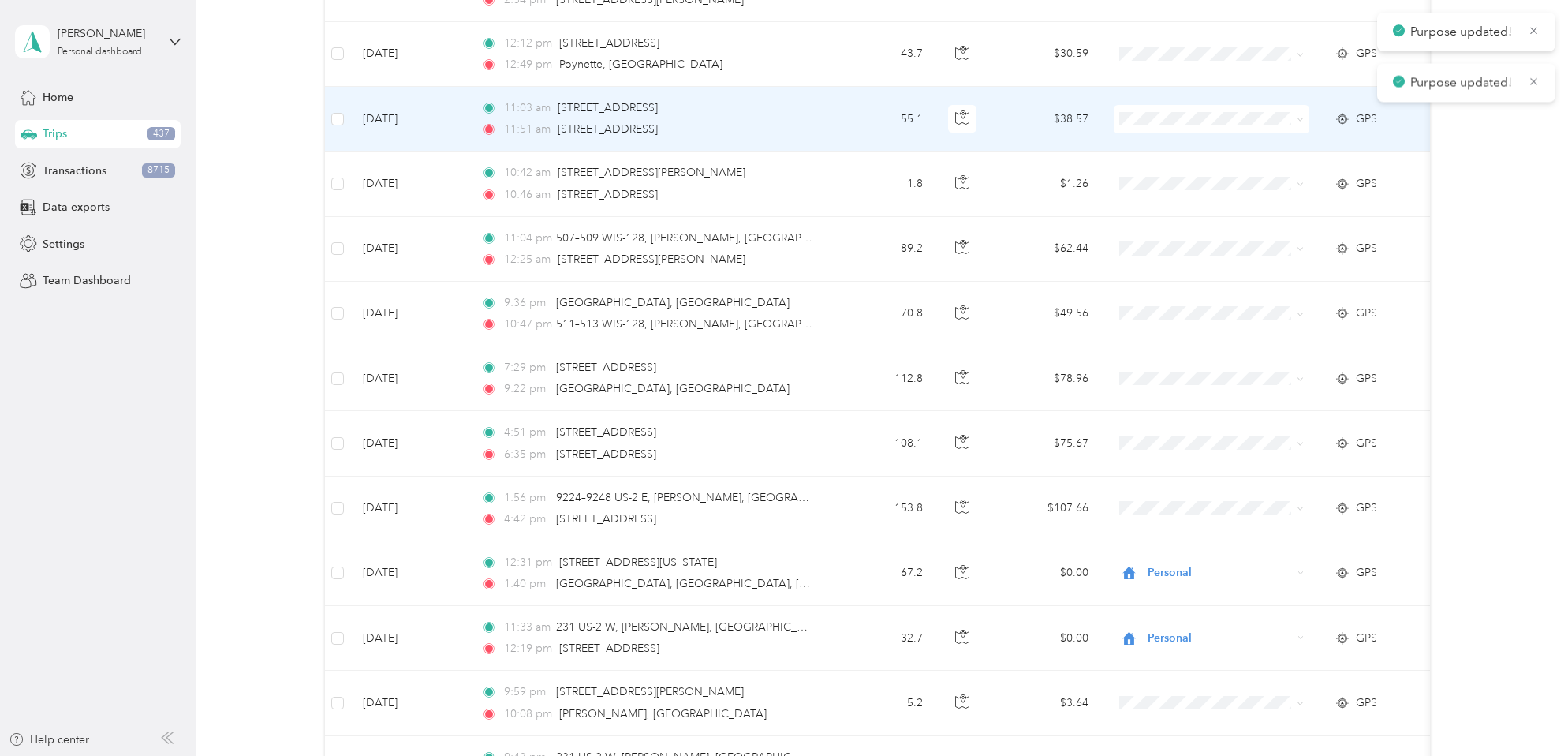
click at [1303, 119] on icon at bounding box center [1300, 119] width 8 height 8
click at [1194, 173] on span "Personal" at bounding box center [1225, 175] width 146 height 17
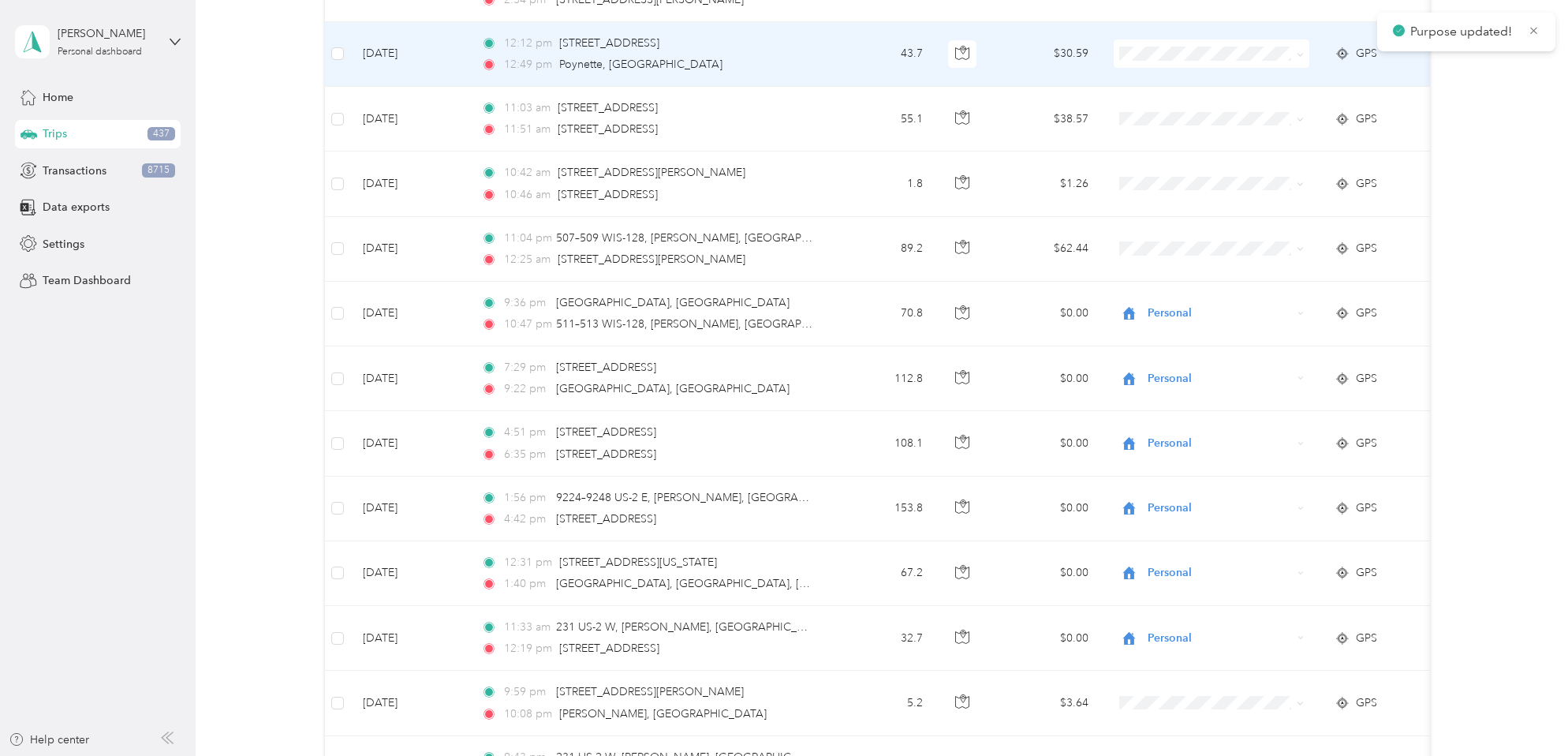
click at [1303, 53] on icon at bounding box center [1300, 54] width 8 height 8
click at [1229, 105] on span "Personal" at bounding box center [1225, 111] width 146 height 17
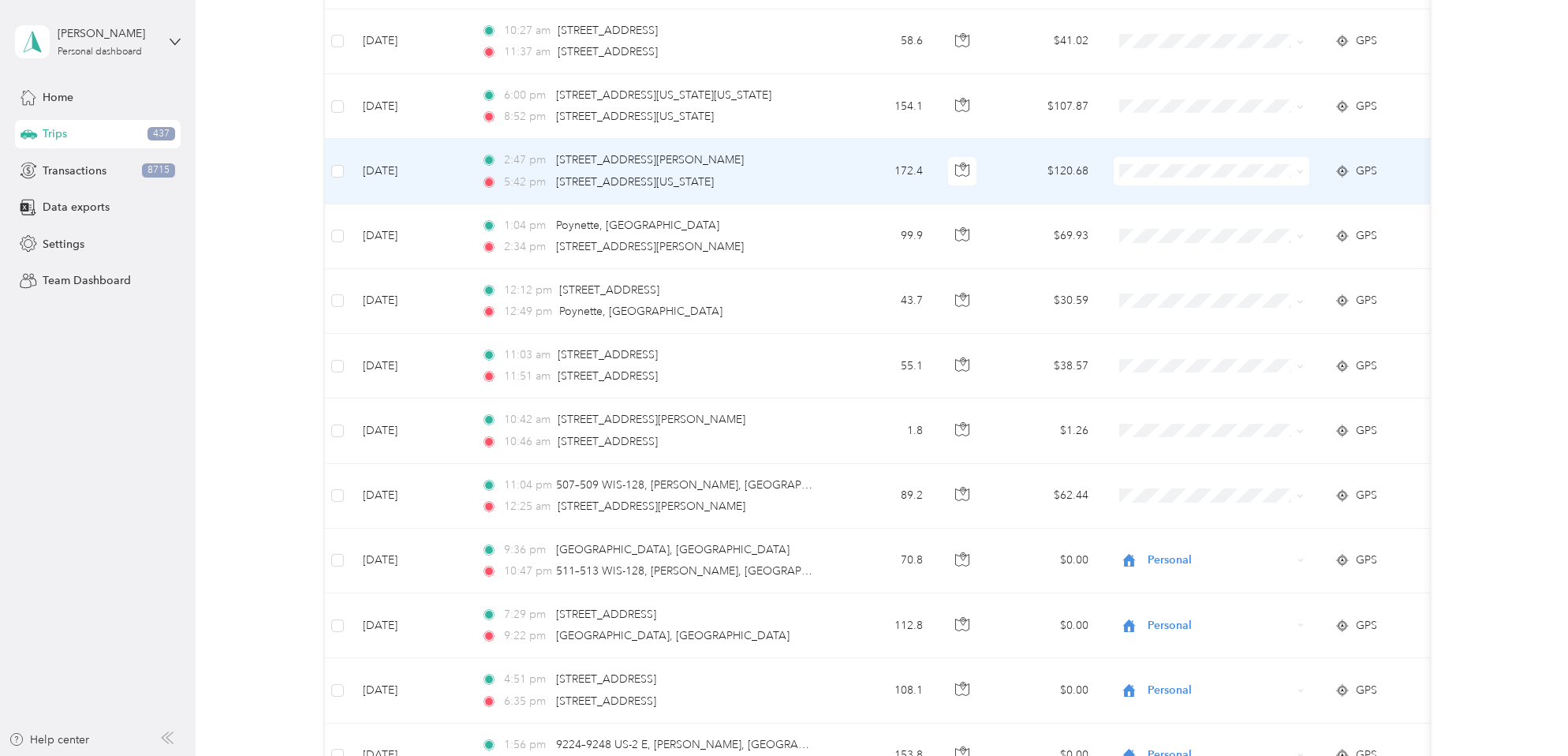
scroll to position [5338, 0]
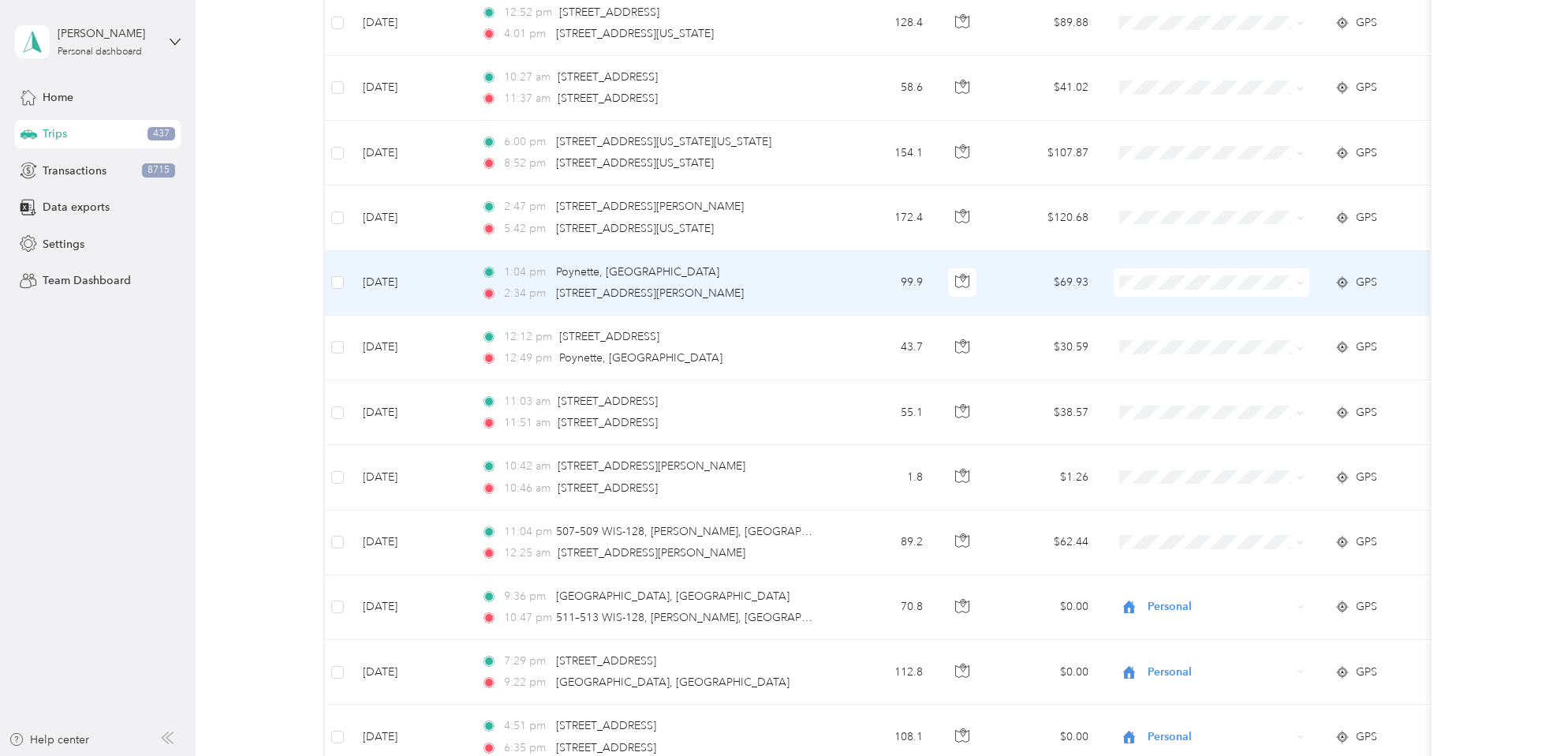
click at [1301, 281] on icon at bounding box center [1300, 282] width 8 height 8
click at [1200, 337] on span "Personal" at bounding box center [1225, 340] width 146 height 17
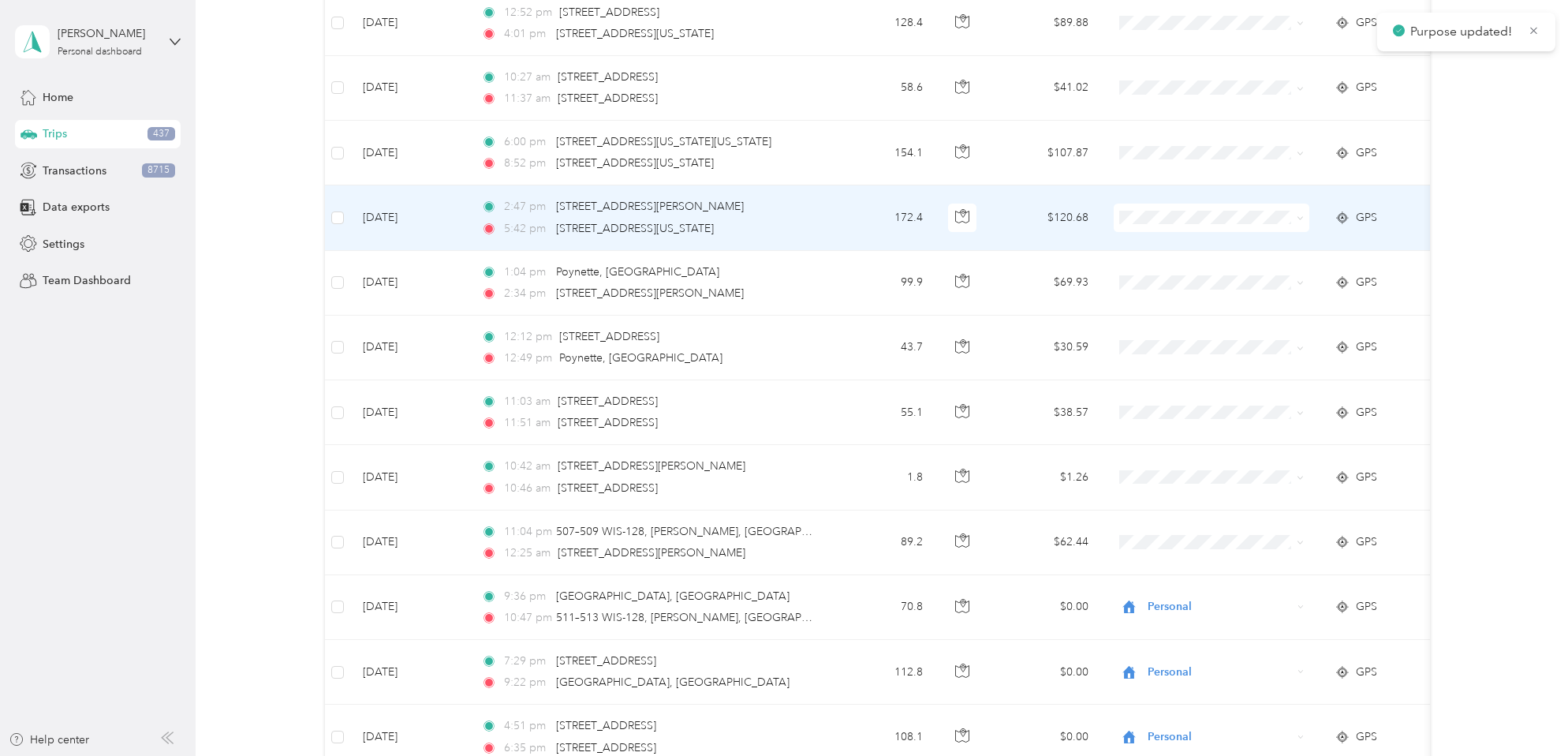
click at [1301, 216] on icon at bounding box center [1300, 218] width 8 height 8
click at [1191, 271] on span "Personal" at bounding box center [1225, 274] width 146 height 17
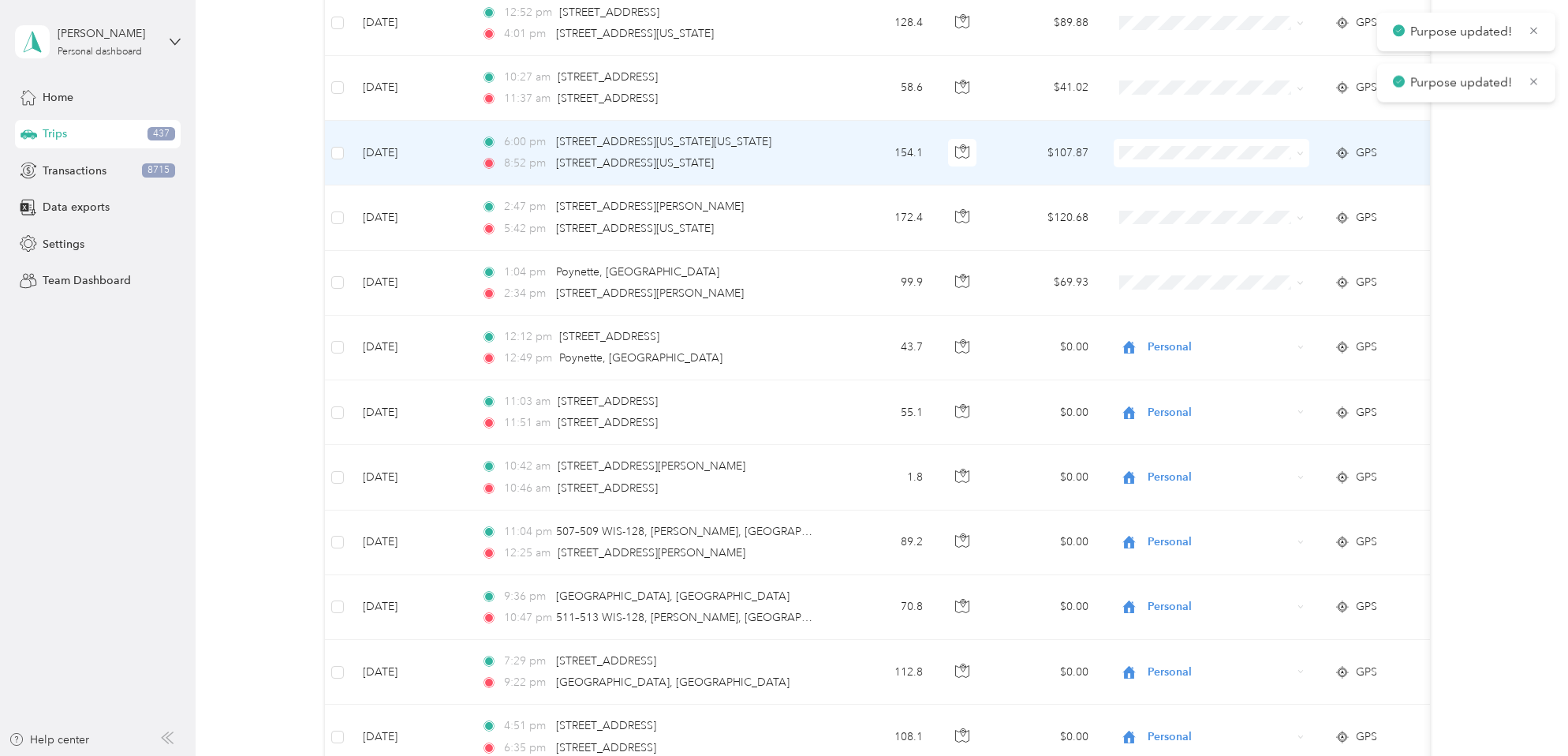
click at [1302, 150] on icon at bounding box center [1300, 153] width 8 height 8
click at [1205, 207] on span "Personal" at bounding box center [1225, 210] width 146 height 17
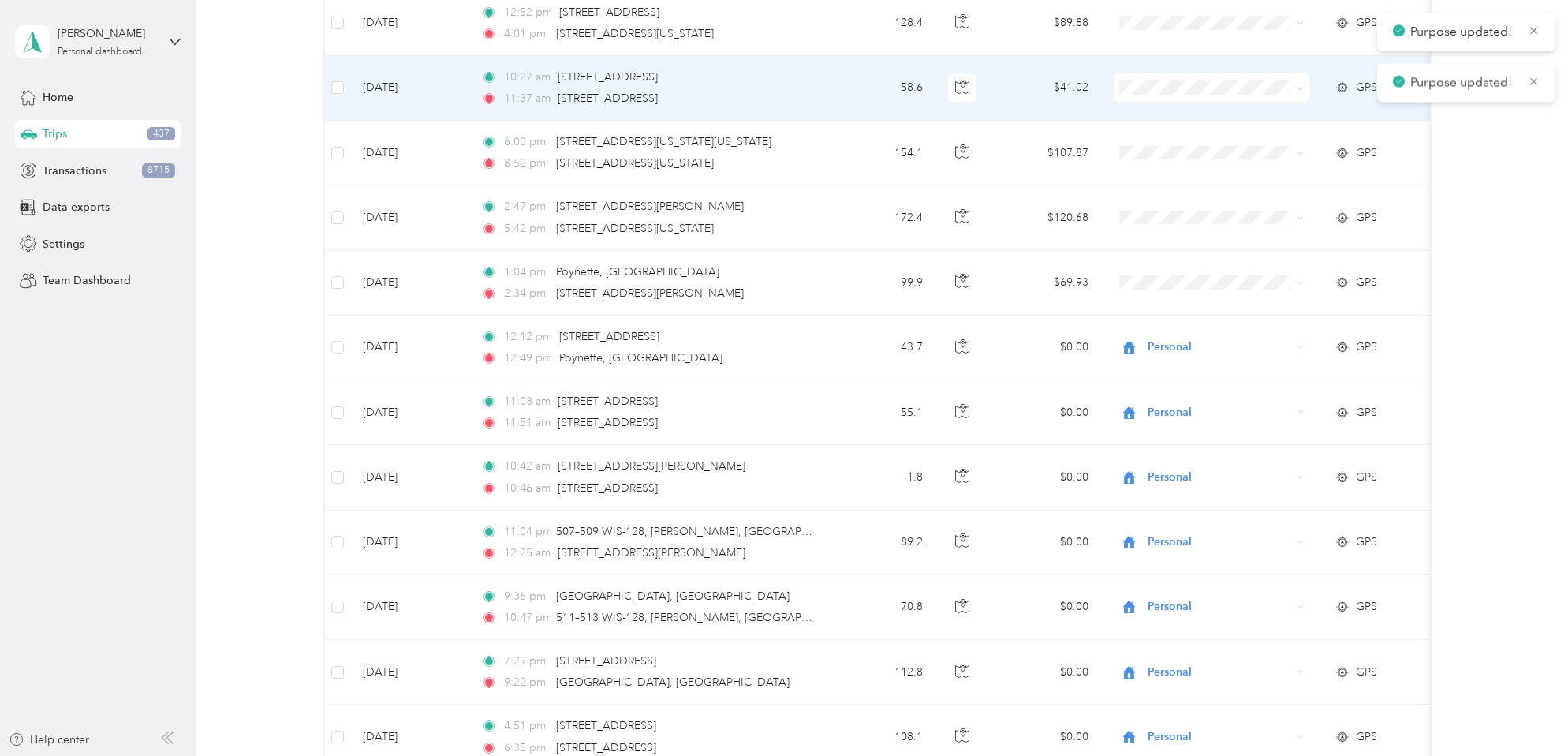
click at [1301, 88] on icon at bounding box center [1300, 89] width 8 height 8
click at [1195, 145] on span "Personal" at bounding box center [1225, 145] width 146 height 17
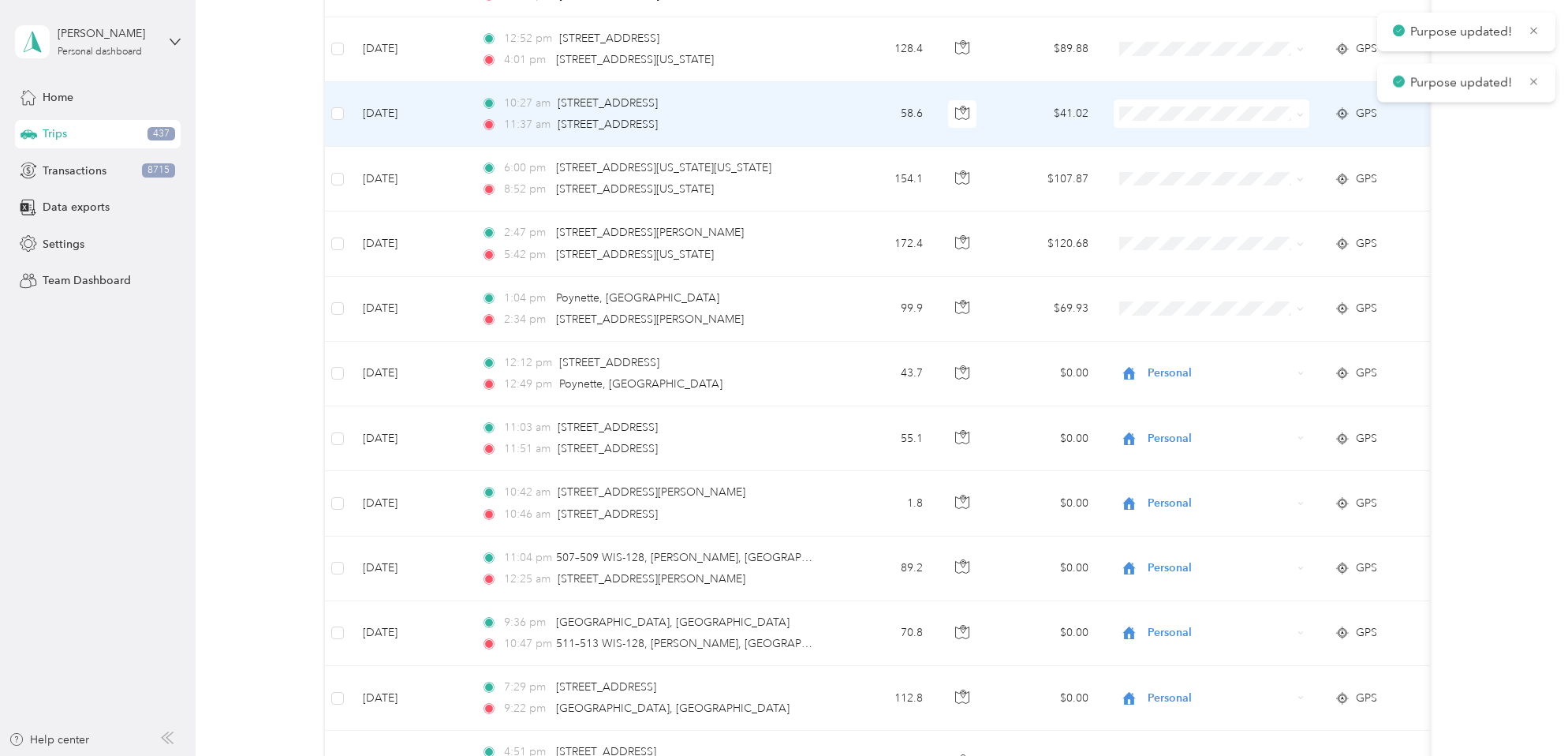
scroll to position [5206, 0]
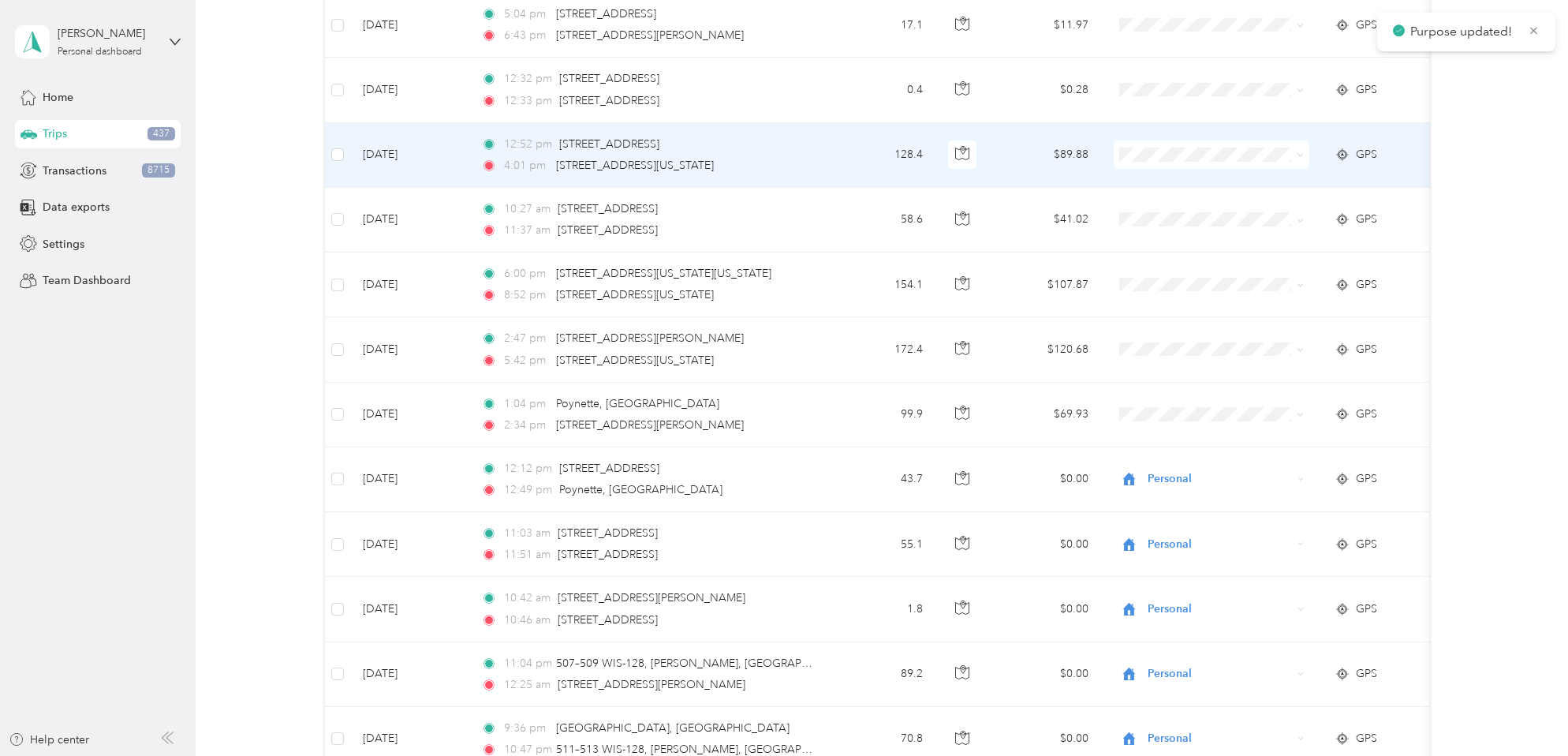
click at [1301, 153] on icon at bounding box center [1300, 155] width 8 height 8
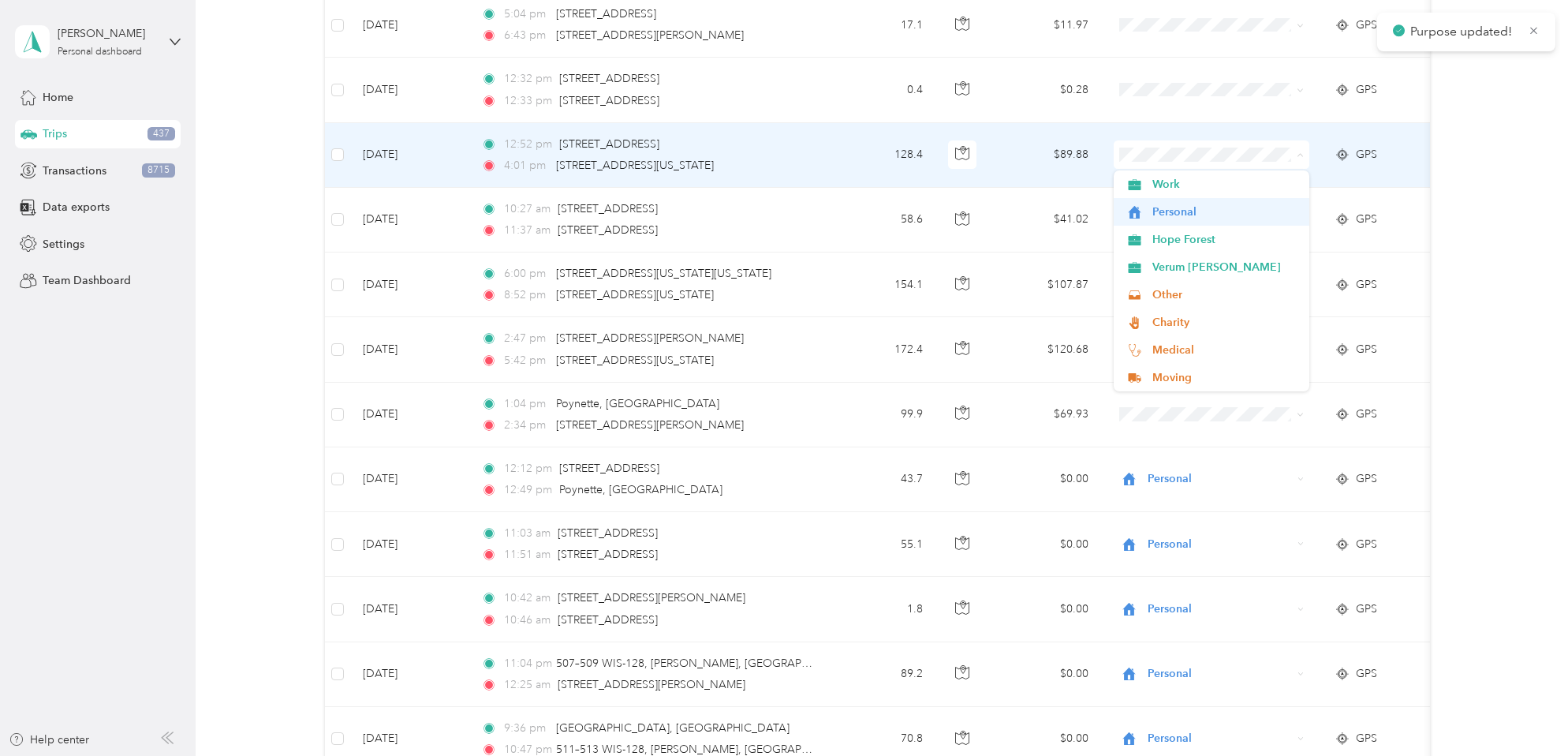
click at [1211, 207] on span "Personal" at bounding box center [1225, 212] width 146 height 17
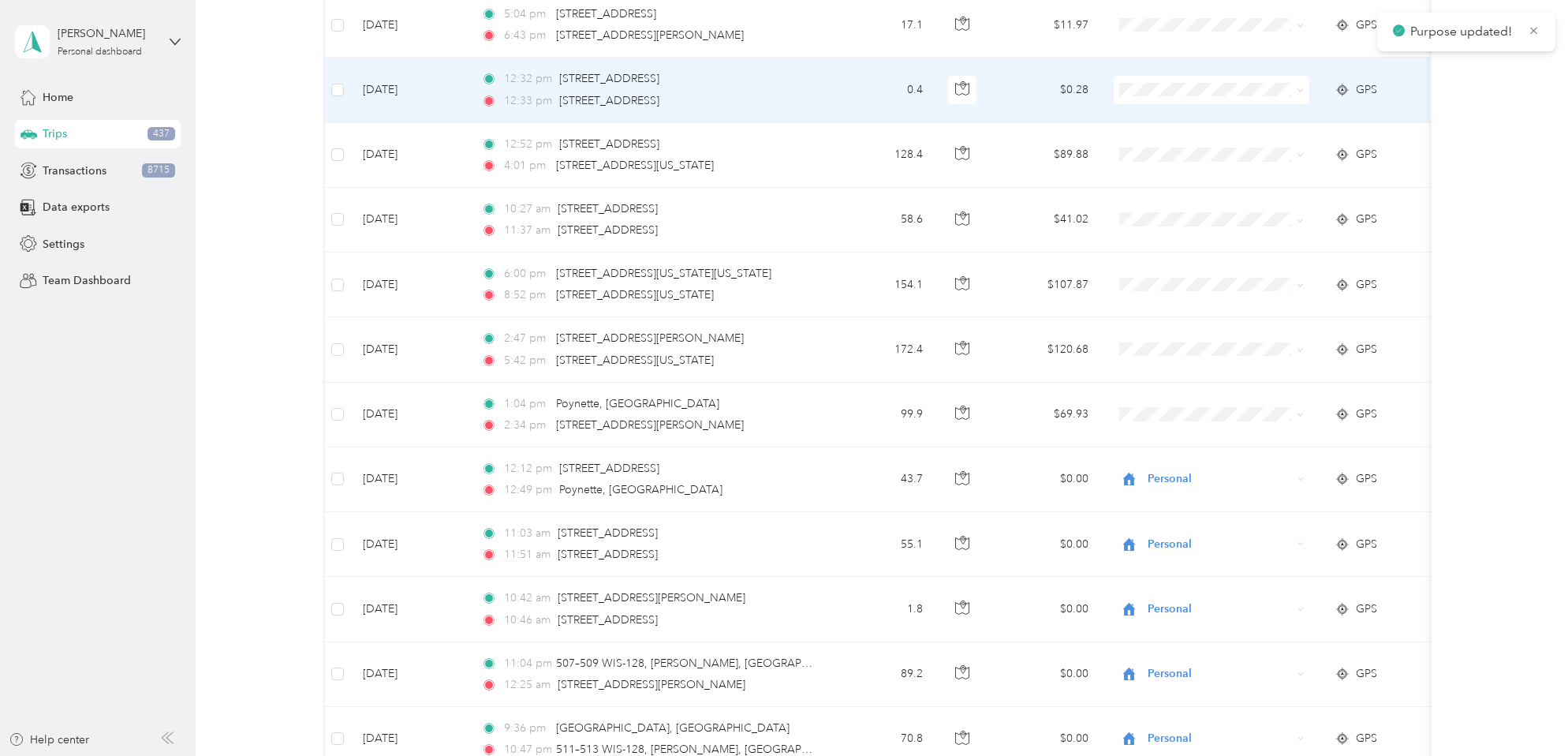
click at [1303, 91] on icon at bounding box center [1300, 90] width 8 height 8
click at [1205, 147] on span "Personal" at bounding box center [1225, 147] width 146 height 17
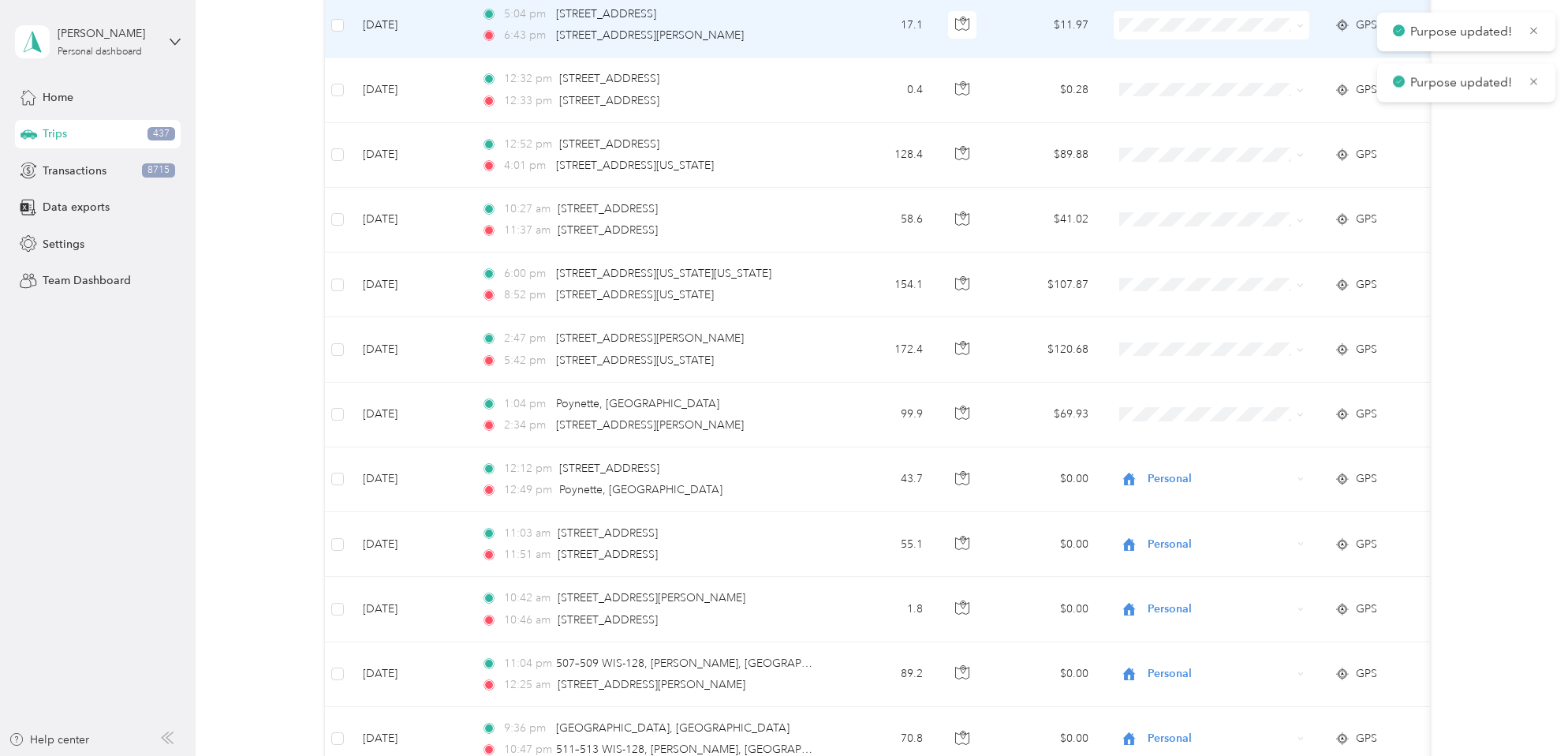
click at [1299, 24] on icon at bounding box center [1300, 25] width 8 height 8
click at [1209, 84] on span "Personal" at bounding box center [1225, 83] width 146 height 17
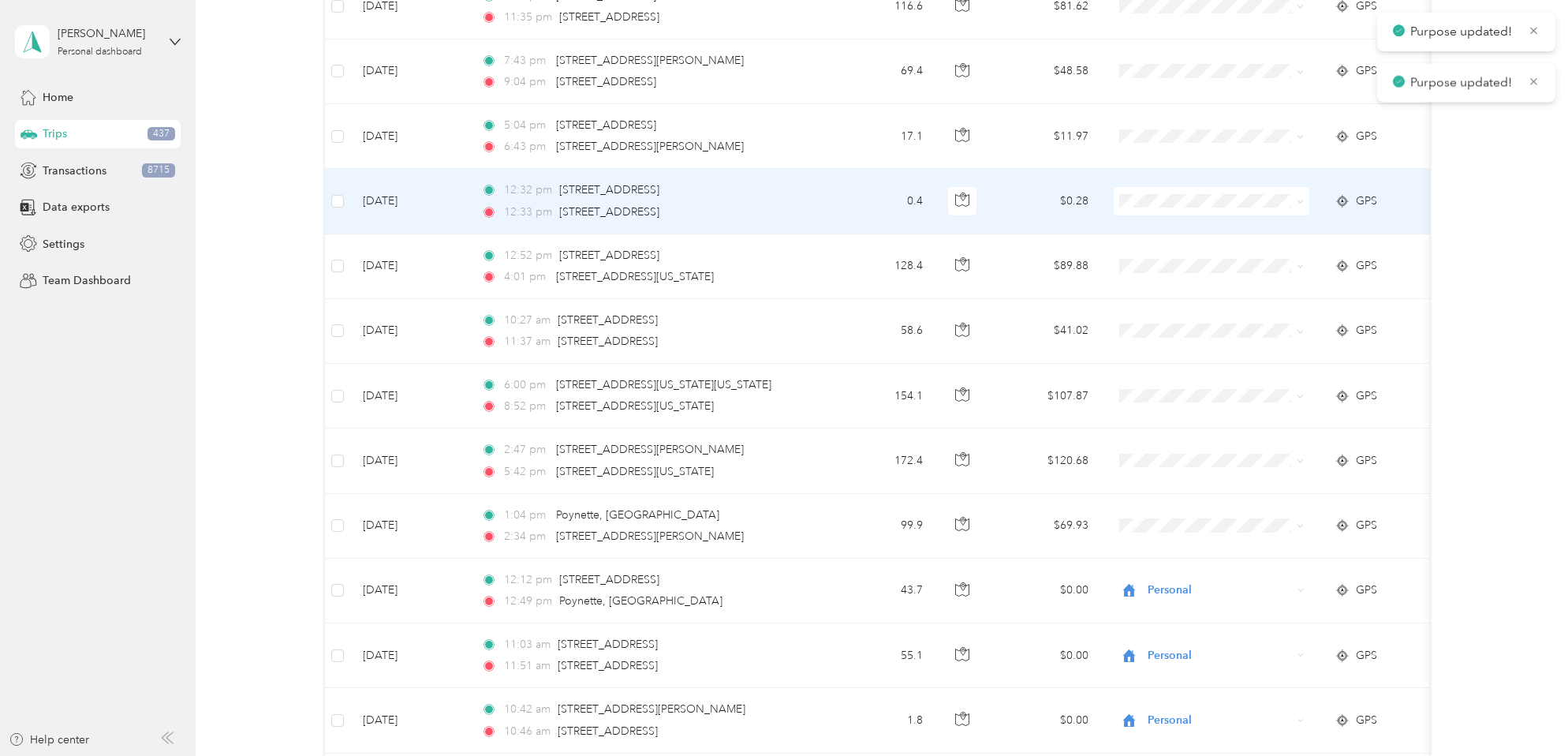
scroll to position [5089, 0]
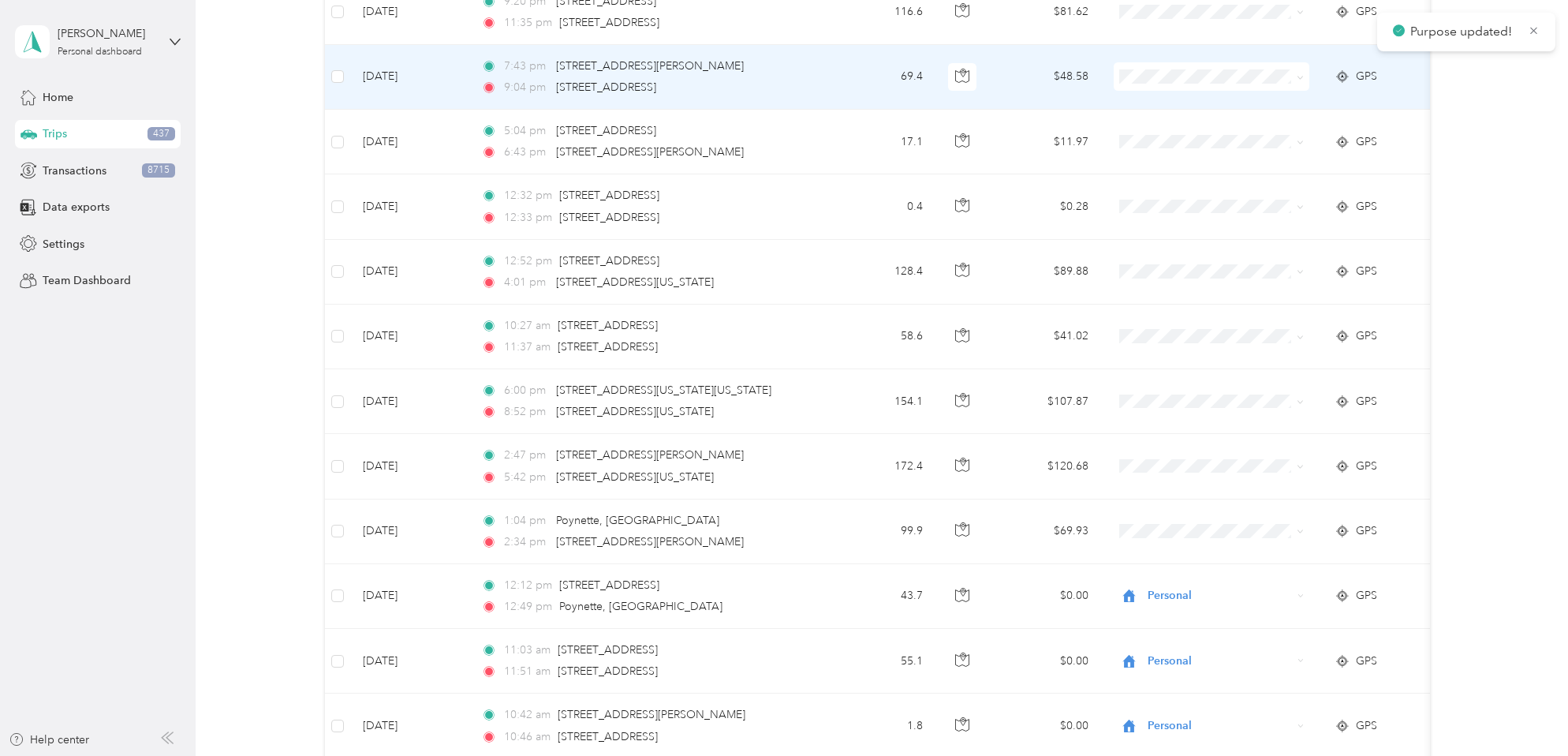
click at [1298, 75] on icon at bounding box center [1300, 78] width 8 height 8
click at [1183, 135] on li "Personal" at bounding box center [1211, 134] width 195 height 28
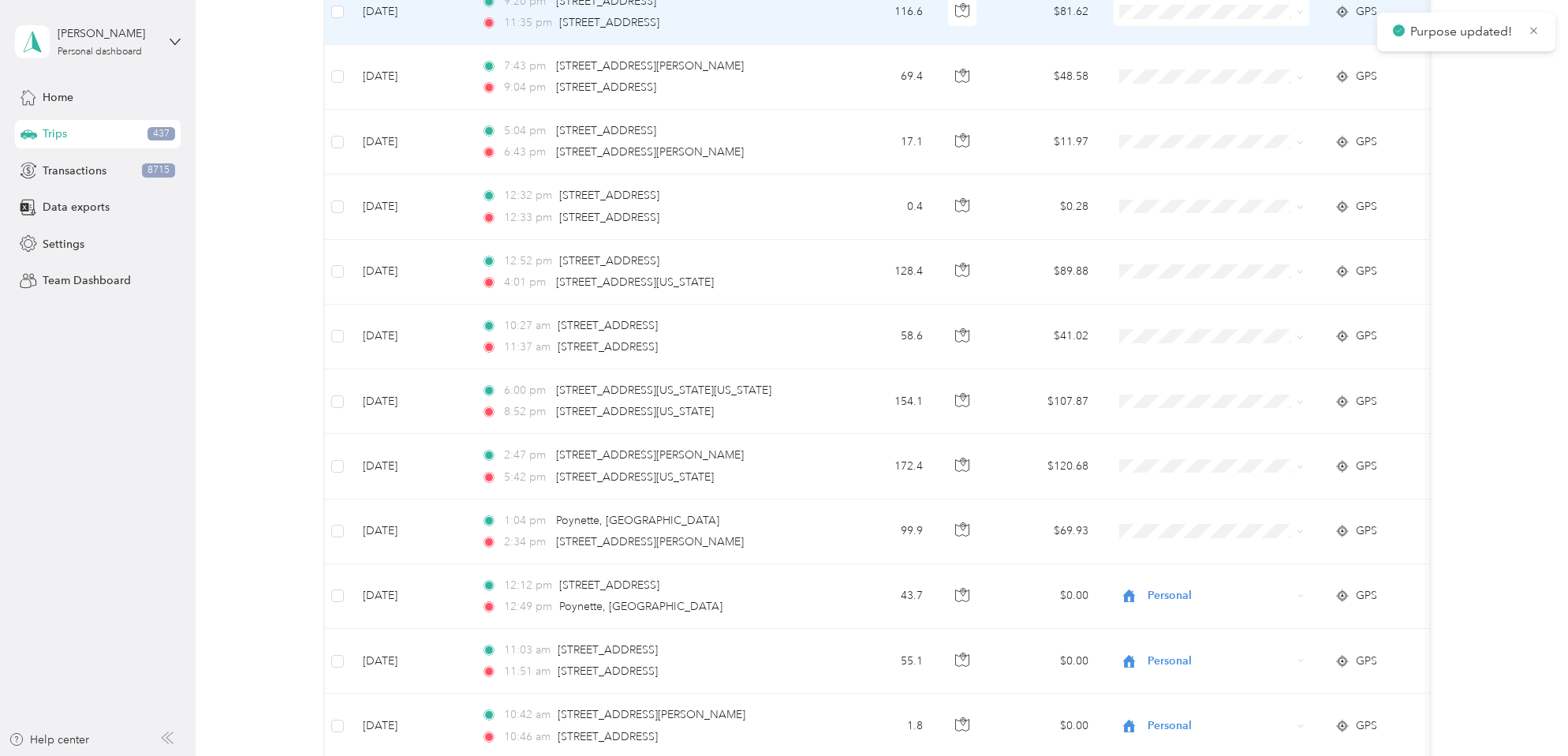
click at [1304, 12] on span at bounding box center [1211, 12] width 195 height 28
click at [1300, 13] on icon at bounding box center [1300, 12] width 8 height 8
click at [1211, 69] on span "Personal" at bounding box center [1225, 69] width 146 height 17
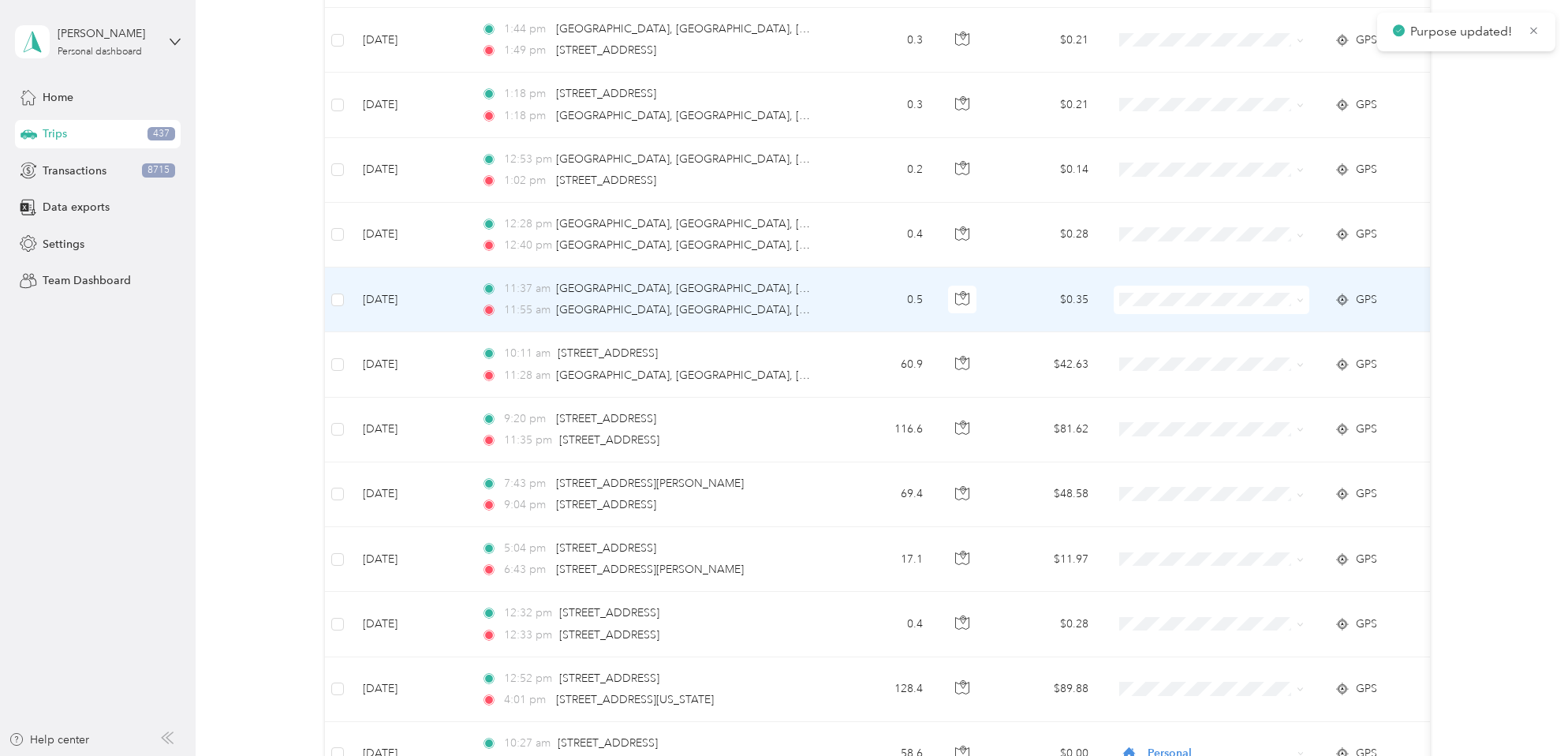
scroll to position [4666, 0]
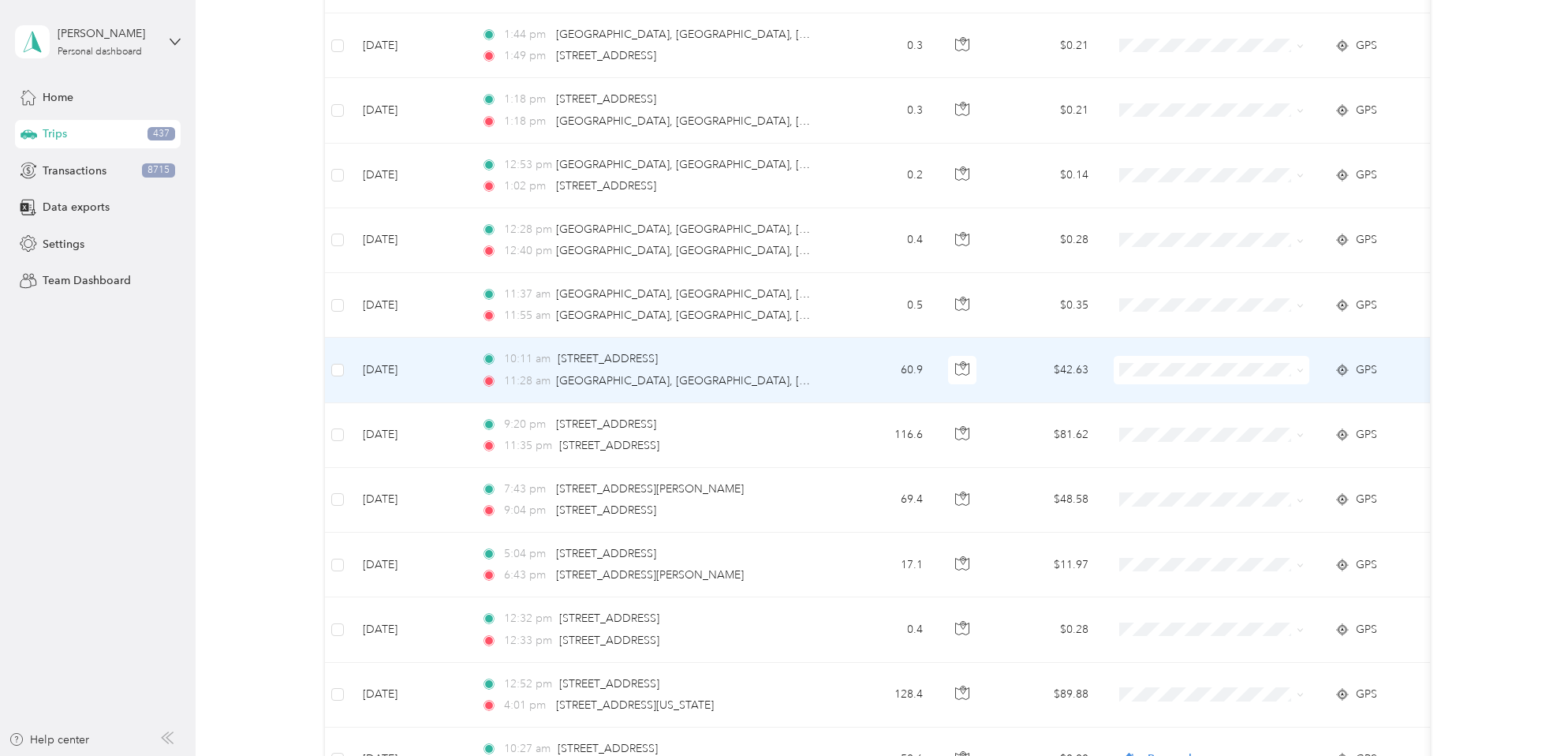
click at [1302, 369] on icon at bounding box center [1300, 370] width 8 height 8
click at [1190, 424] on span "Personal" at bounding box center [1225, 428] width 146 height 17
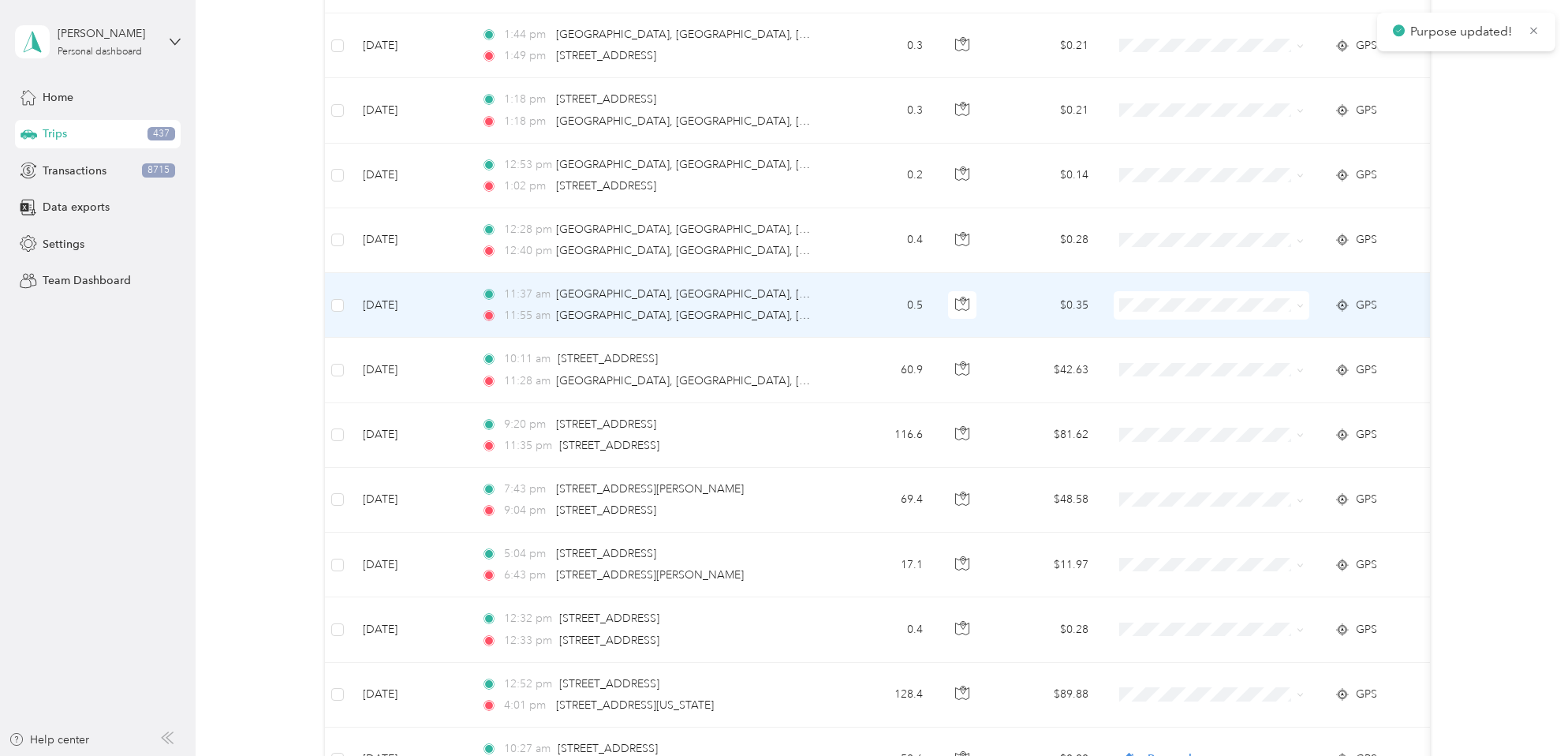
click at [1302, 301] on span at bounding box center [1300, 305] width 8 height 13
click at [1303, 307] on icon at bounding box center [1300, 306] width 8 height 8
click at [1184, 361] on span "Personal" at bounding box center [1225, 363] width 146 height 17
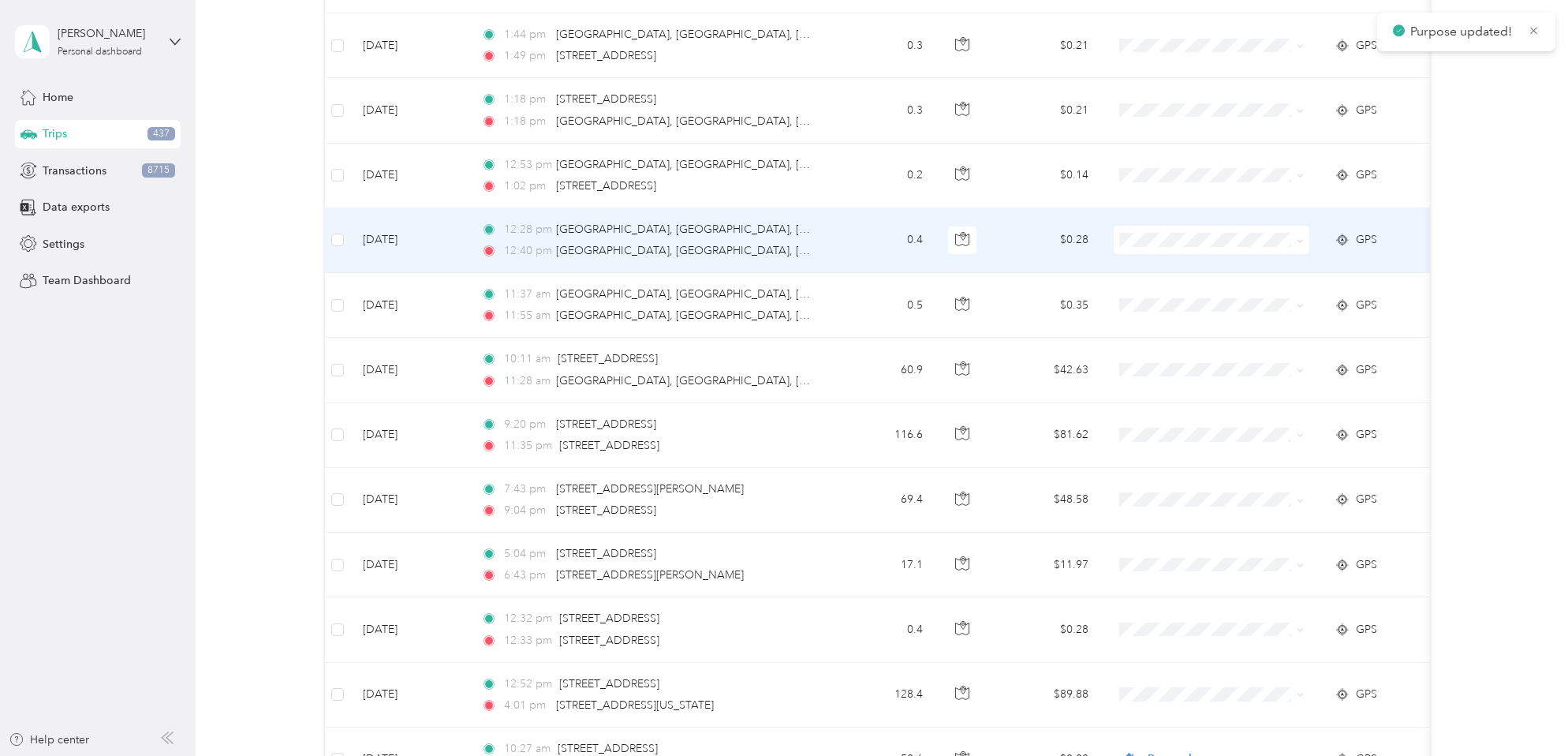
click at [1301, 238] on icon at bounding box center [1300, 241] width 8 height 8
click at [1201, 298] on span "Personal" at bounding box center [1225, 297] width 146 height 17
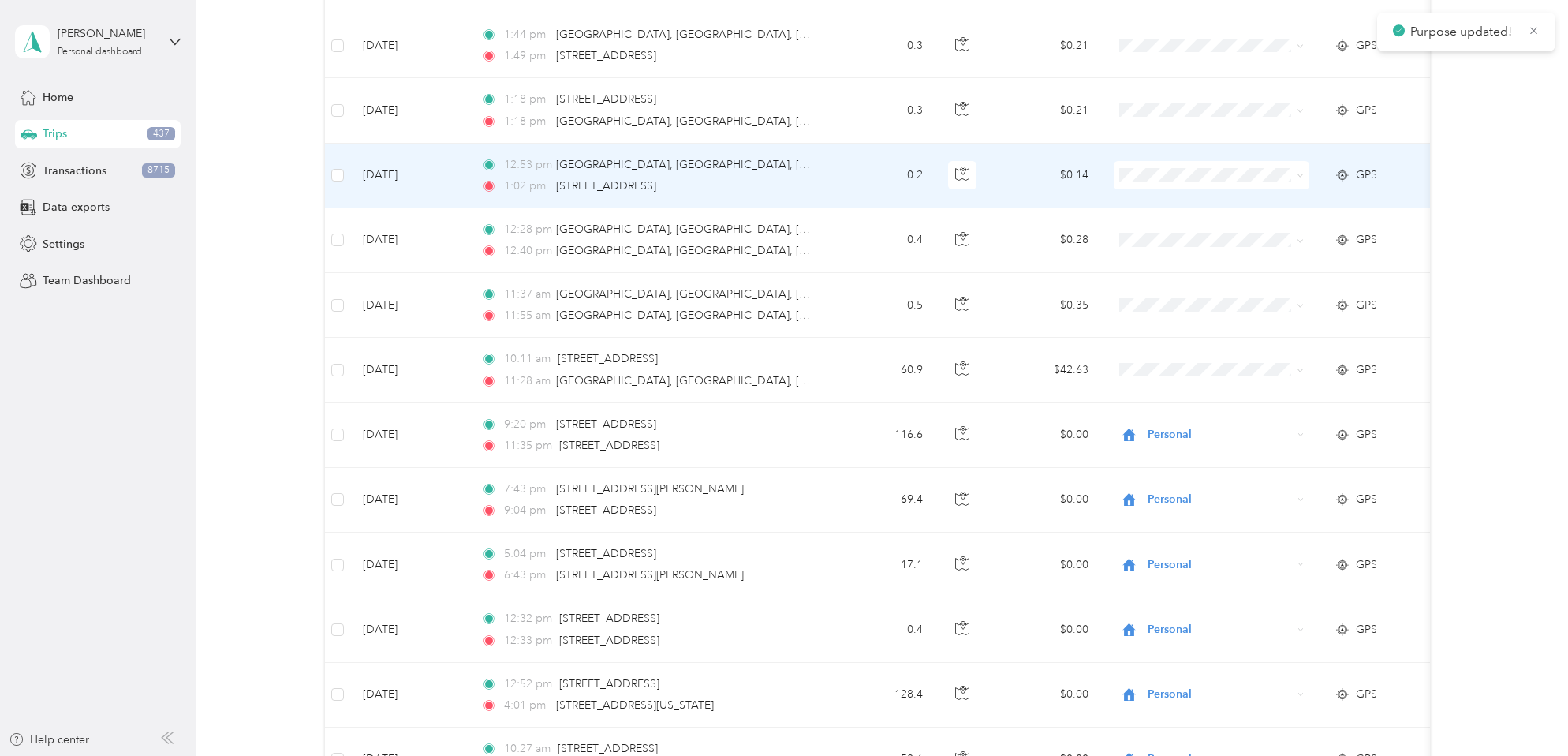
click at [1302, 176] on icon at bounding box center [1300, 175] width 8 height 8
click at [1215, 237] on li "Personal" at bounding box center [1211, 232] width 195 height 28
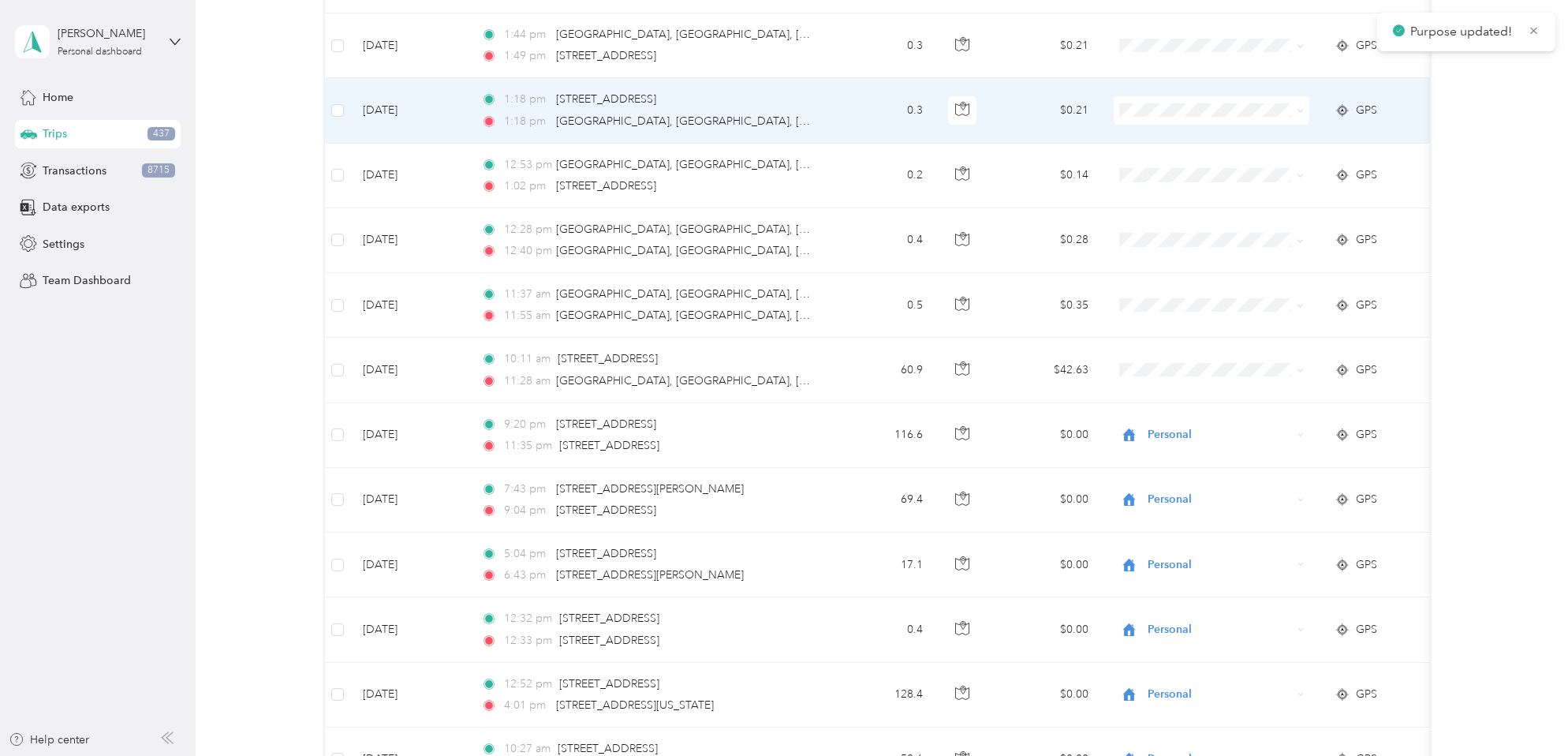
click at [1305, 109] on span at bounding box center [1211, 110] width 195 height 28
click at [1300, 109] on icon at bounding box center [1300, 110] width 8 height 8
click at [1234, 162] on span "Personal" at bounding box center [1225, 168] width 146 height 17
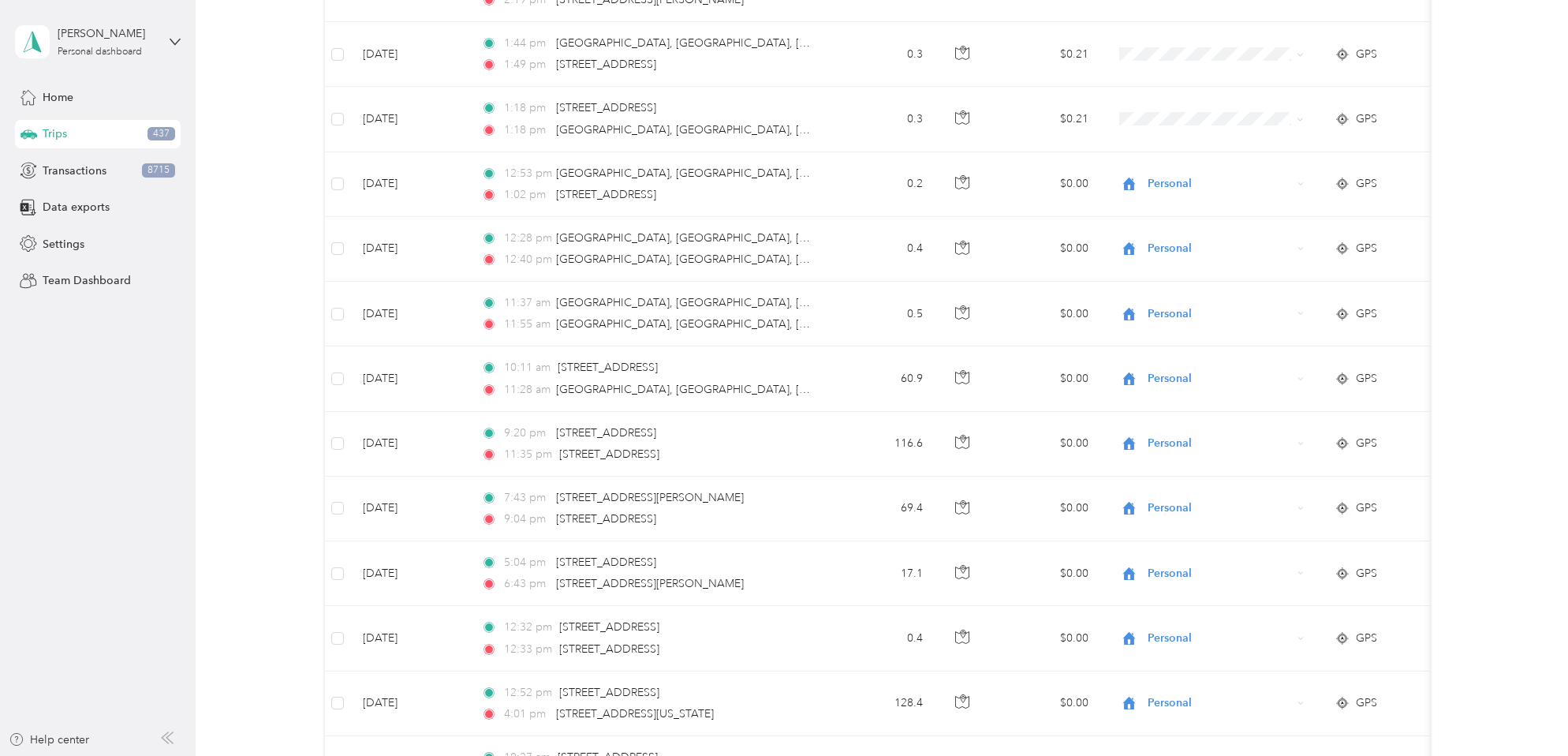
scroll to position [4528, 0]
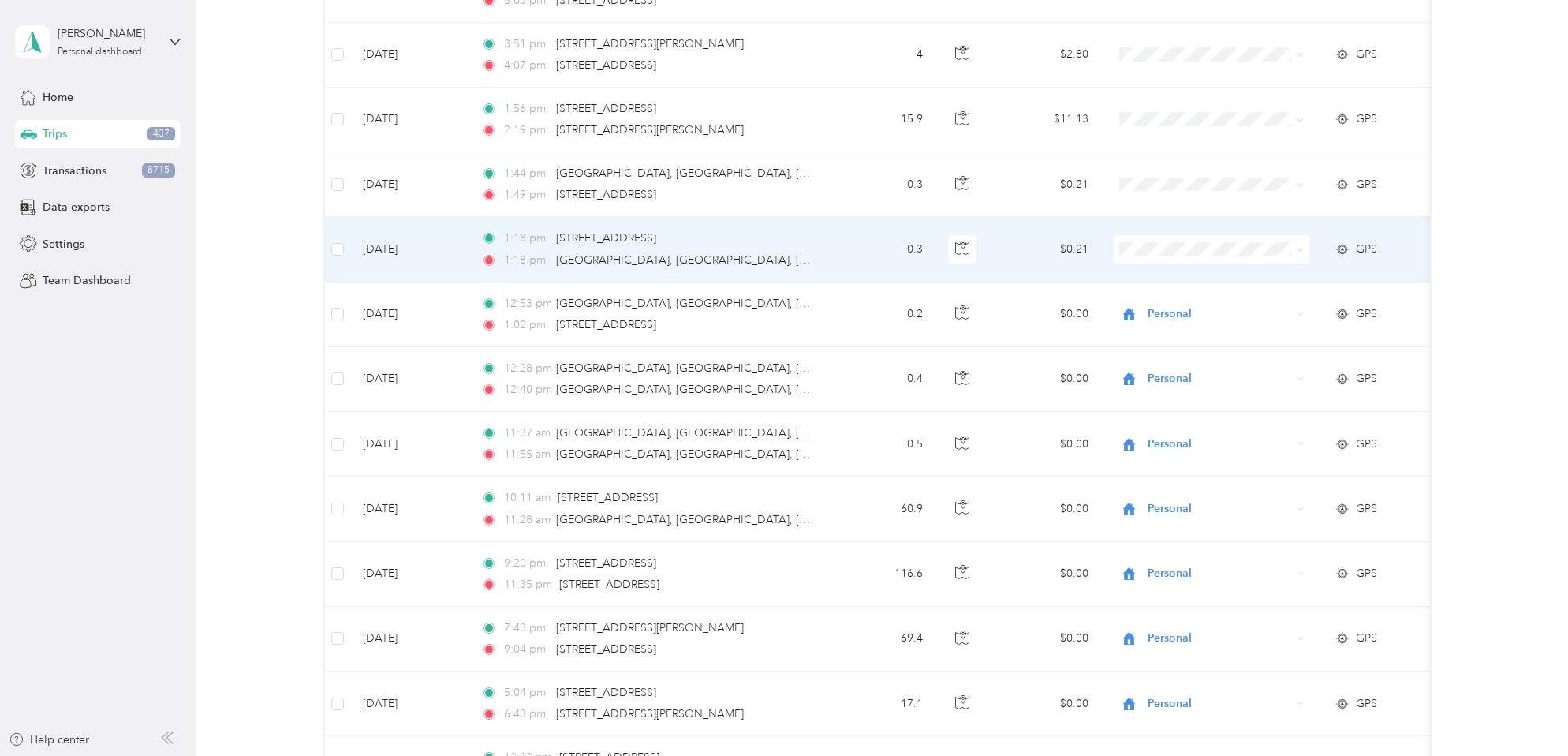
click at [1302, 249] on icon at bounding box center [1300, 250] width 8 height 8
click at [1198, 309] on span "Personal" at bounding box center [1225, 307] width 146 height 17
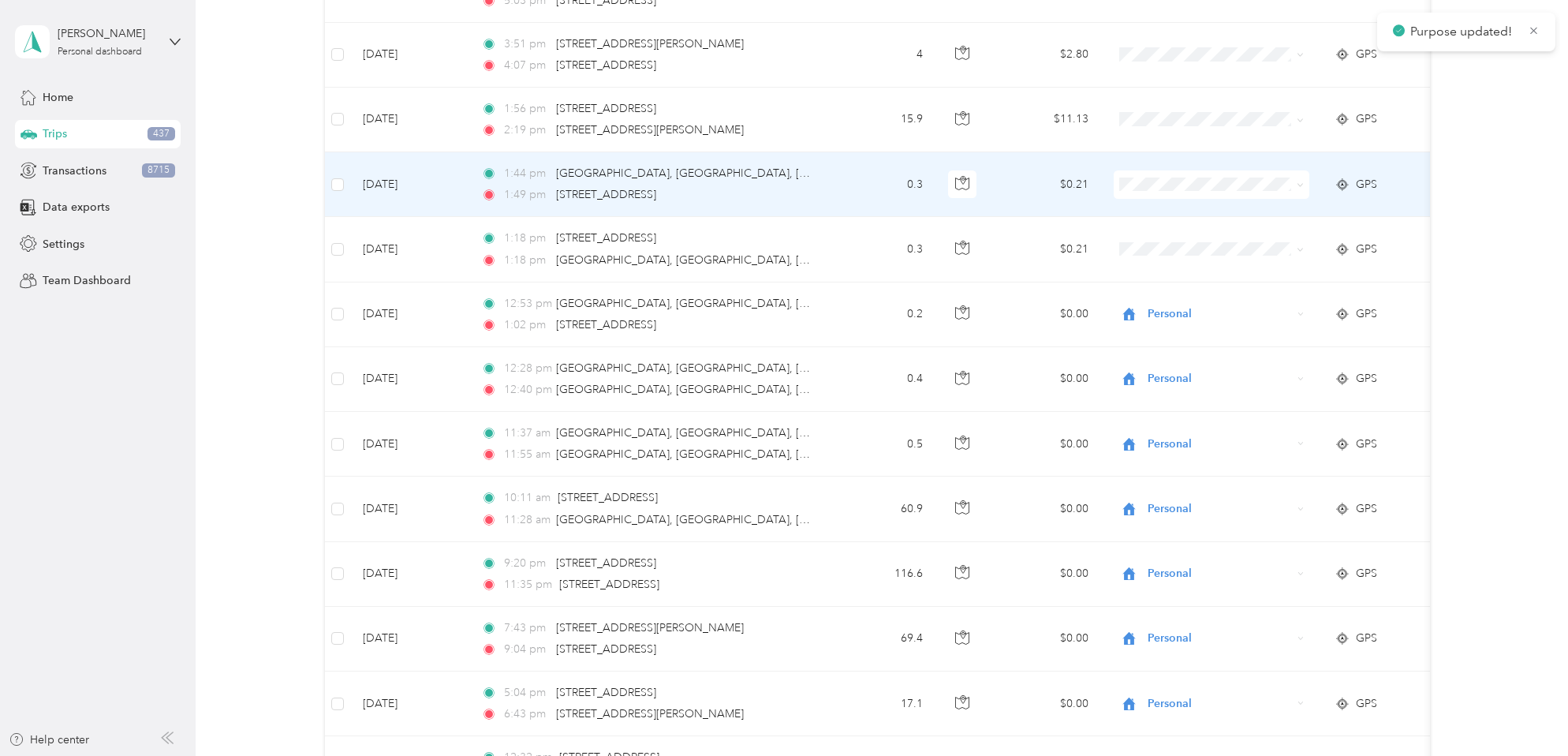
click at [1300, 184] on icon at bounding box center [1300, 185] width 8 height 8
click at [1201, 238] on span "Personal" at bounding box center [1225, 242] width 146 height 17
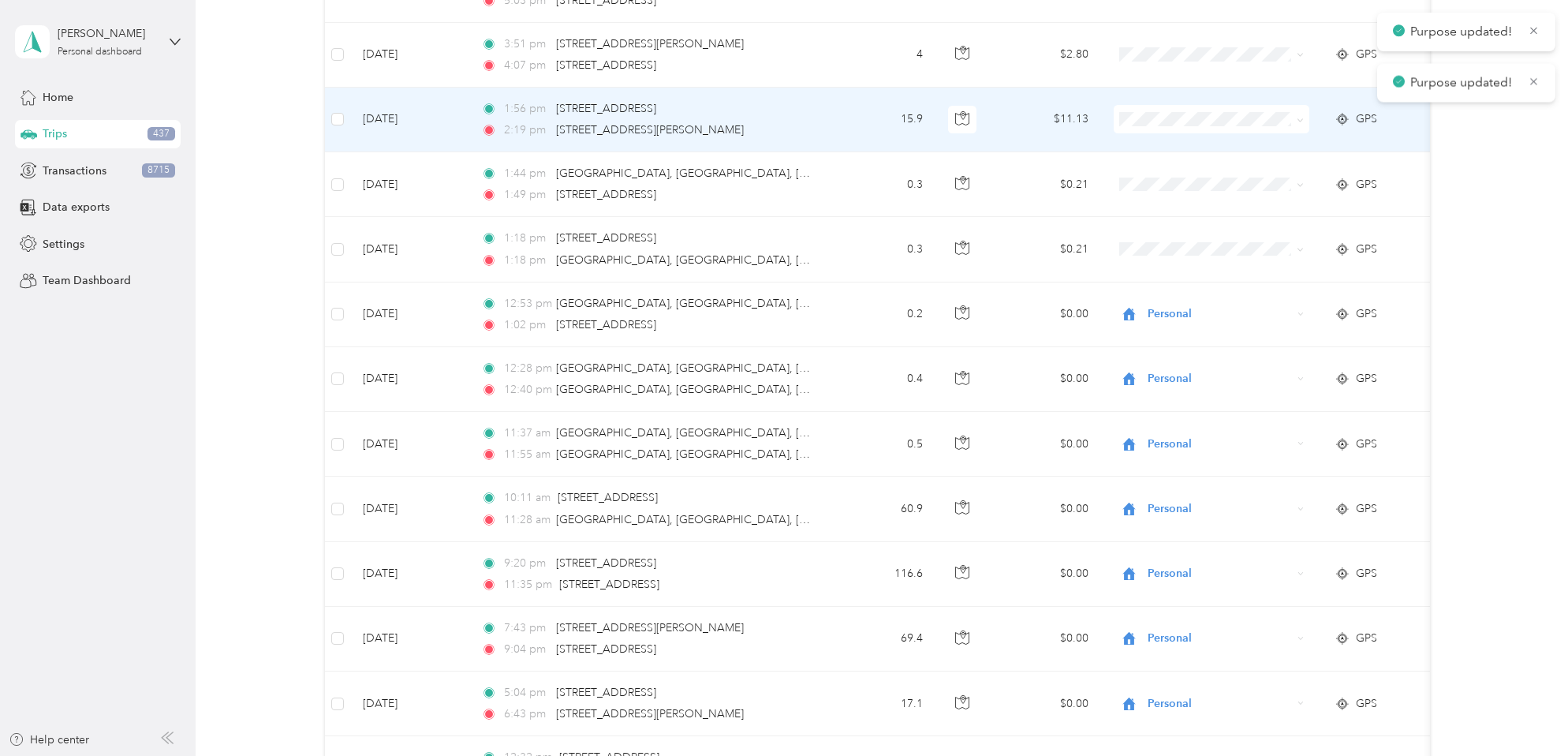
click at [1298, 120] on icon at bounding box center [1300, 120] width 8 height 8
click at [1188, 175] on span "Personal" at bounding box center [1225, 176] width 146 height 17
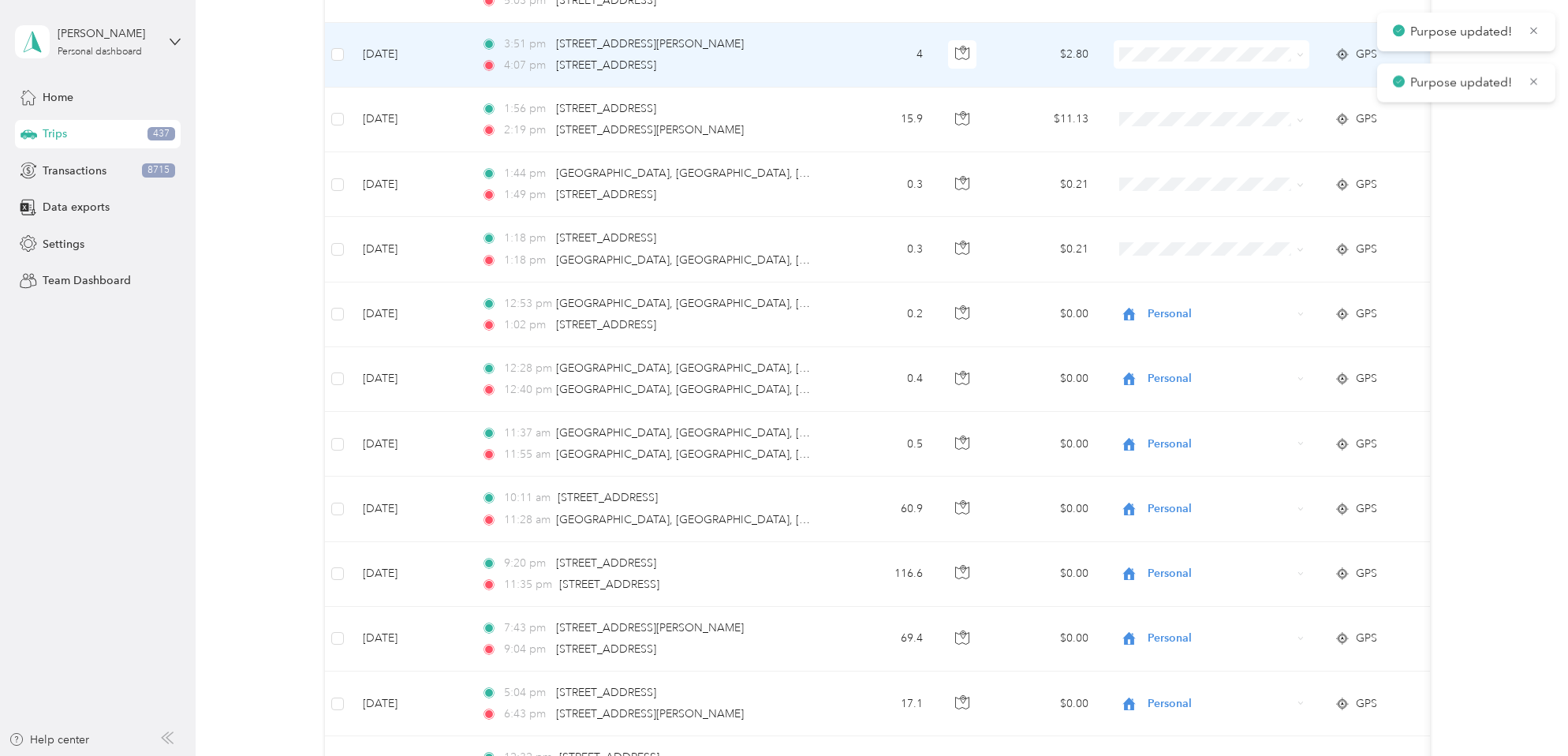
click at [1302, 56] on icon at bounding box center [1300, 54] width 8 height 8
click at [1222, 110] on span "Personal" at bounding box center [1225, 112] width 146 height 17
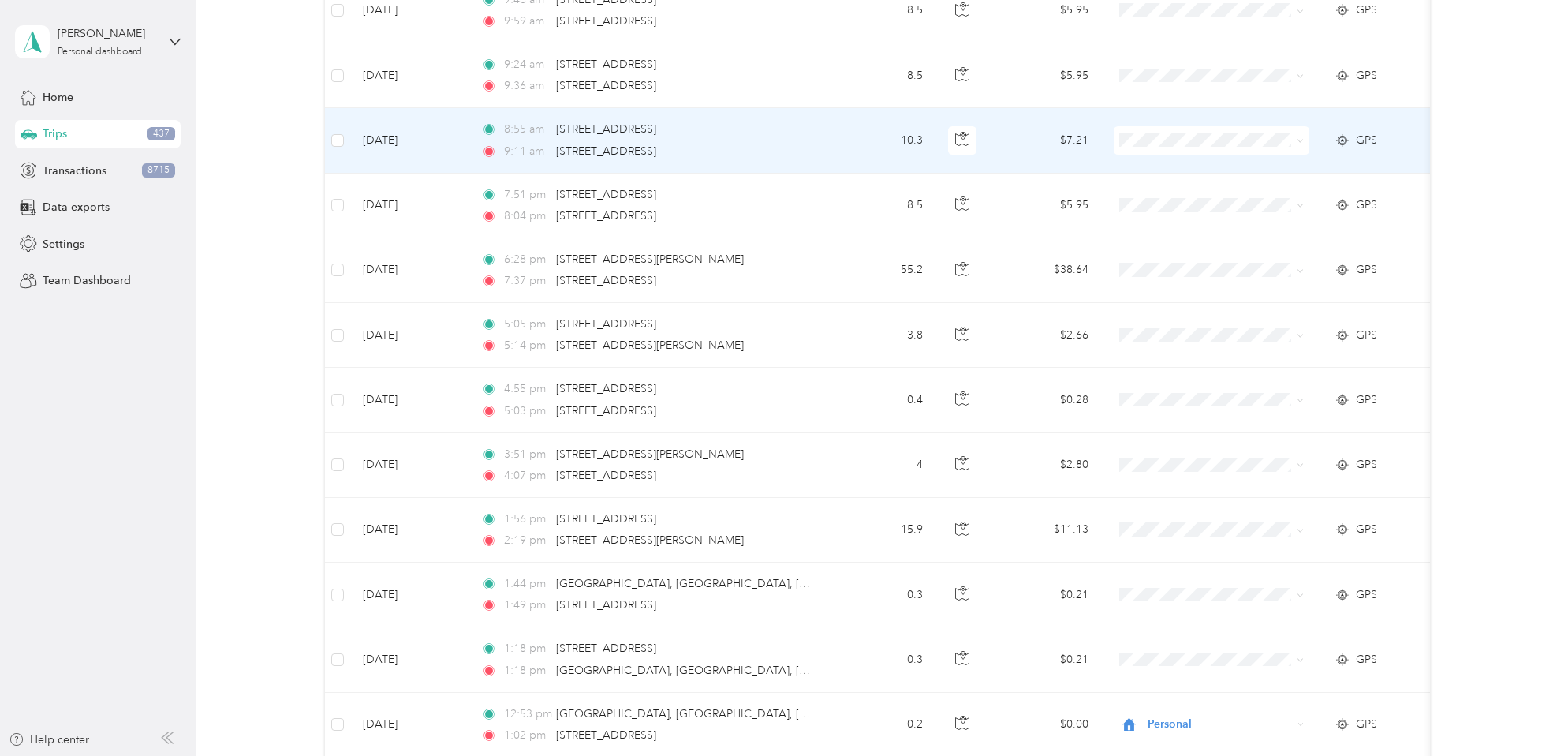
scroll to position [4117, 0]
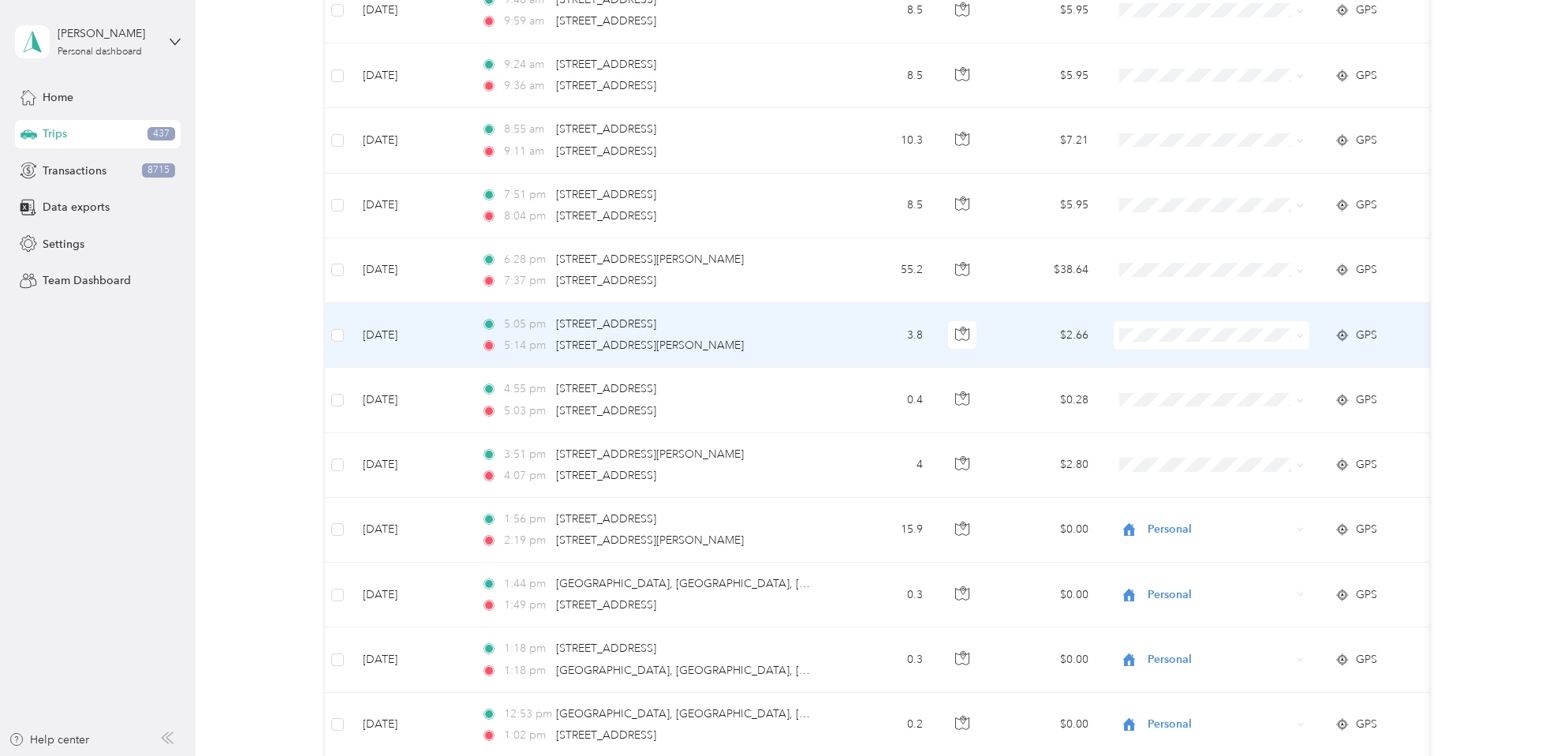
click at [1302, 335] on icon at bounding box center [1301, 337] width 5 height 3
click at [1194, 392] on span "Personal" at bounding box center [1225, 393] width 146 height 17
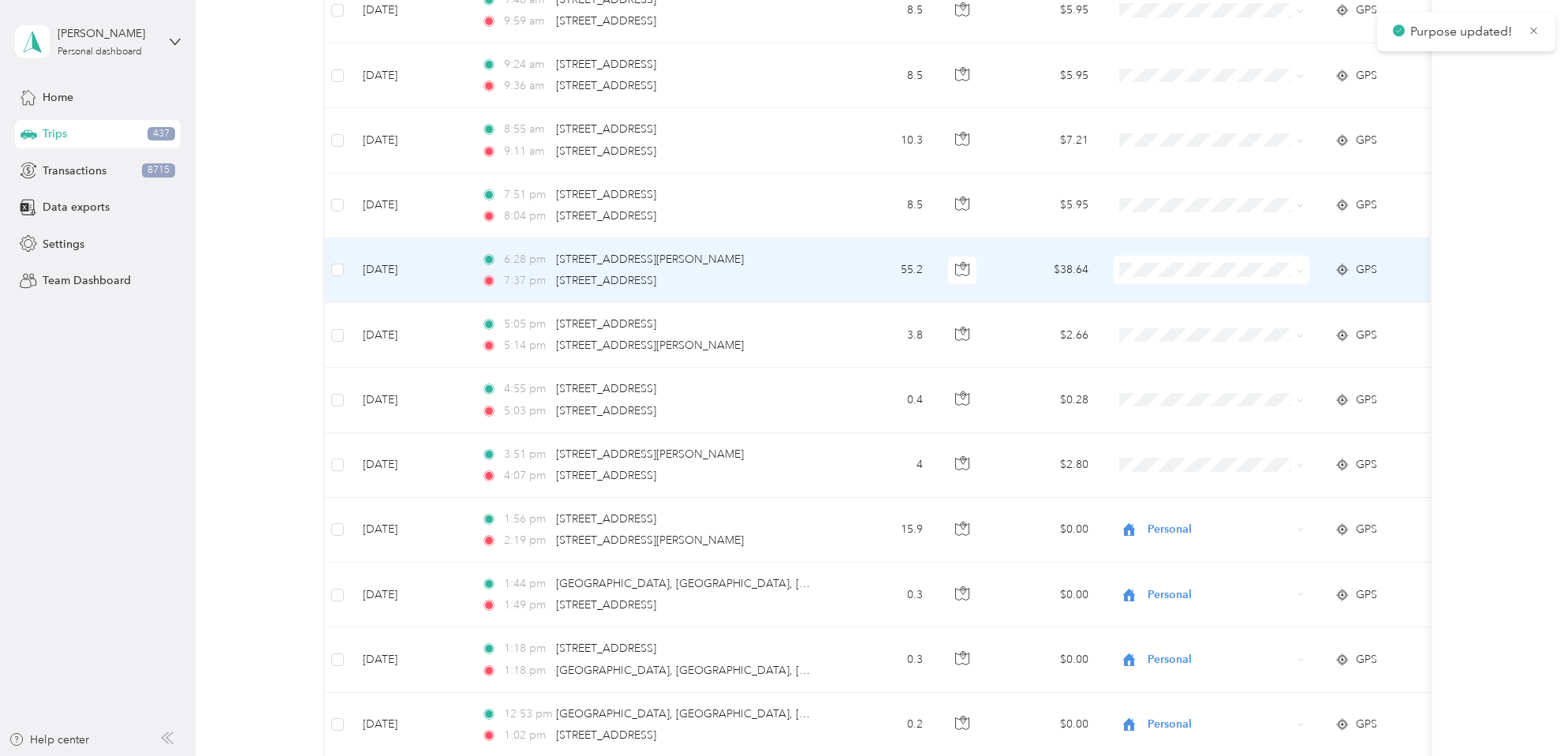
click at [1298, 268] on icon at bounding box center [1300, 271] width 8 height 8
click at [1193, 321] on span "Personal" at bounding box center [1225, 327] width 146 height 17
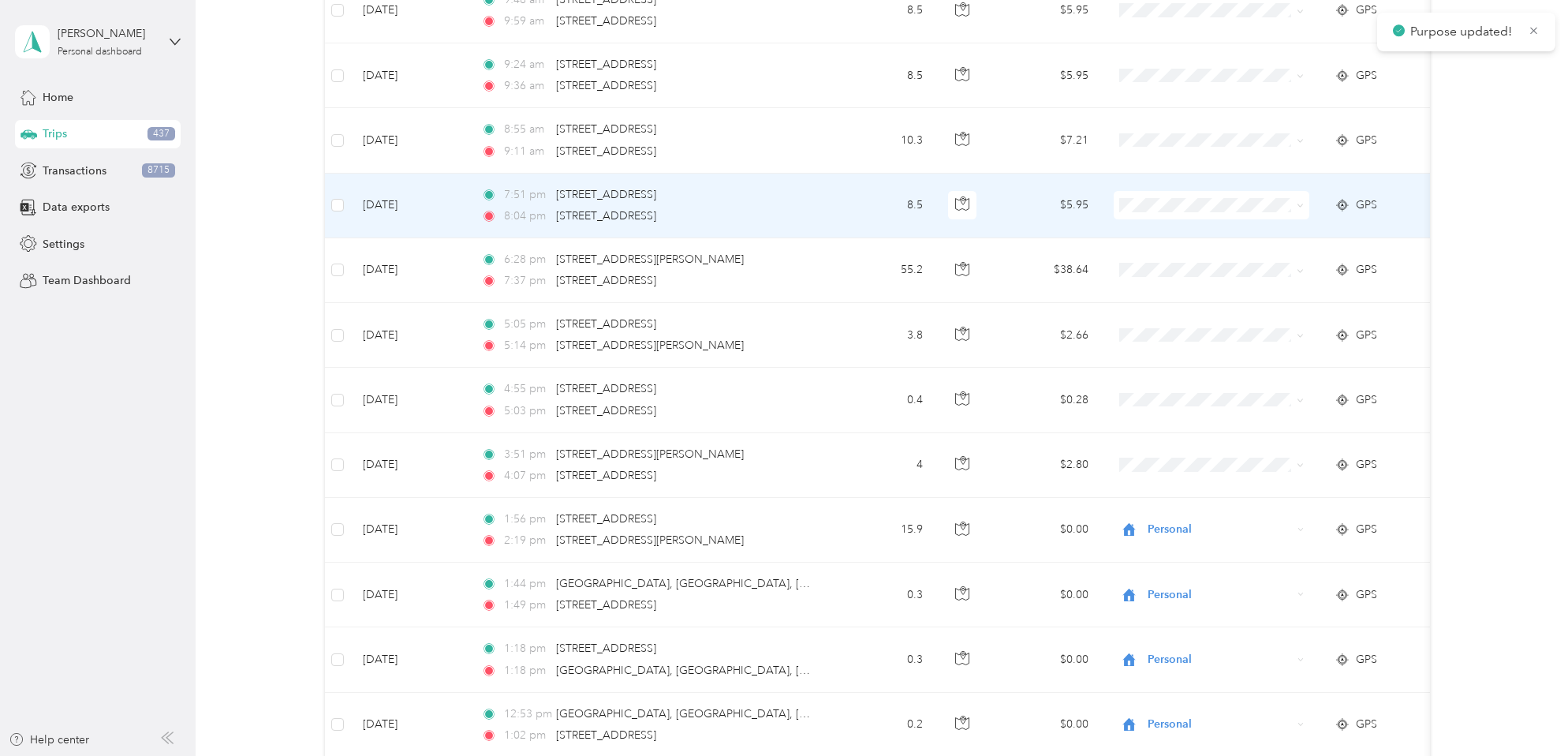
click at [1302, 204] on icon at bounding box center [1300, 205] width 8 height 8
click at [1204, 266] on li "Personal" at bounding box center [1211, 262] width 195 height 28
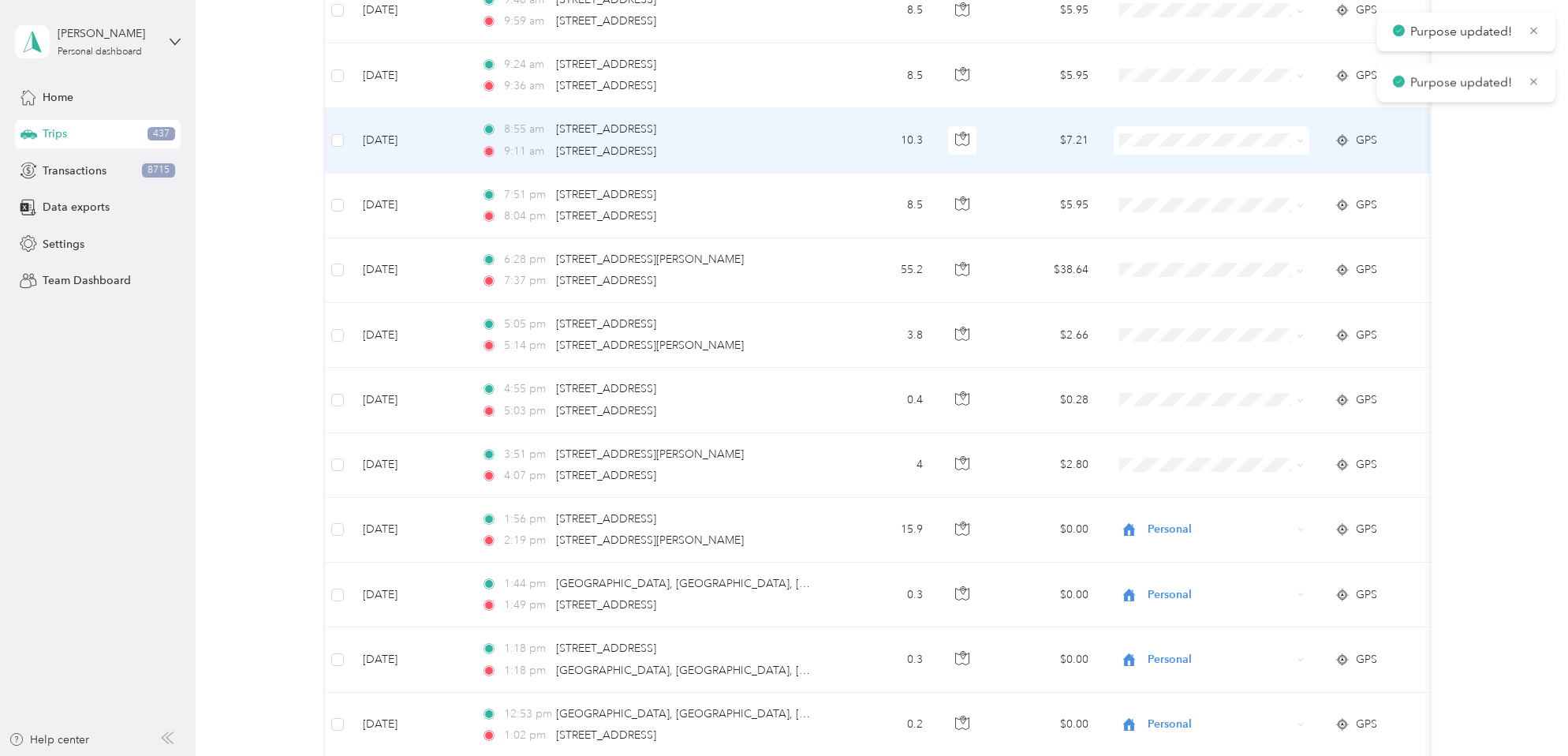
click at [1300, 143] on icon at bounding box center [1300, 140] width 8 height 8
click at [1215, 199] on span "Personal" at bounding box center [1225, 195] width 146 height 17
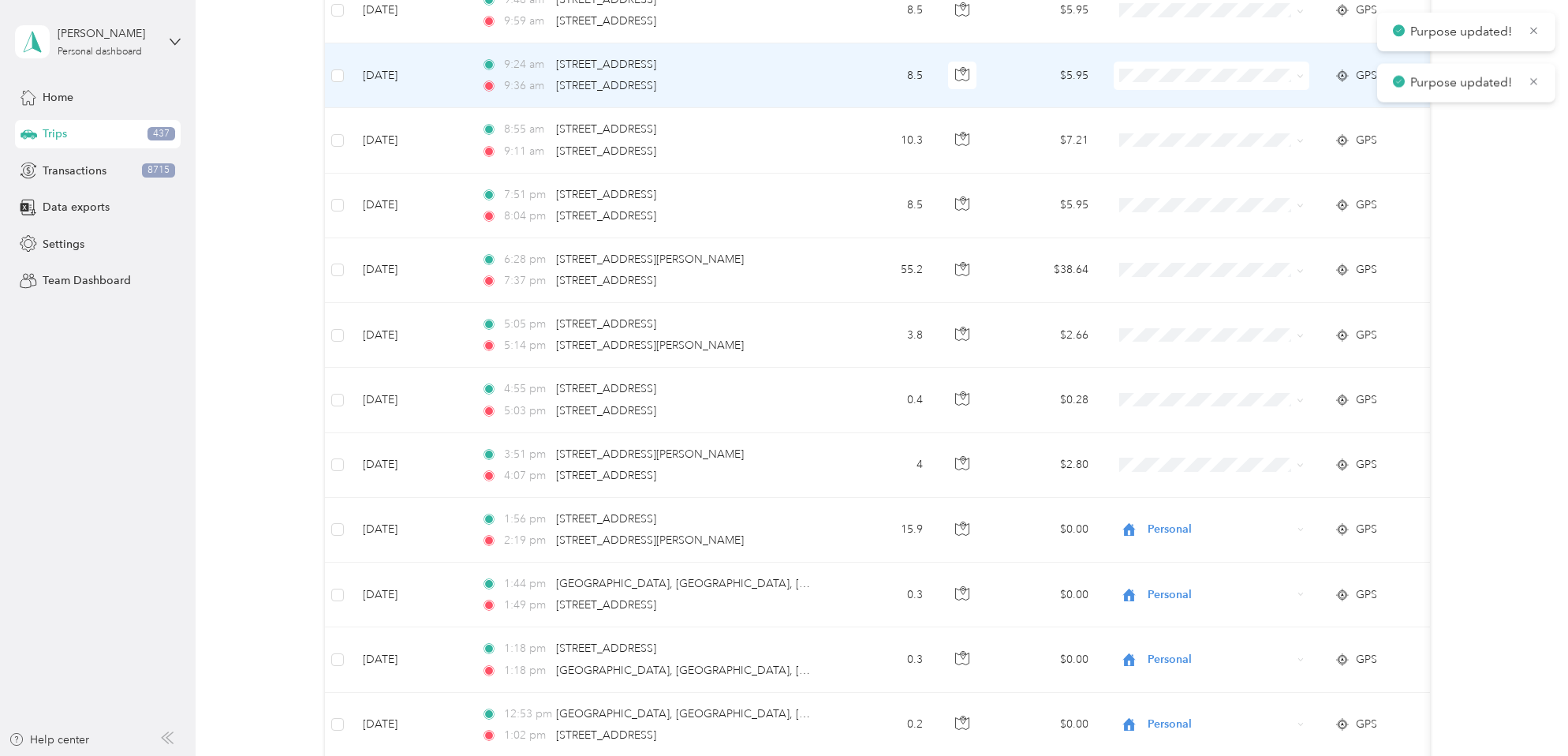
click at [1302, 79] on icon at bounding box center [1300, 76] width 8 height 8
click at [1227, 134] on span "Personal" at bounding box center [1225, 133] width 146 height 17
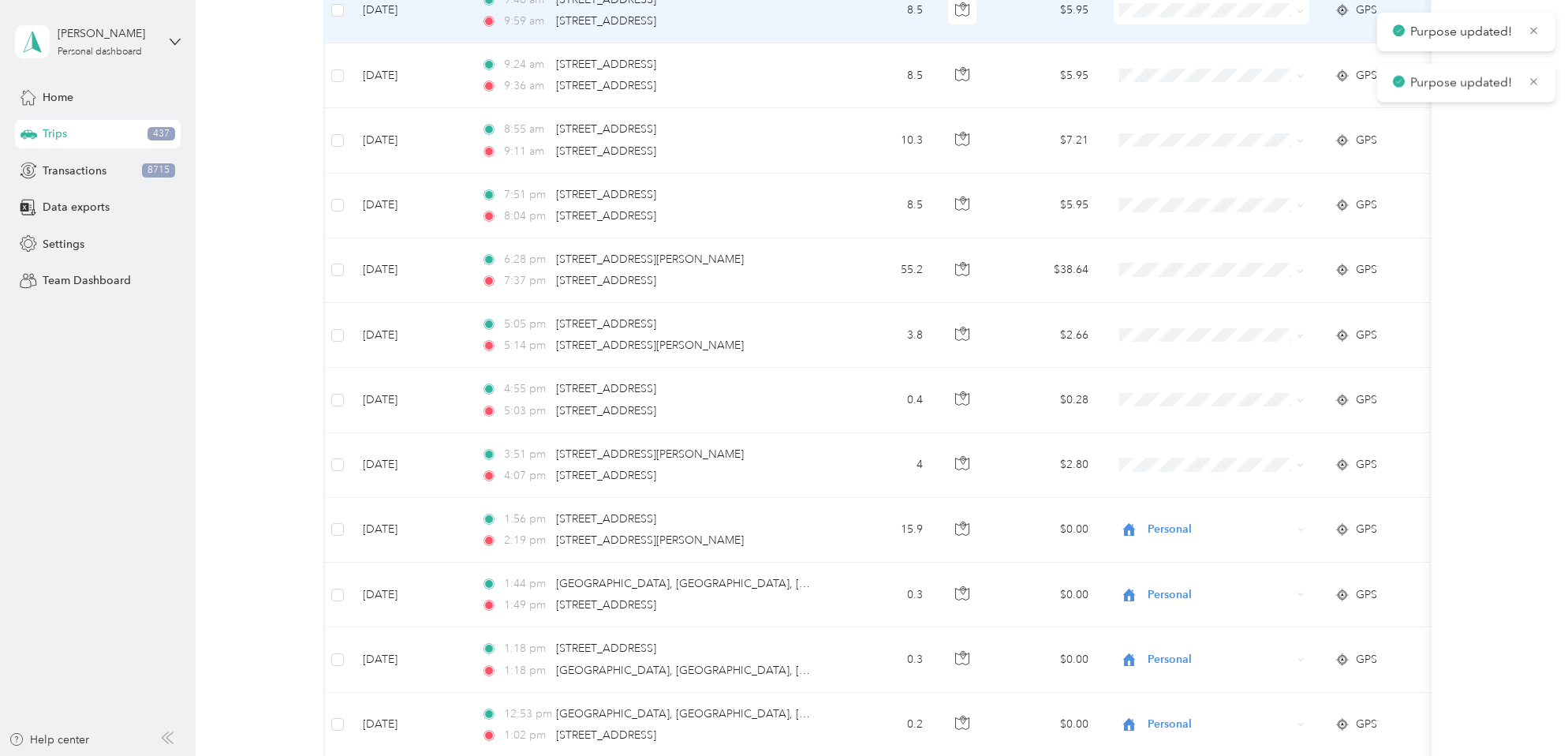
click at [1299, 14] on icon at bounding box center [1300, 11] width 8 height 8
click at [1226, 71] on li "Personal" at bounding box center [1211, 67] width 195 height 28
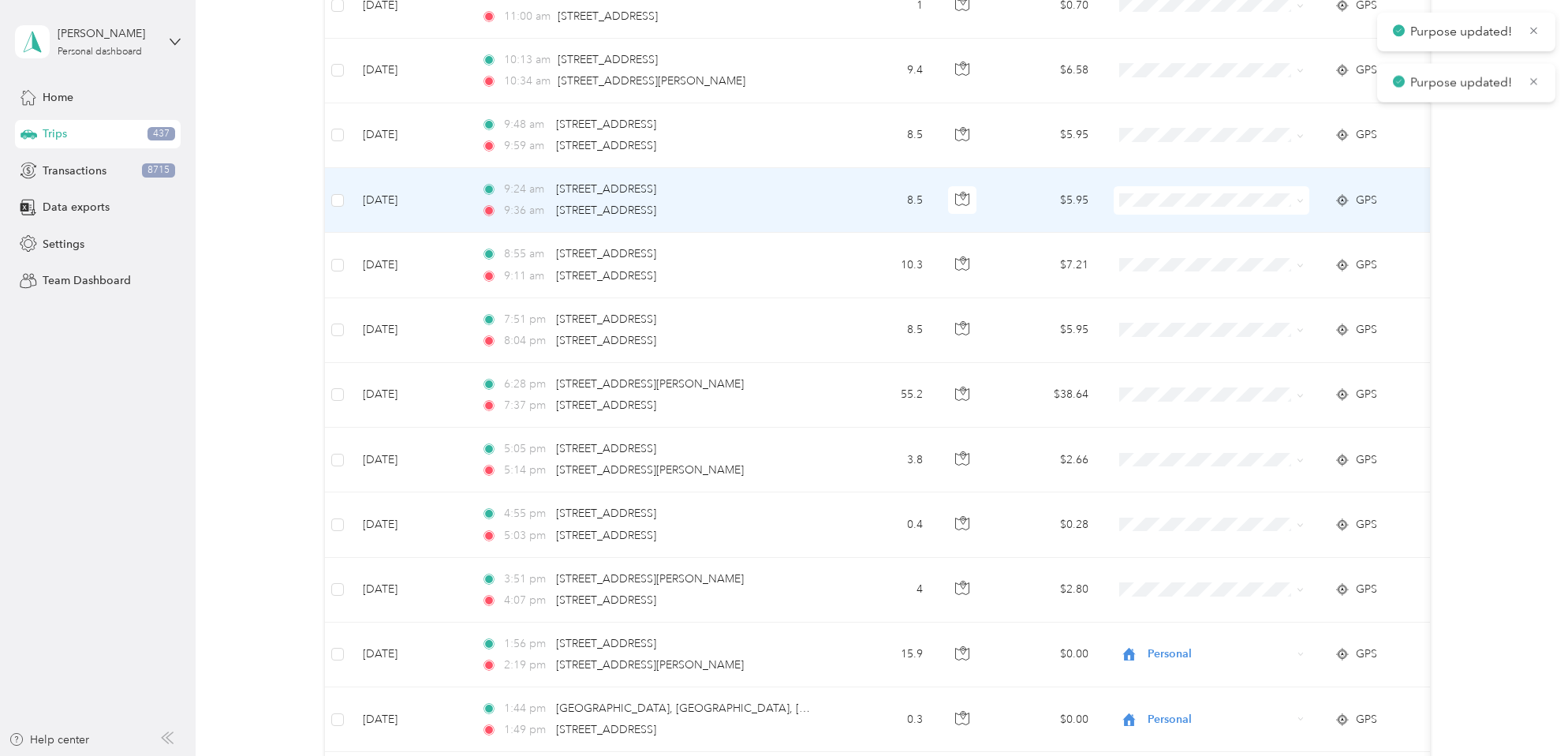
scroll to position [3935, 0]
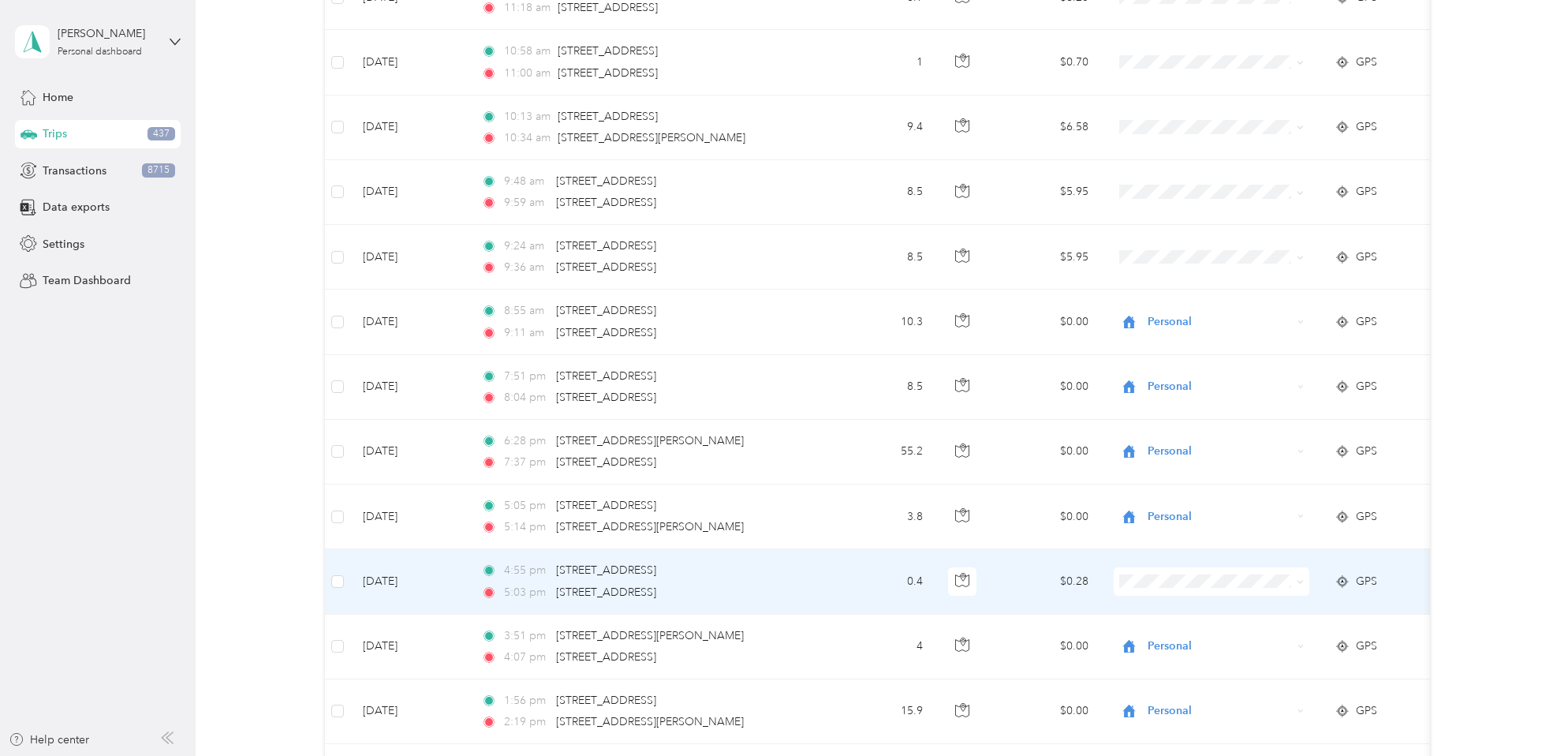
click at [1302, 581] on icon at bounding box center [1300, 581] width 8 height 8
click at [1219, 391] on span "Personal" at bounding box center [1225, 386] width 146 height 17
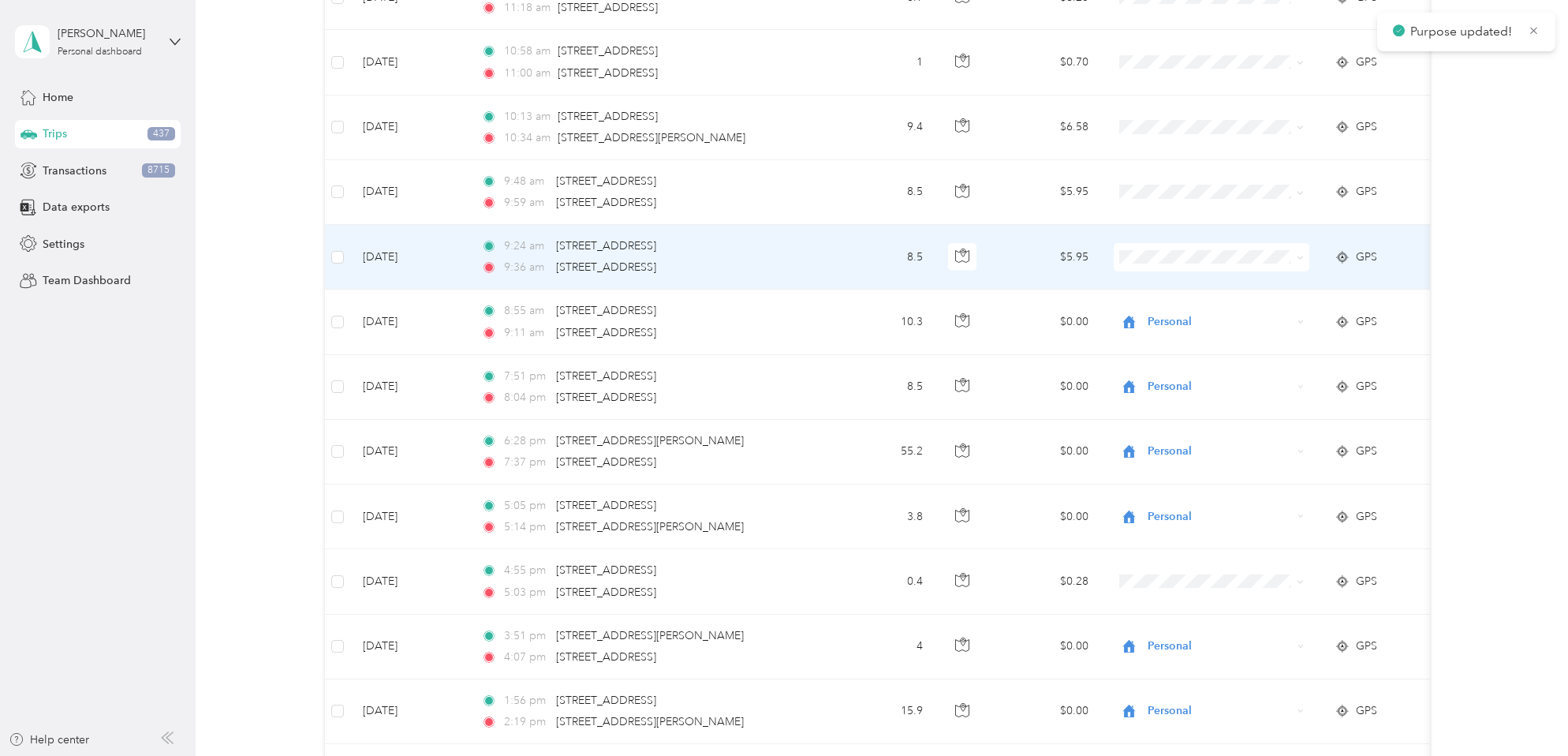
click at [1300, 255] on icon at bounding box center [1300, 257] width 8 height 8
click at [1220, 318] on li "Personal" at bounding box center [1211, 312] width 195 height 28
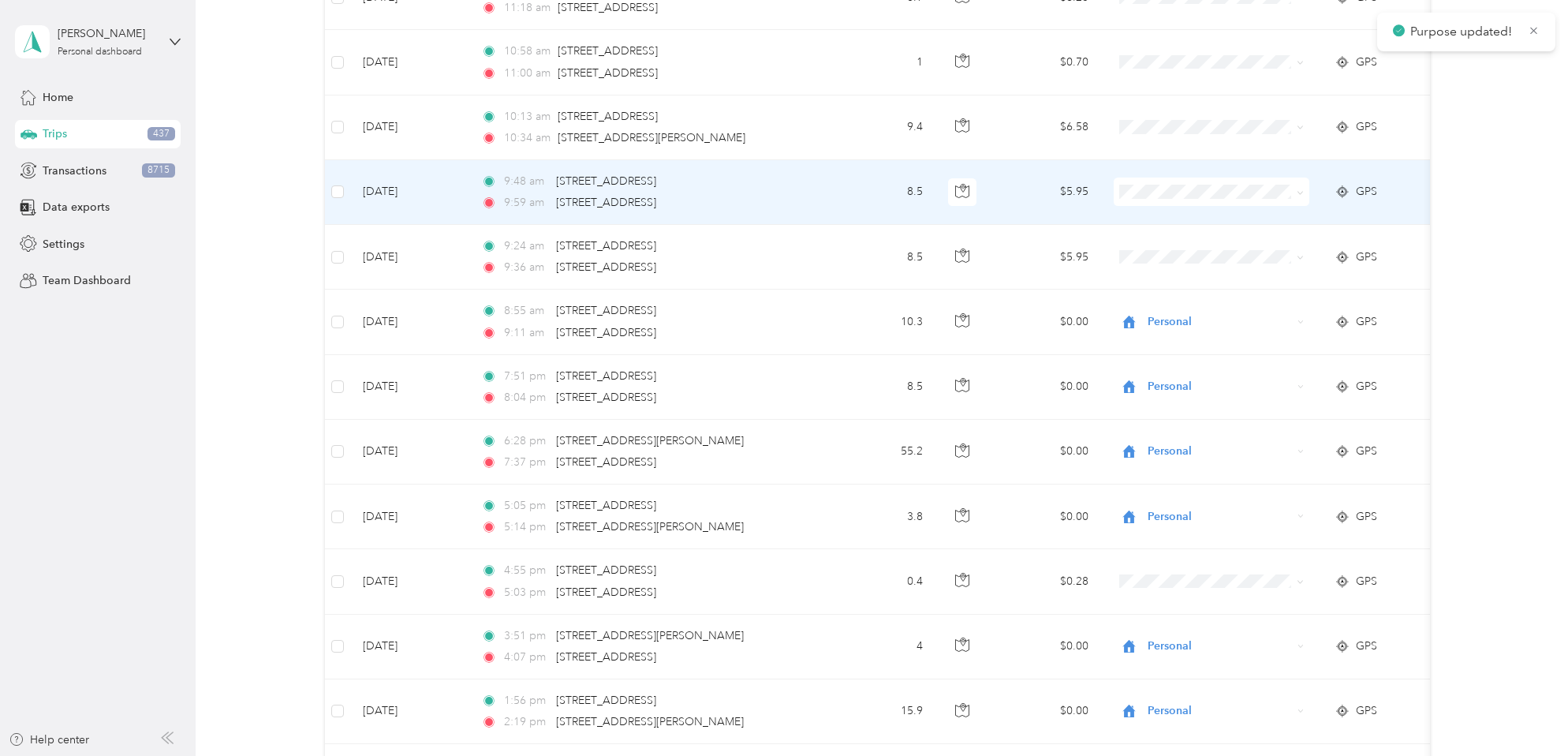
click at [1297, 196] on span at bounding box center [1300, 191] width 8 height 13
click at [1301, 192] on icon at bounding box center [1300, 193] width 8 height 8
click at [1194, 250] on span "Personal" at bounding box center [1225, 249] width 146 height 17
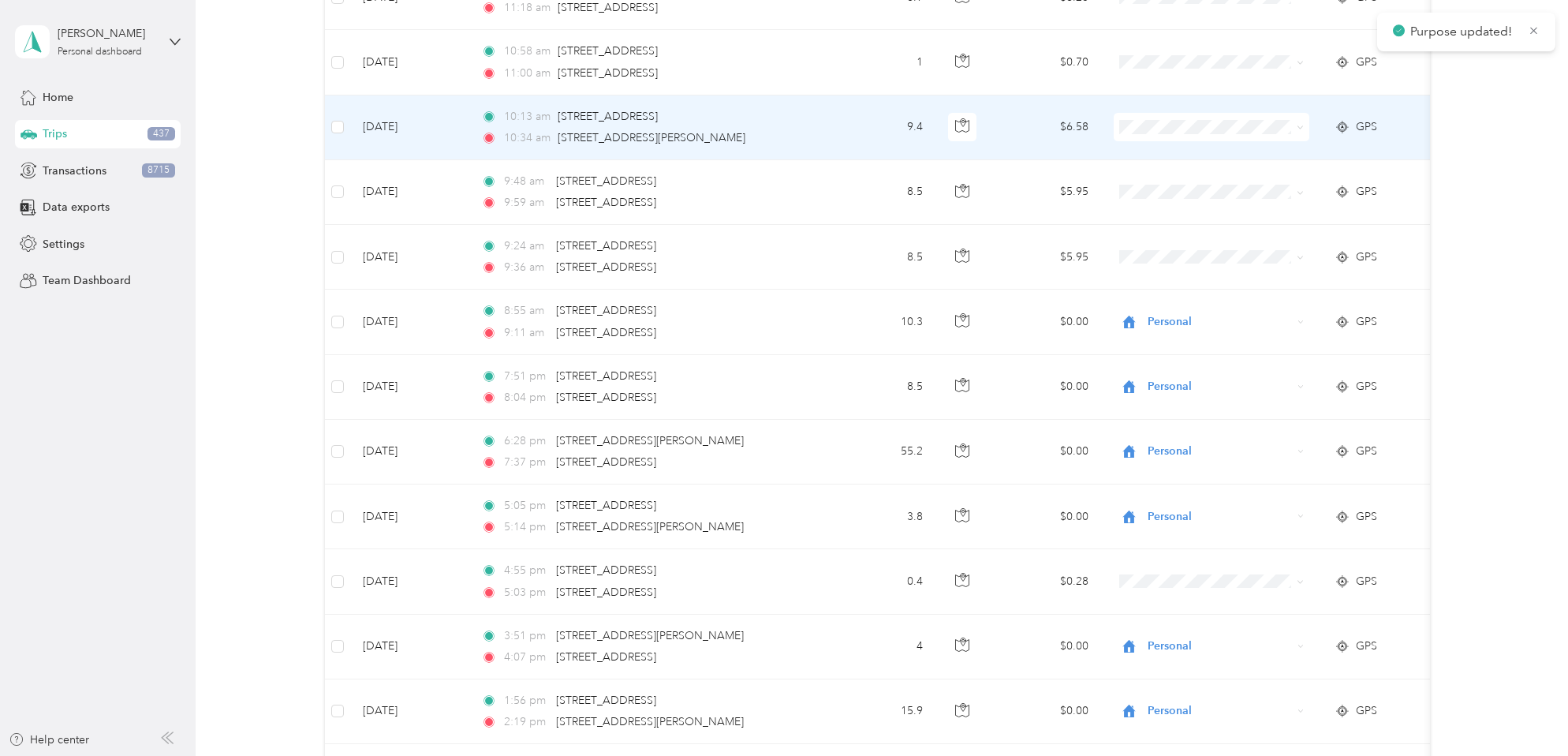
click at [1302, 123] on span at bounding box center [1300, 127] width 8 height 13
click at [1300, 127] on icon at bounding box center [1300, 127] width 8 height 8
click at [1219, 186] on span "Personal" at bounding box center [1225, 185] width 146 height 17
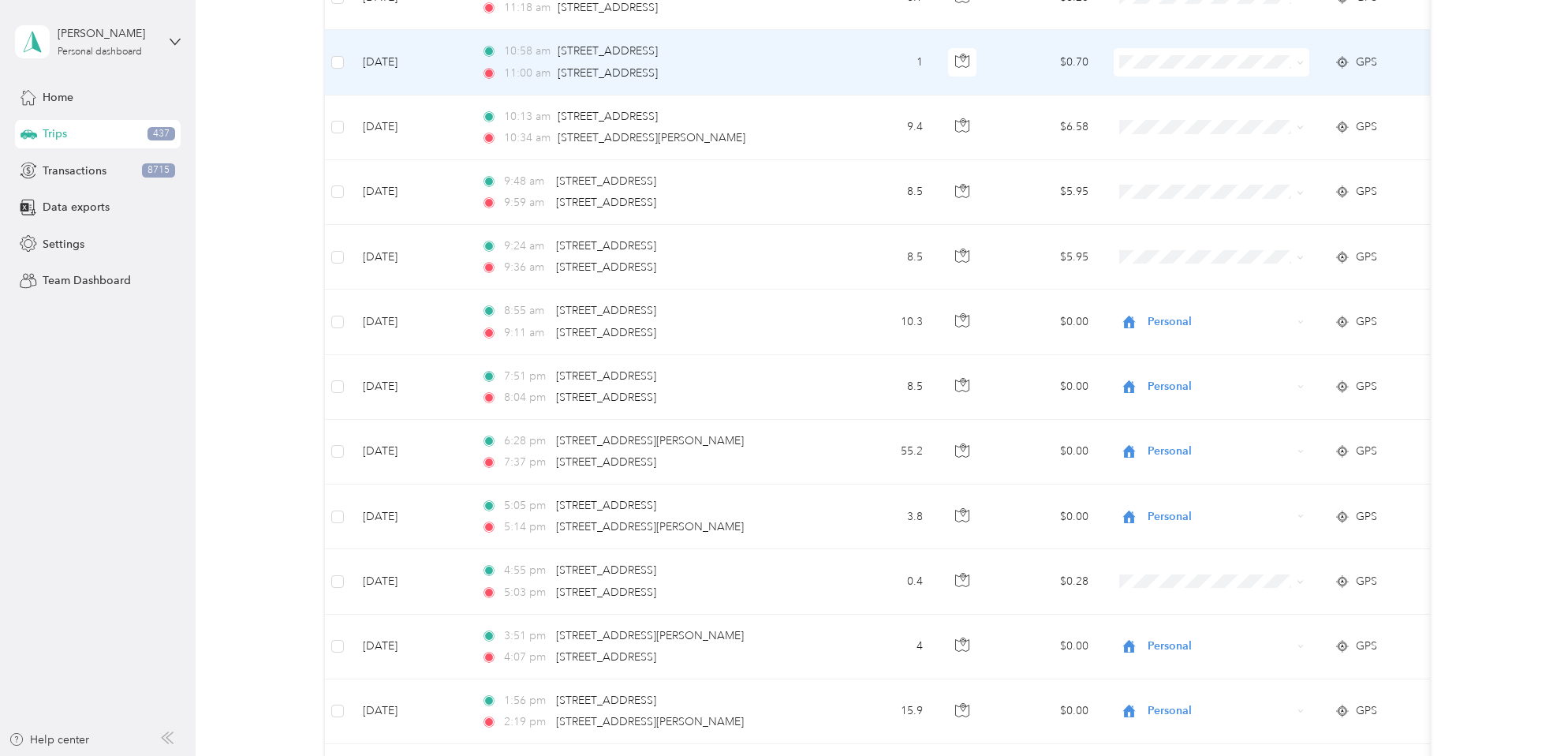
click at [1302, 60] on icon at bounding box center [1300, 63] width 8 height 8
click at [1214, 116] on span "Personal" at bounding box center [1225, 119] width 146 height 17
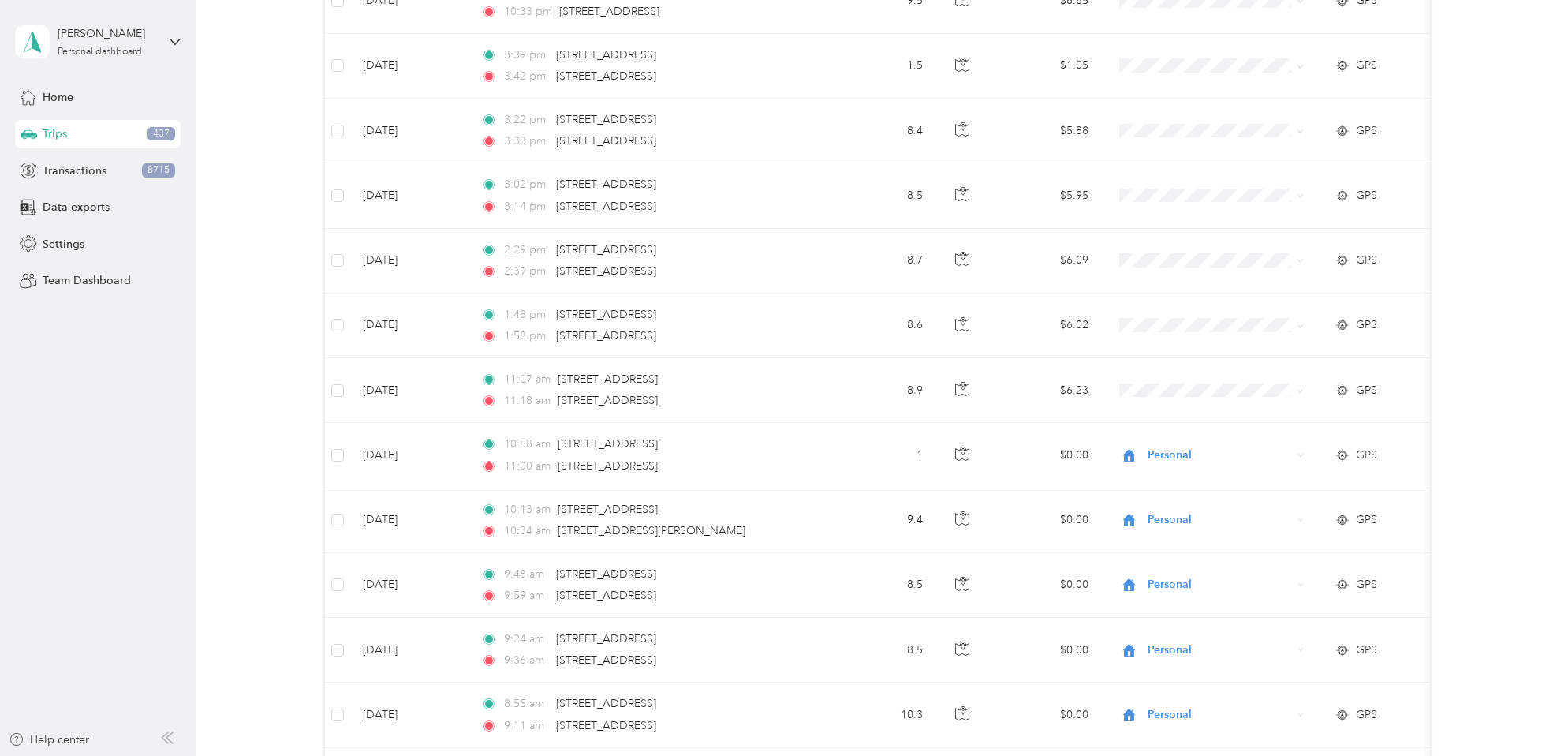
scroll to position [3358, 0]
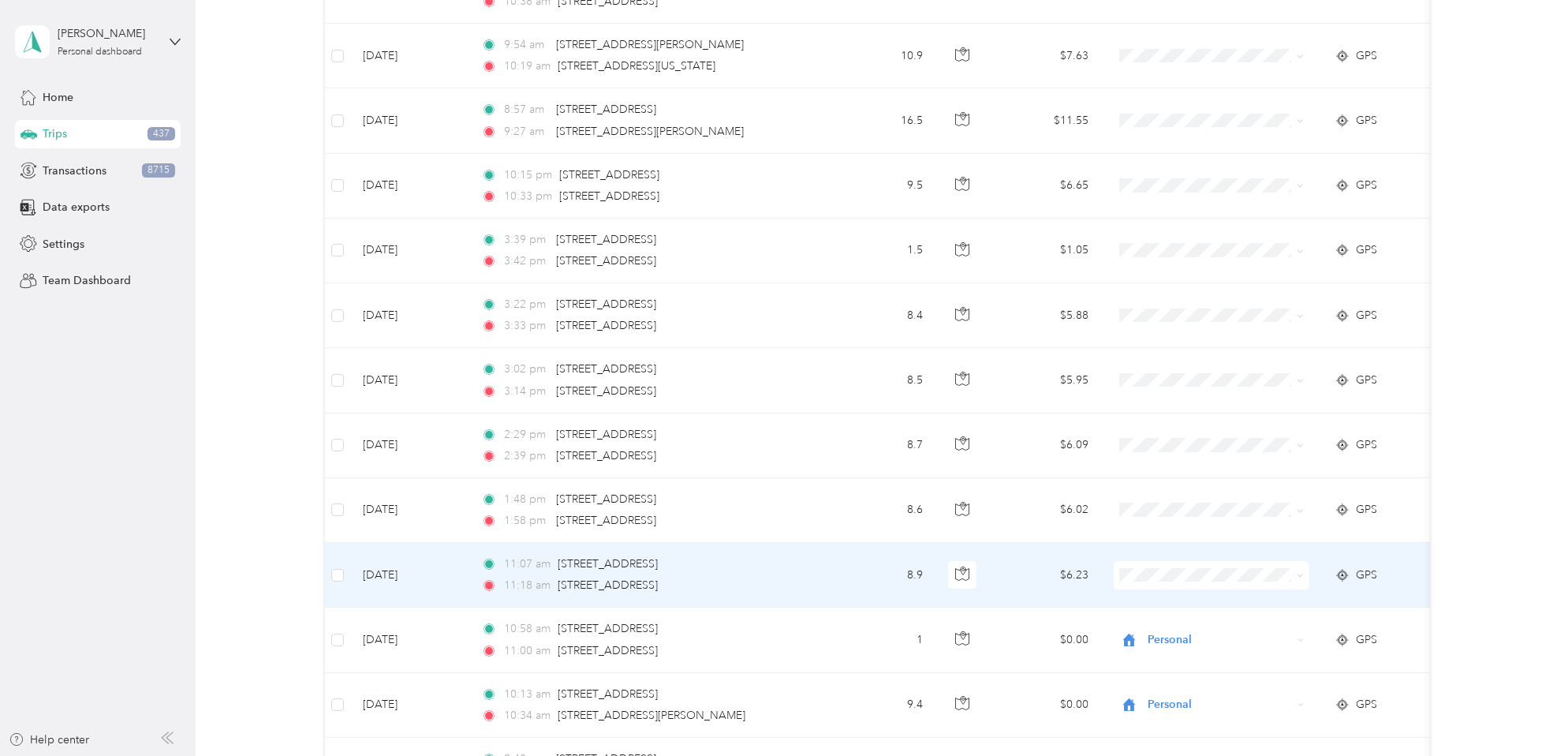
click at [1303, 574] on icon at bounding box center [1300, 576] width 8 height 8
click at [1223, 378] on span "Personal" at bounding box center [1225, 379] width 146 height 17
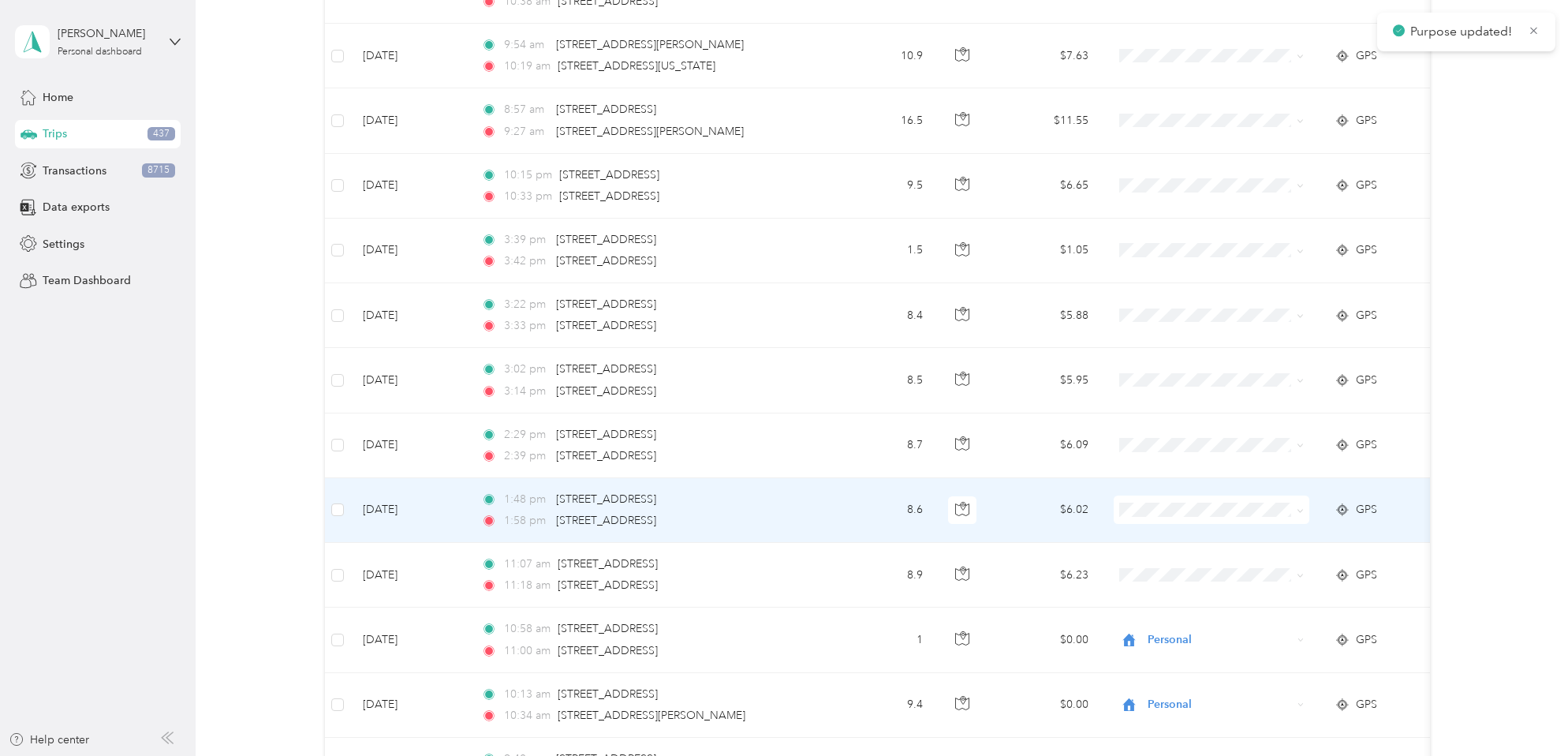
click at [1301, 510] on icon at bounding box center [1300, 510] width 8 height 8
click at [1198, 570] on span "Personal" at bounding box center [1225, 567] width 146 height 17
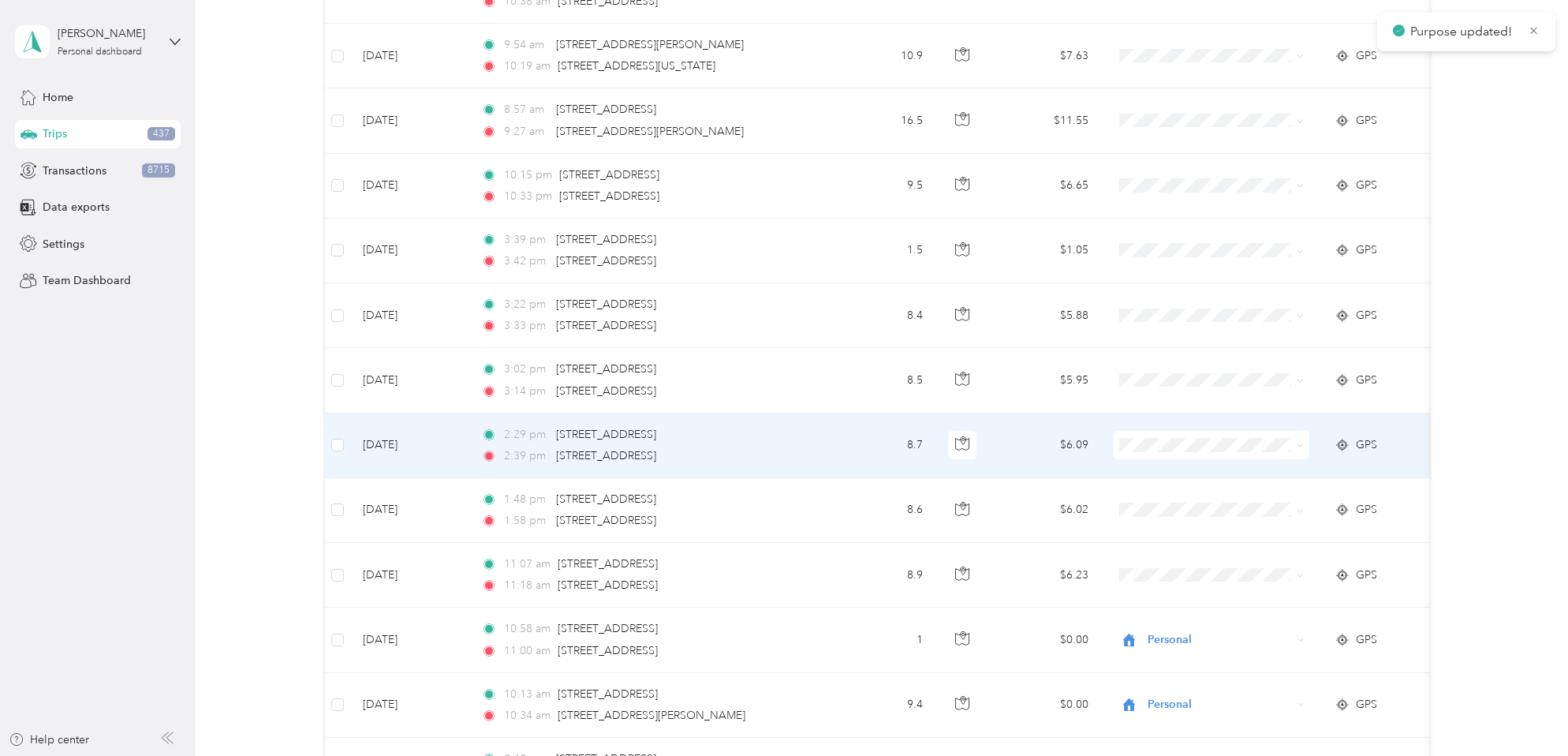
click at [1299, 443] on icon at bounding box center [1300, 445] width 8 height 8
click at [1183, 497] on span "Personal" at bounding box center [1225, 502] width 146 height 17
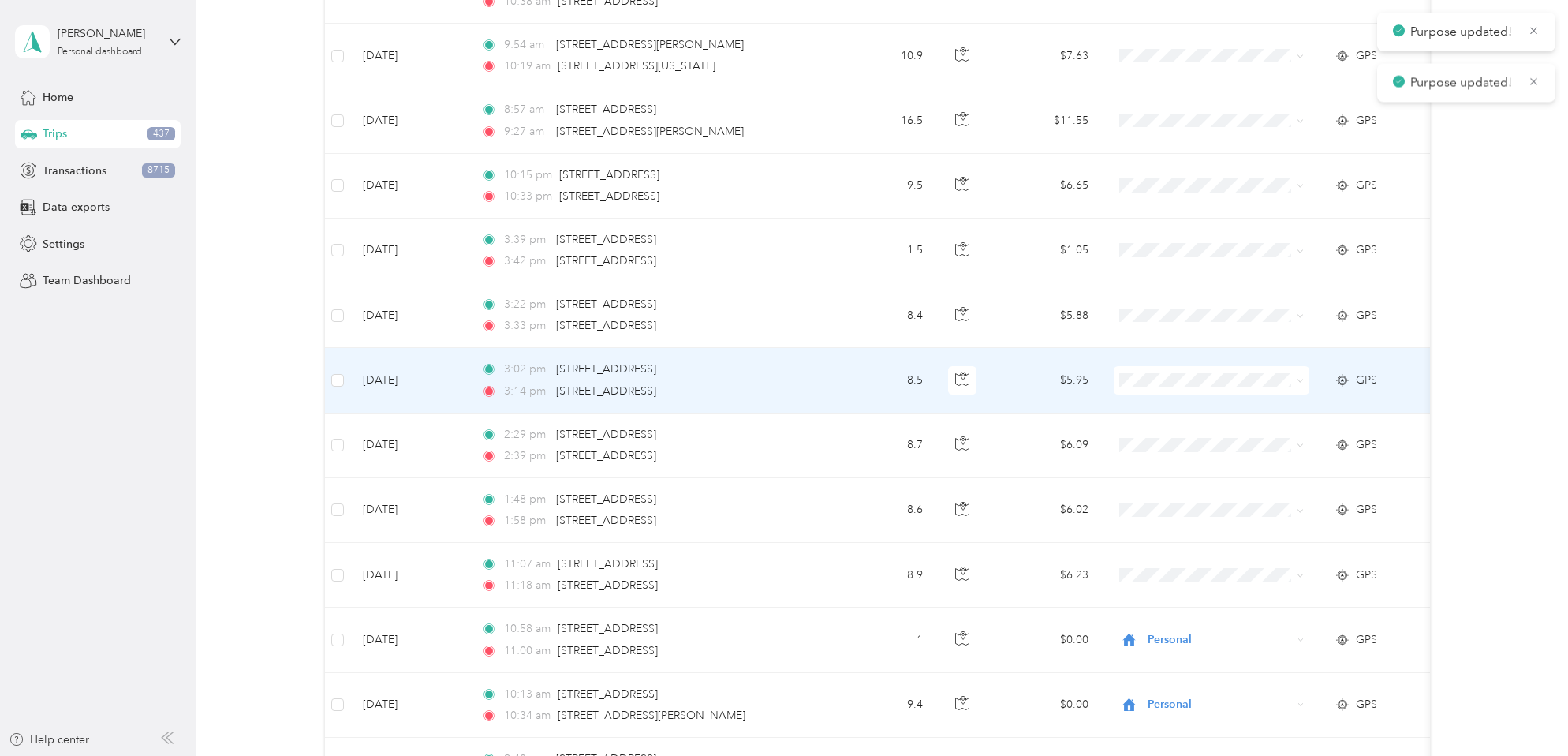
click at [1299, 378] on icon at bounding box center [1300, 381] width 8 height 8
click at [1211, 434] on span "Personal" at bounding box center [1225, 433] width 146 height 17
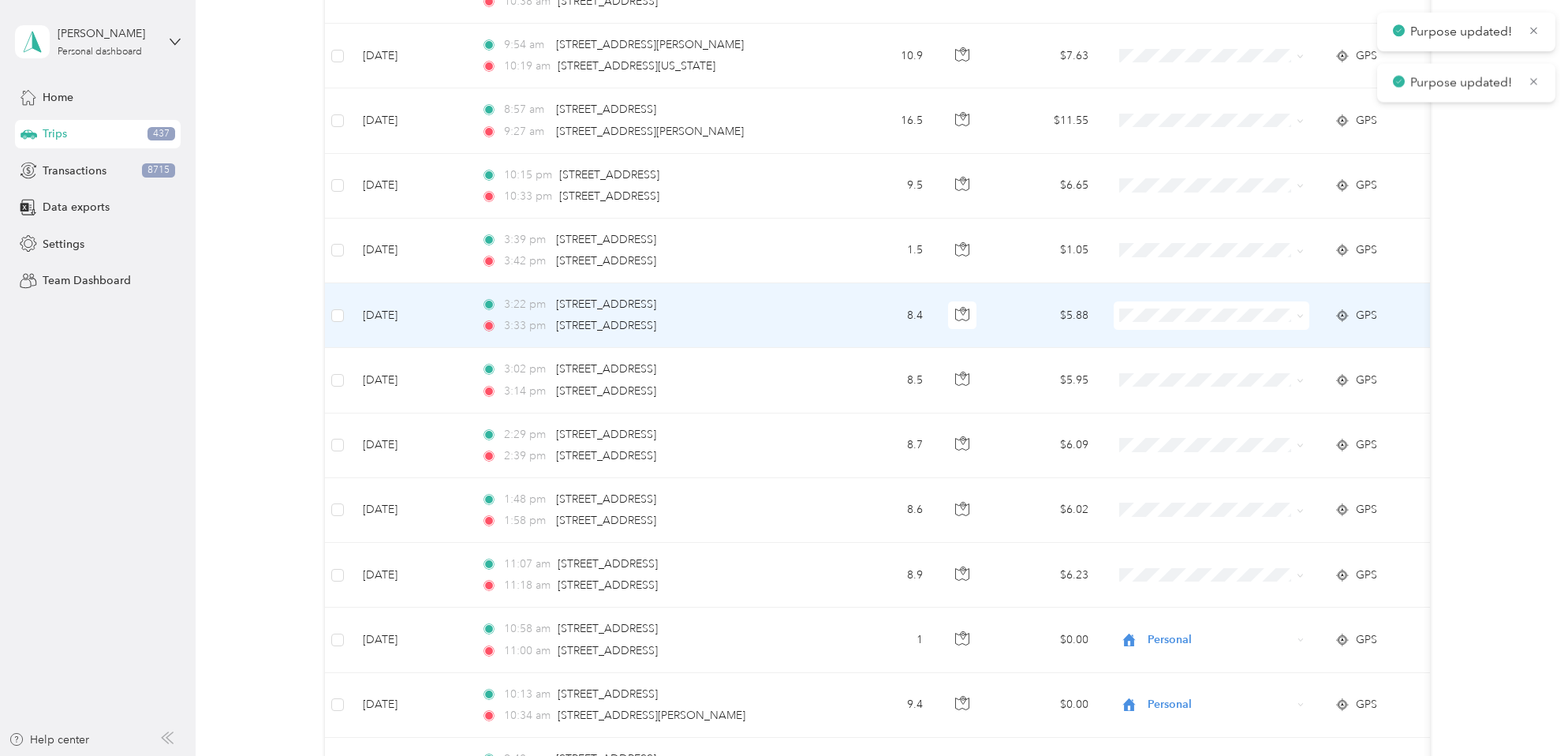
click at [1303, 314] on icon at bounding box center [1300, 316] width 8 height 8
click at [1242, 368] on span "Personal" at bounding box center [1225, 368] width 146 height 17
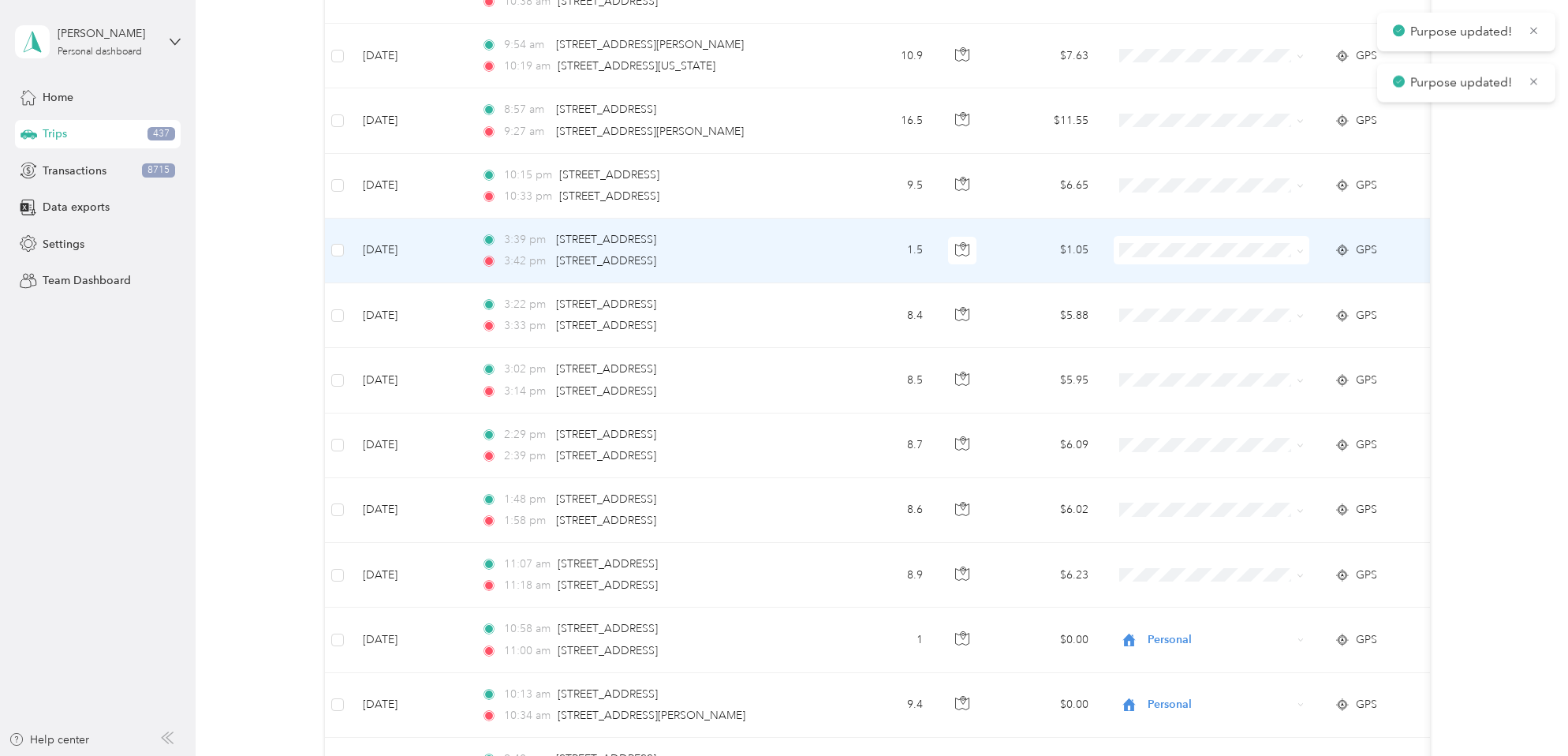
click at [1297, 251] on icon at bounding box center [1300, 251] width 8 height 8
click at [1219, 303] on span "Personal" at bounding box center [1225, 307] width 146 height 17
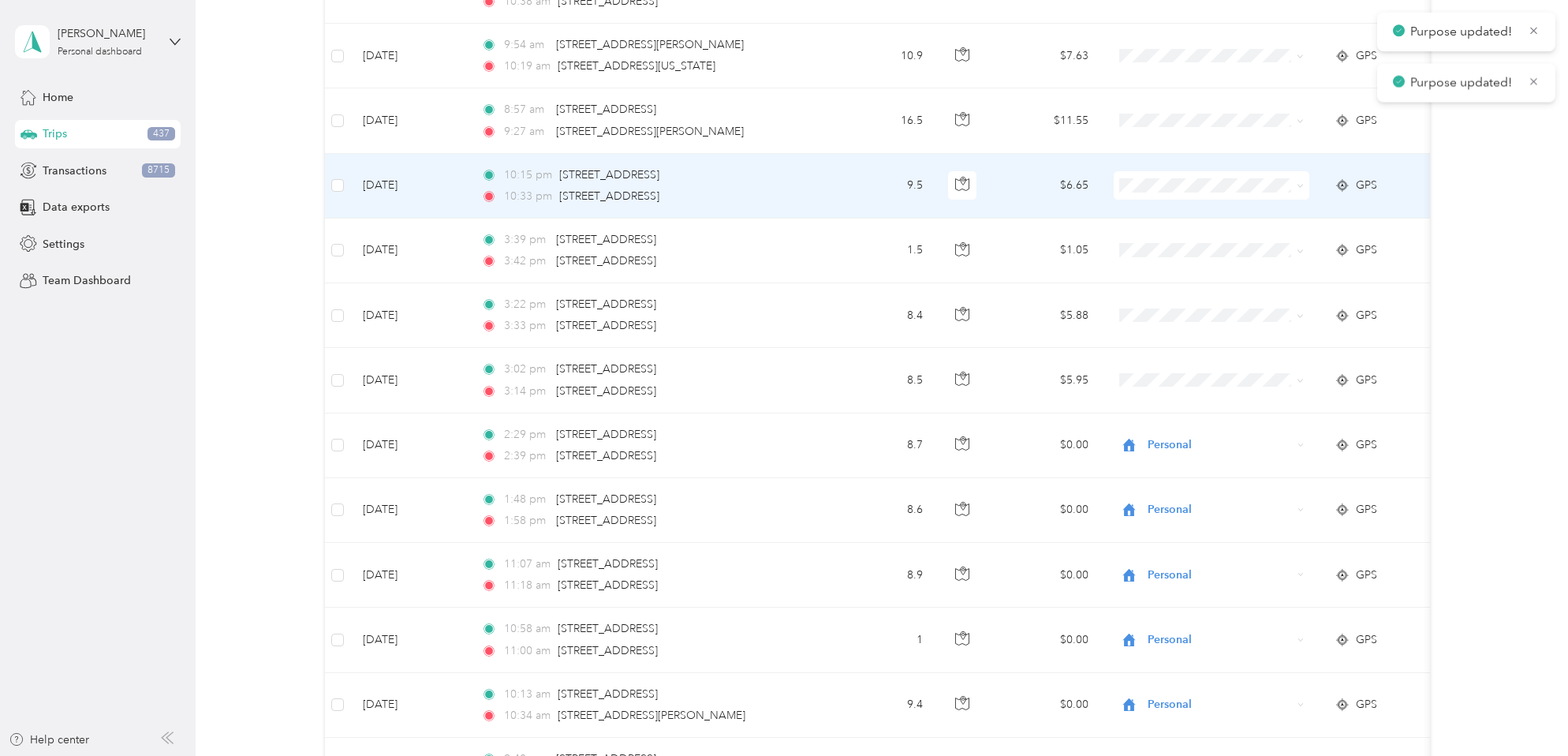
click at [1300, 182] on icon at bounding box center [1300, 185] width 8 height 8
click at [1228, 242] on span "Personal" at bounding box center [1225, 242] width 146 height 17
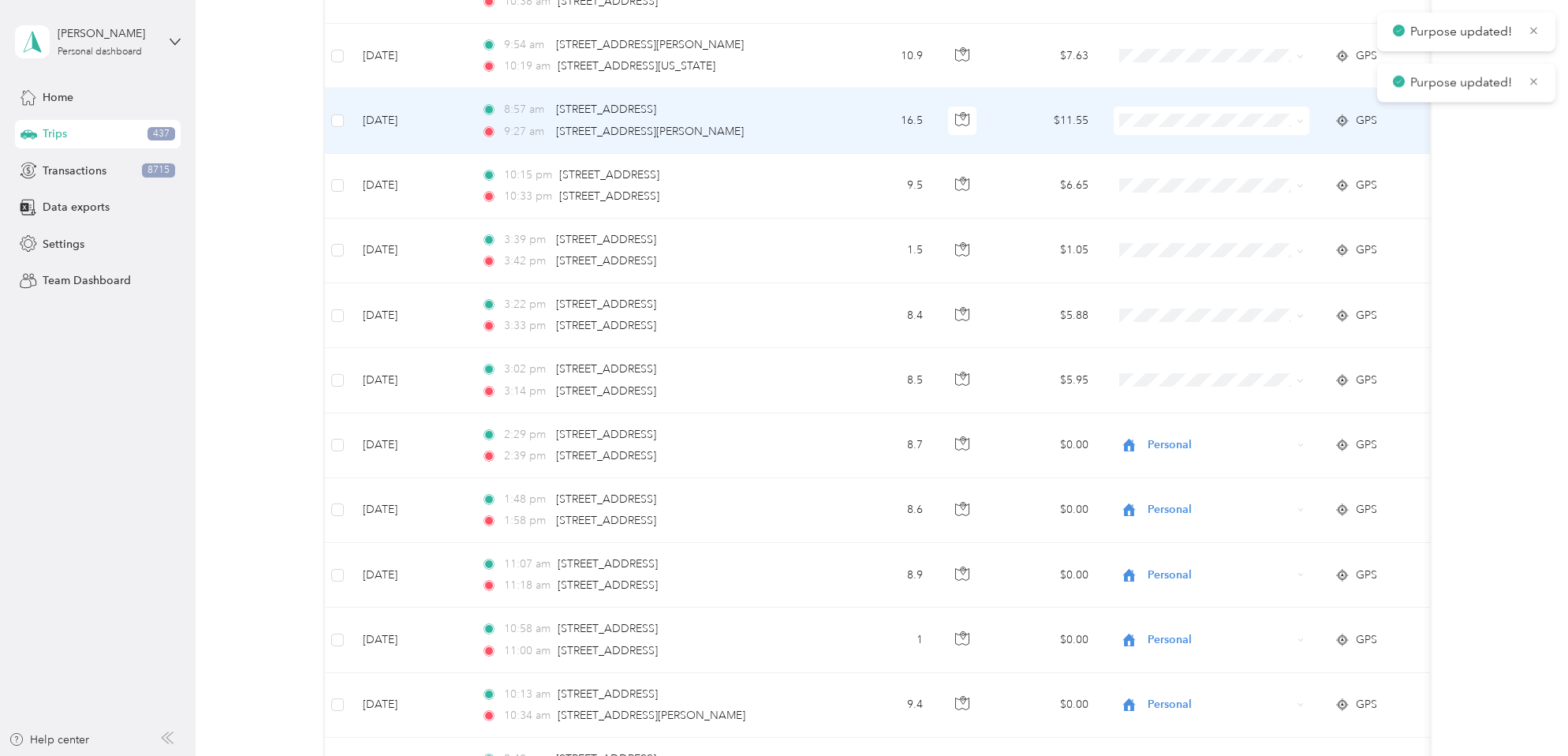
click at [1302, 122] on icon at bounding box center [1300, 121] width 8 height 8
click at [1262, 177] on span "Personal" at bounding box center [1225, 177] width 146 height 17
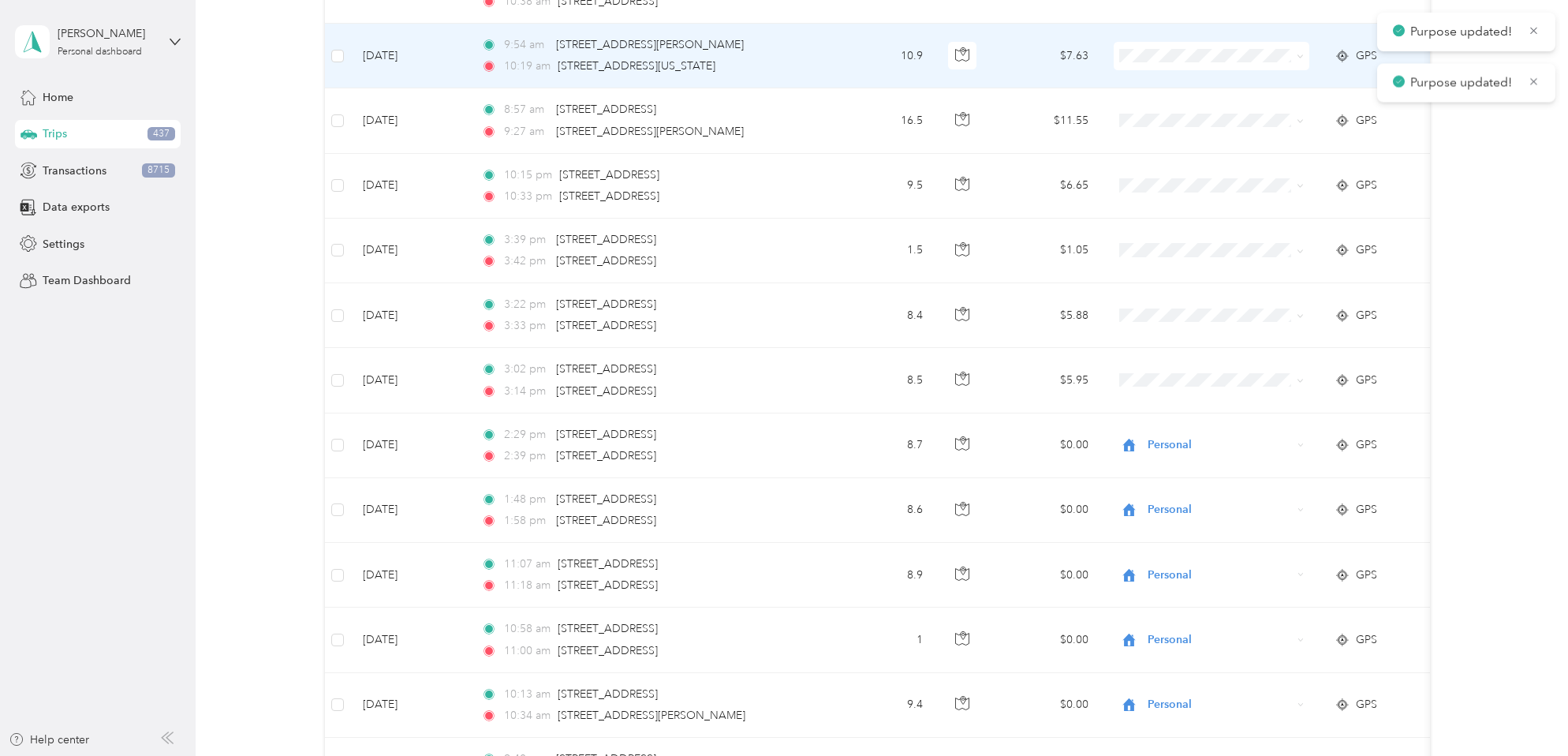
click at [1301, 55] on icon at bounding box center [1300, 56] width 8 height 8
click at [1256, 107] on span "Personal" at bounding box center [1225, 109] width 146 height 17
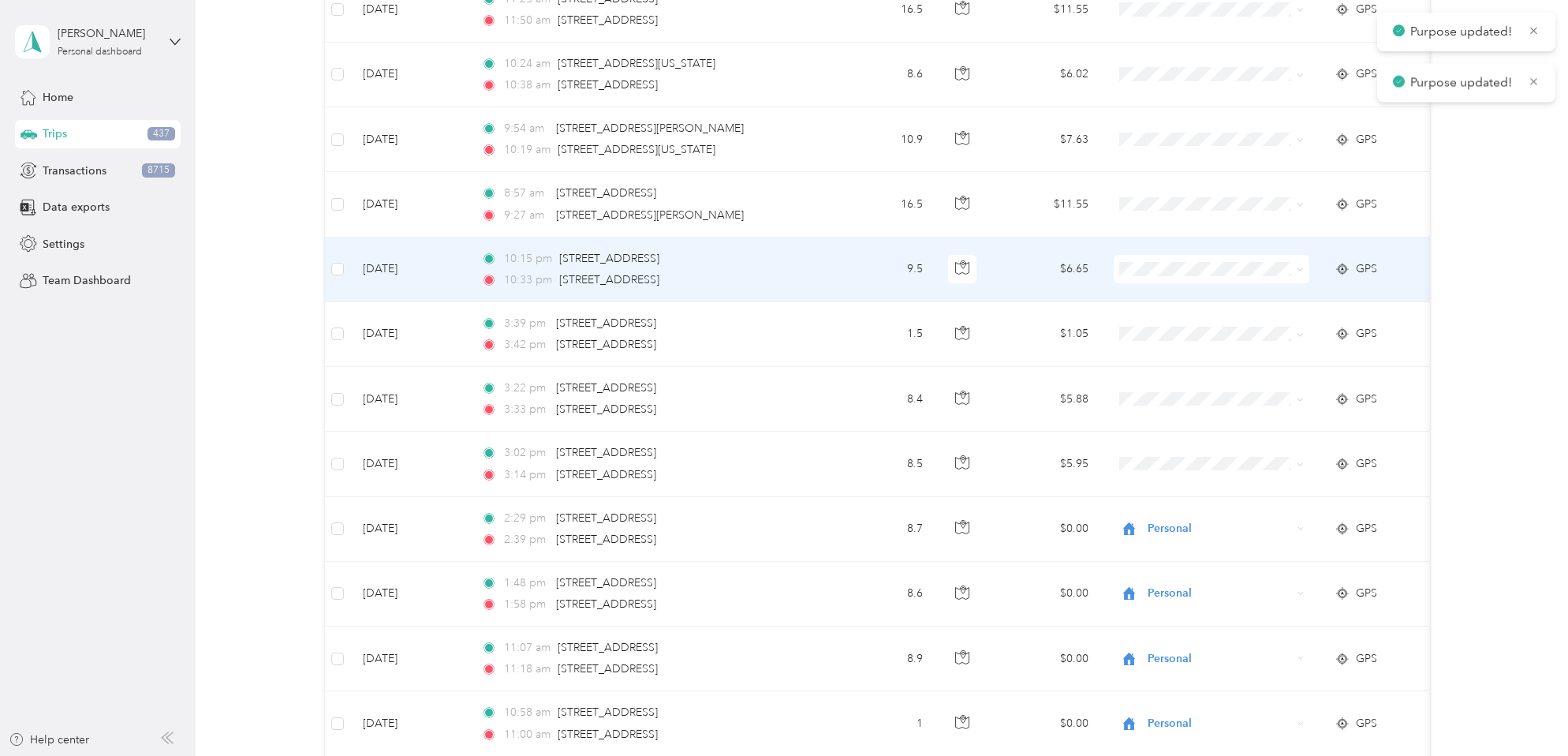
scroll to position [3228, 0]
